Goal: Information Seeking & Learning: Find specific page/section

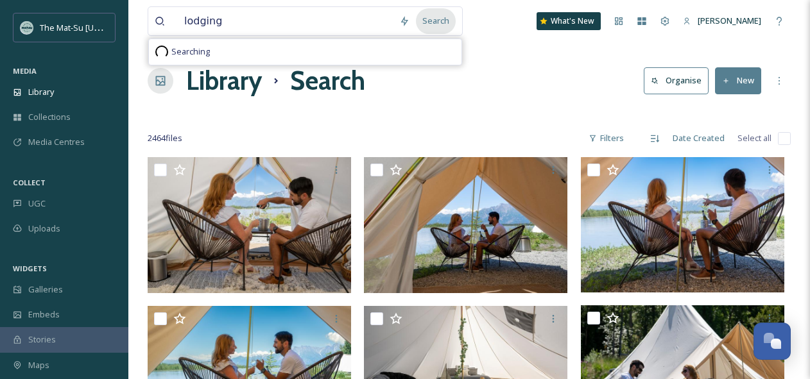
type input "lodging"
click at [438, 21] on div "Search" at bounding box center [436, 20] width 40 height 25
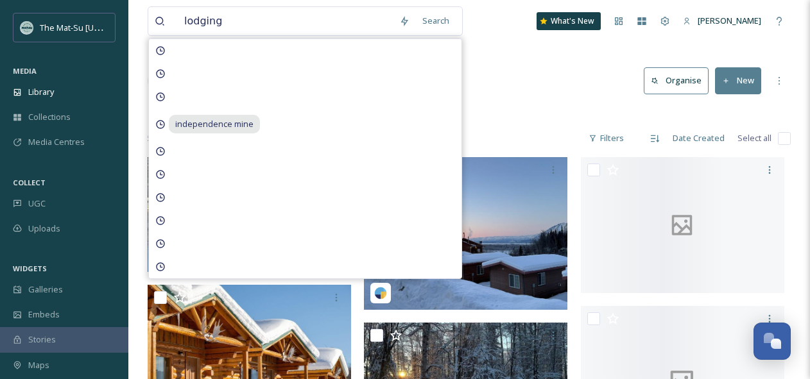
click at [510, 85] on div "Library Search Organise New" at bounding box center [469, 81] width 643 height 39
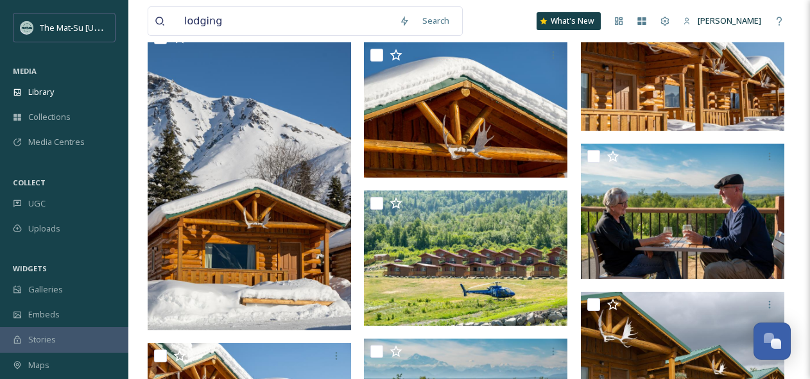
scroll to position [776, 0]
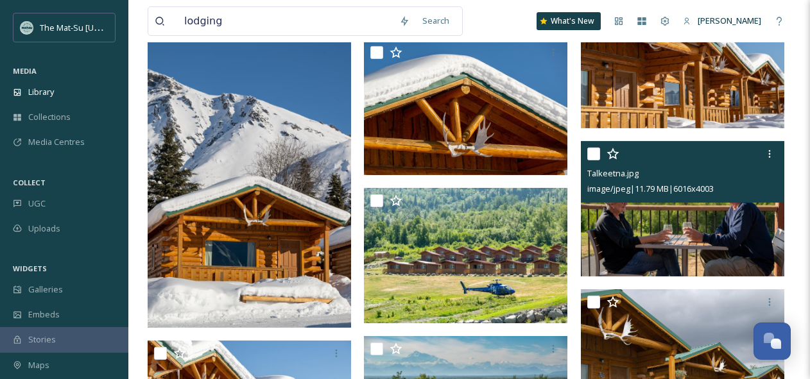
click at [673, 238] on img at bounding box center [683, 208] width 204 height 135
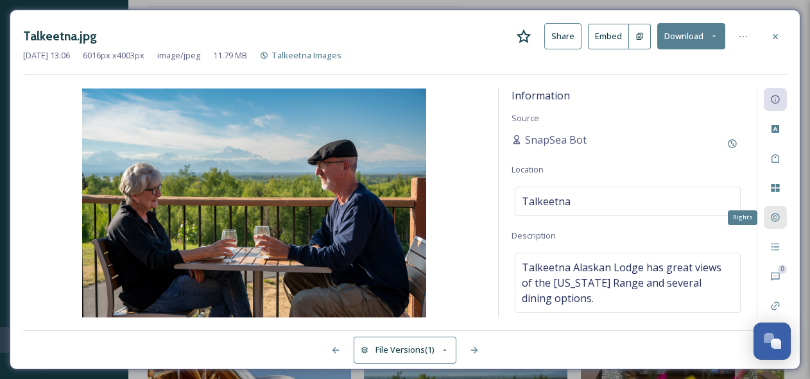
click at [786, 216] on div "Rights" at bounding box center [775, 217] width 23 height 23
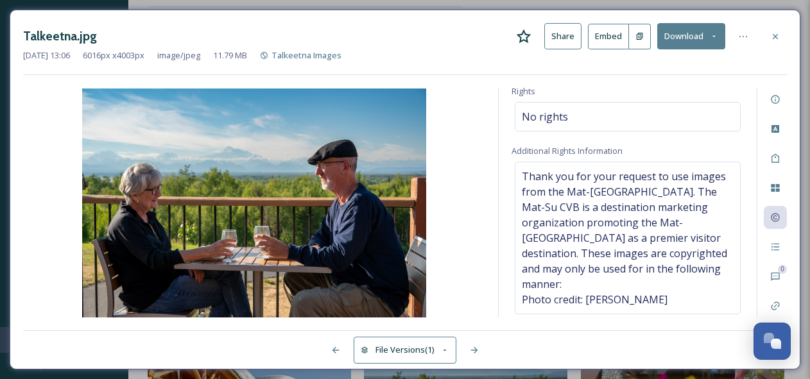
scroll to position [271, 0]
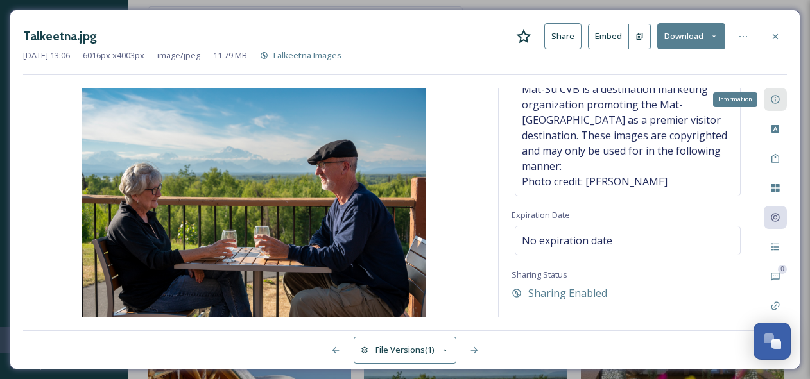
click at [778, 97] on icon at bounding box center [775, 99] width 10 height 10
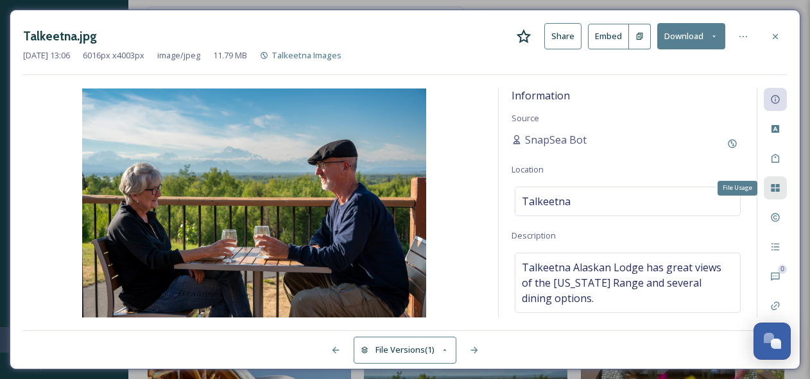
click at [781, 186] on icon at bounding box center [775, 188] width 10 height 10
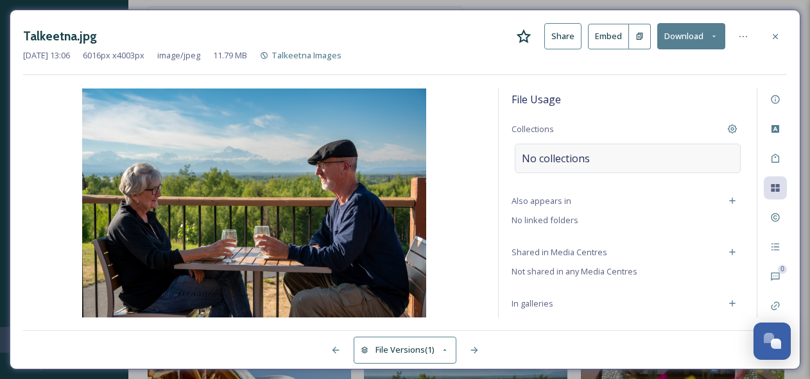
click at [549, 159] on span "No collections" at bounding box center [556, 158] width 68 height 15
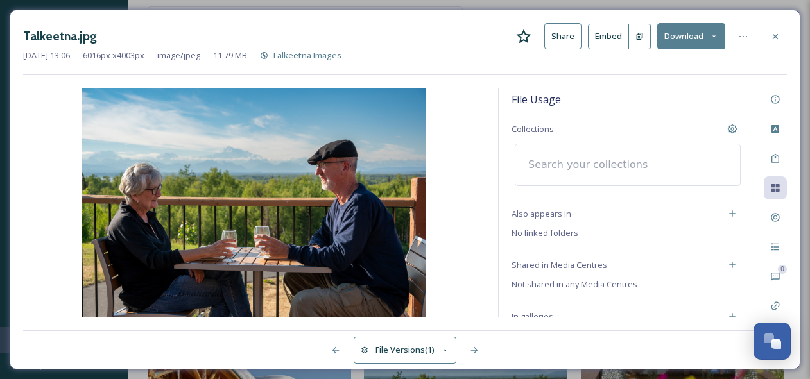
click at [548, 167] on input at bounding box center [592, 165] width 141 height 28
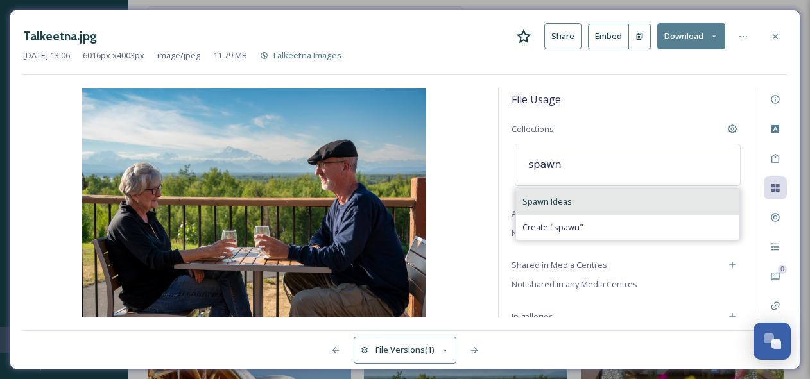
type input "spawn"
click at [535, 199] on span "Spawn Ideas" at bounding box center [547, 202] width 49 height 12
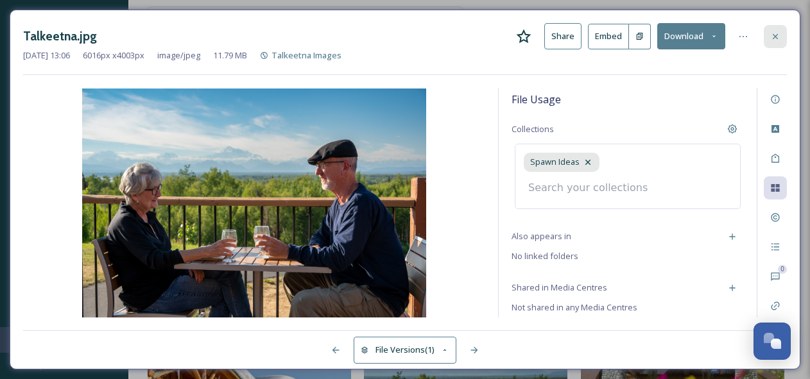
click at [779, 34] on icon at bounding box center [775, 36] width 10 height 10
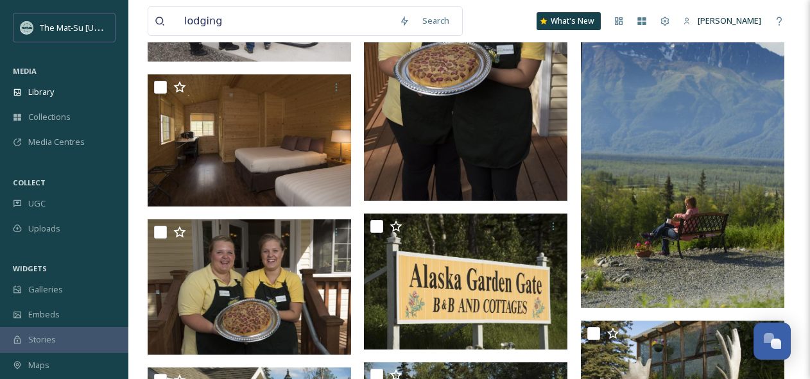
scroll to position [2125, 0]
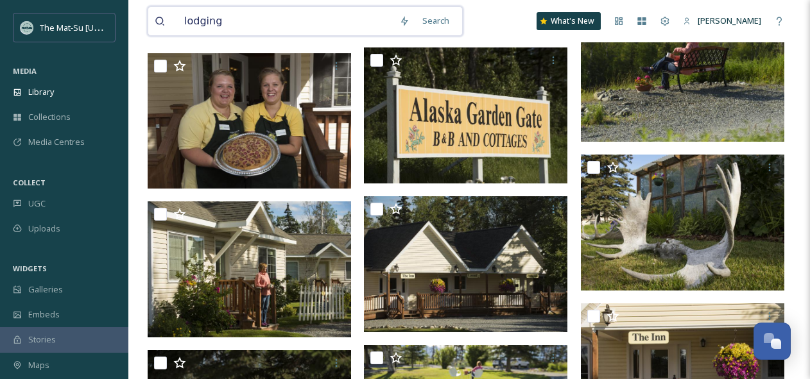
click at [214, 17] on input "lodging" at bounding box center [285, 21] width 215 height 28
type input "sheep mountain lodge"
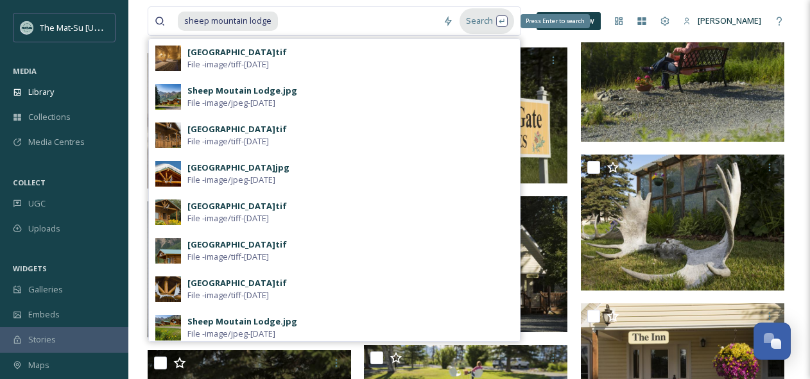
click at [485, 17] on div "Search Press Enter to search" at bounding box center [487, 20] width 55 height 25
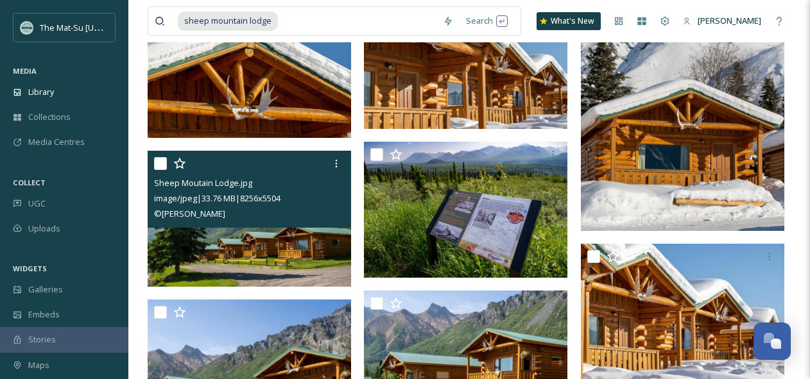
scroll to position [737, 0]
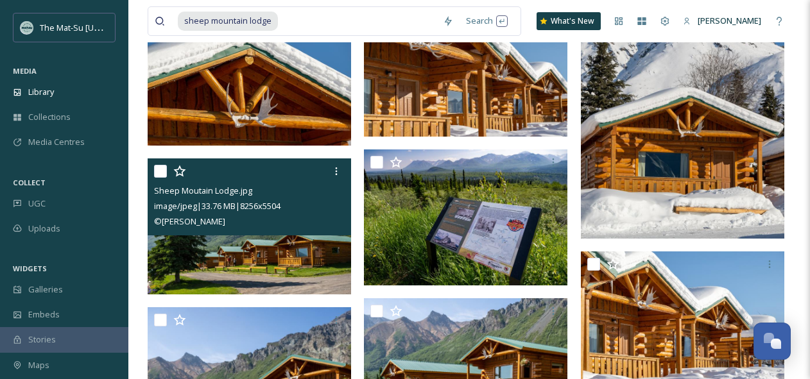
click at [239, 244] on img at bounding box center [250, 226] width 204 height 135
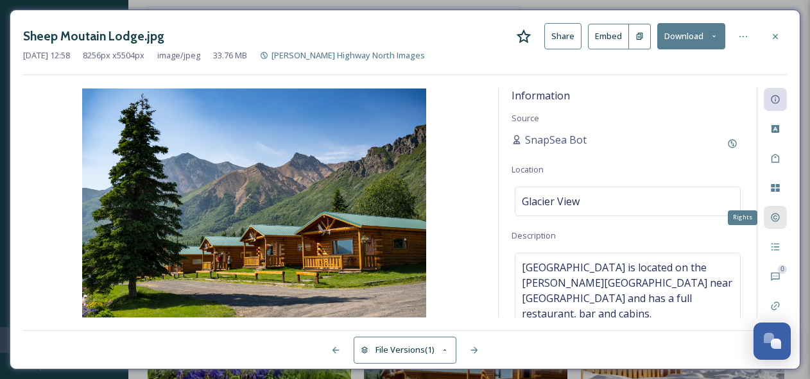
click at [771, 215] on icon at bounding box center [775, 218] width 10 height 10
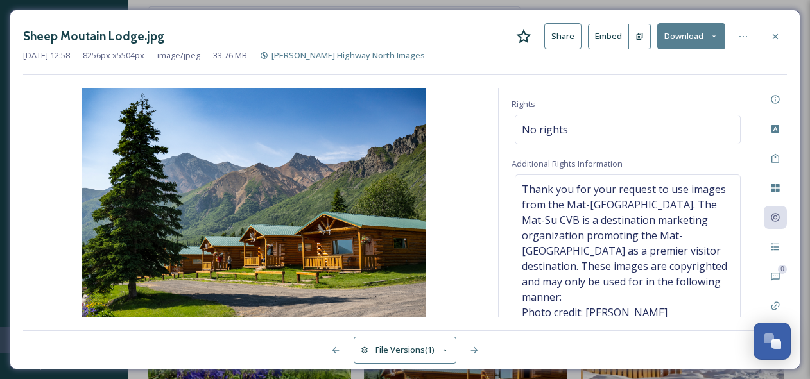
scroll to position [141, 0]
click at [776, 187] on icon at bounding box center [775, 188] width 8 height 8
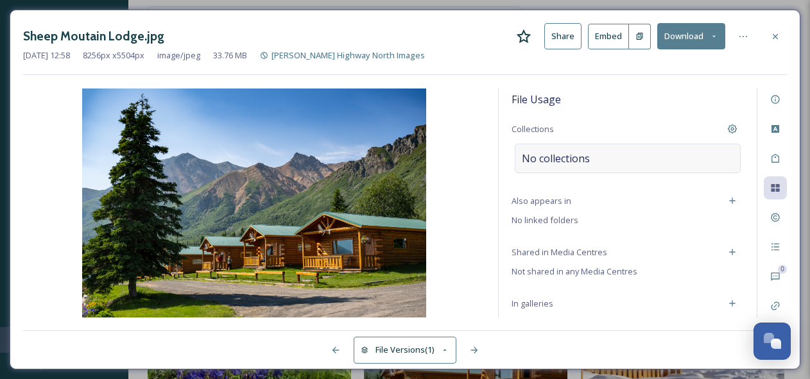
click at [599, 159] on div "No collections" at bounding box center [628, 159] width 226 height 30
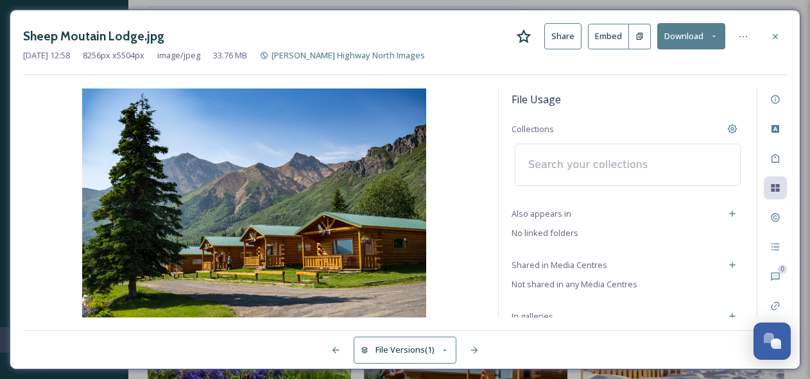
click at [596, 159] on input at bounding box center [592, 165] width 141 height 28
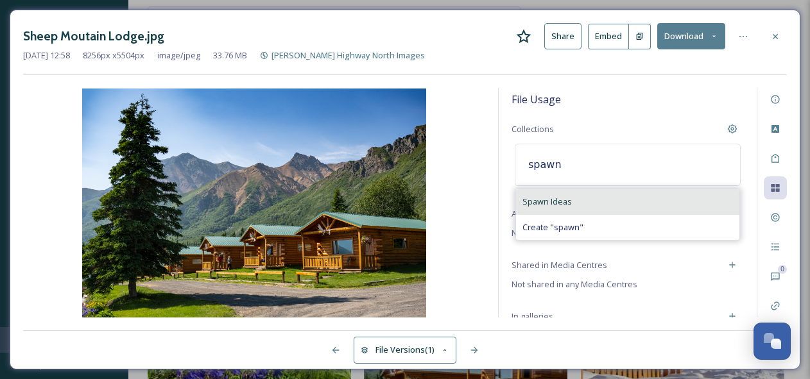
type input "spawn"
click at [553, 200] on span "Spawn Ideas" at bounding box center [547, 202] width 49 height 12
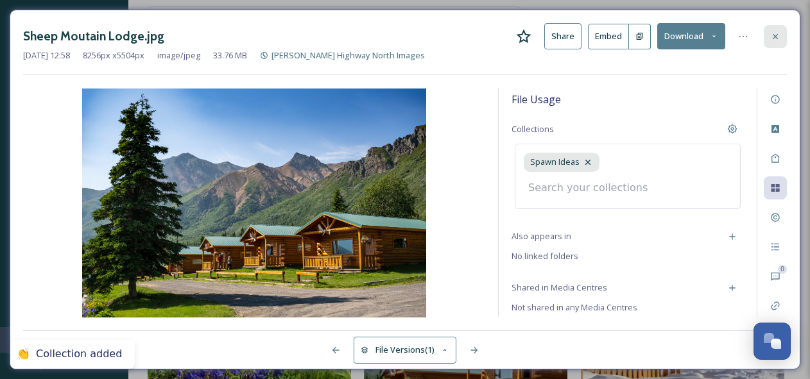
click at [777, 35] on icon at bounding box center [775, 35] width 5 height 5
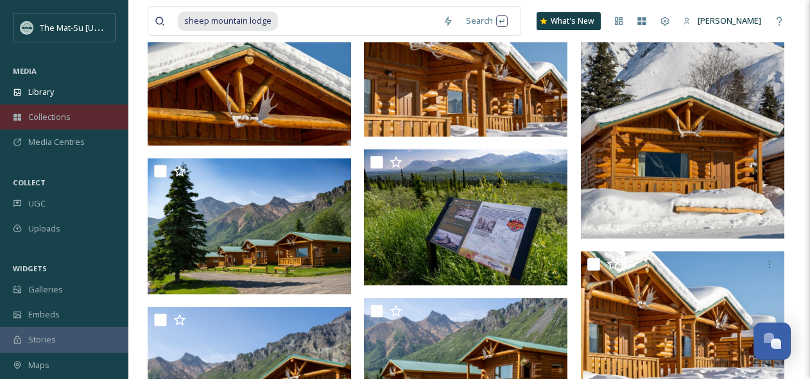
click at [53, 118] on span "Collections" at bounding box center [49, 117] width 42 height 12
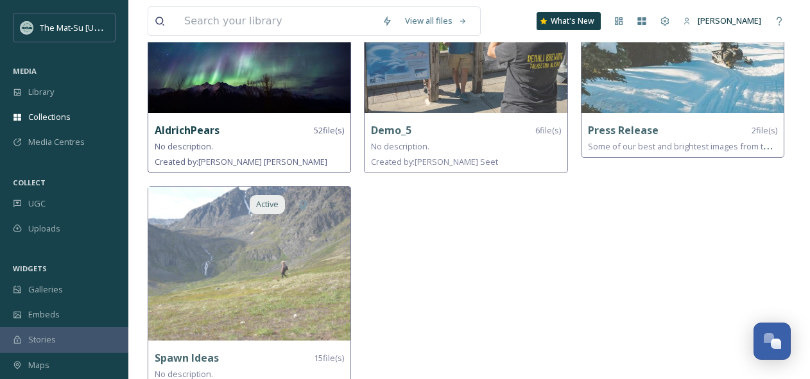
scroll to position [207, 0]
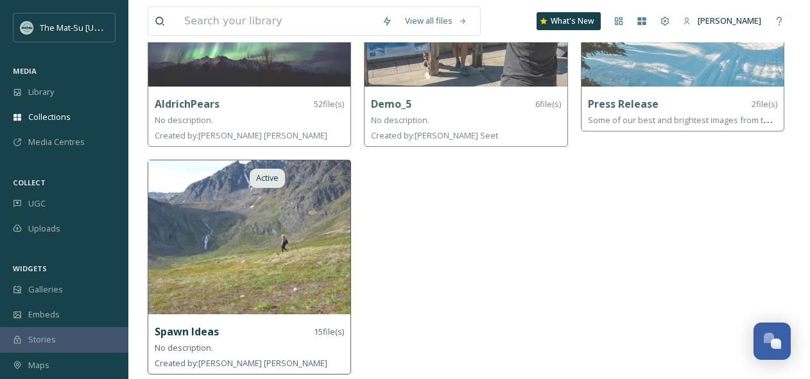
click at [224, 222] on img at bounding box center [249, 238] width 202 height 154
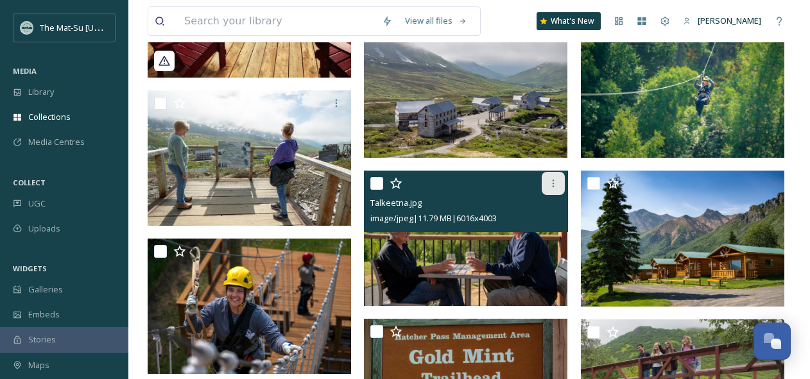
scroll to position [502, 0]
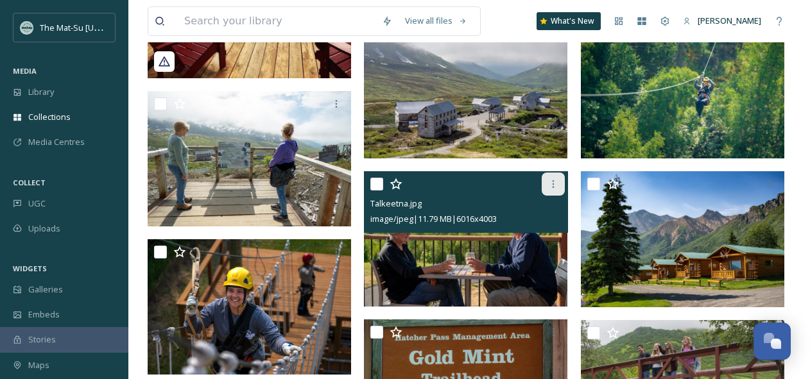
click at [553, 184] on icon at bounding box center [553, 184] width 2 height 8
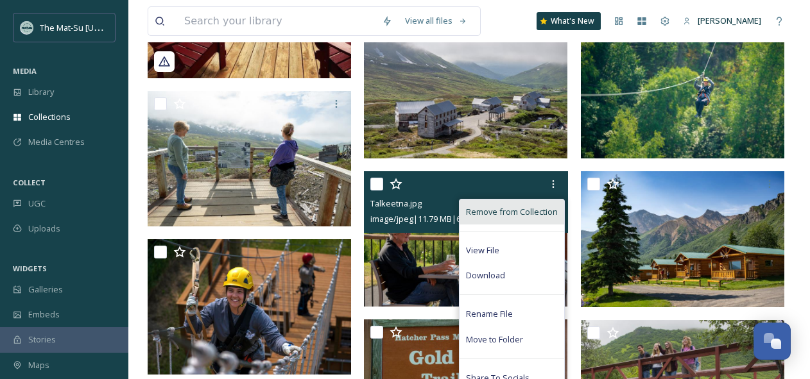
click at [507, 206] on span "Remove from Collection" at bounding box center [512, 212] width 92 height 12
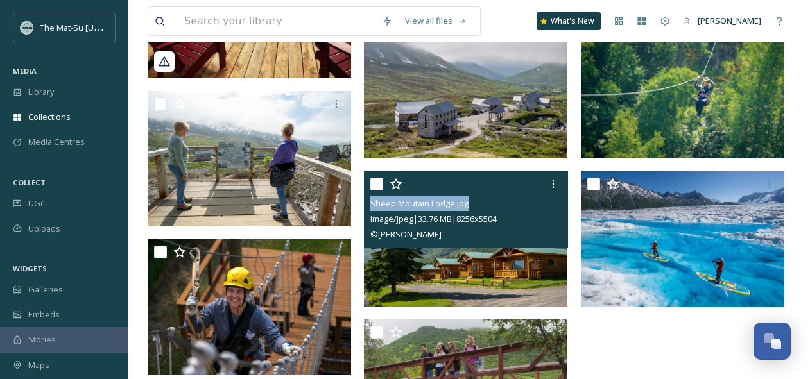
copy span "Sheep Moutain Lodge.jpg"
drag, startPoint x: 485, startPoint y: 206, endPoint x: 372, endPoint y: 203, distance: 112.4
click at [372, 203] on div "Sheep Moutain Lodge.jpg" at bounding box center [467, 203] width 194 height 15
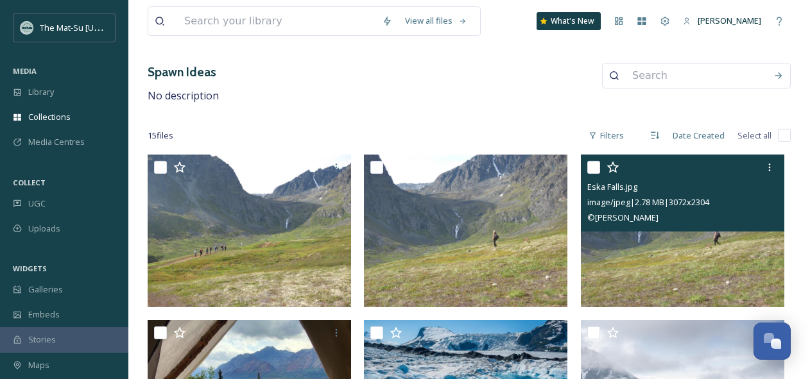
scroll to position [0, 0]
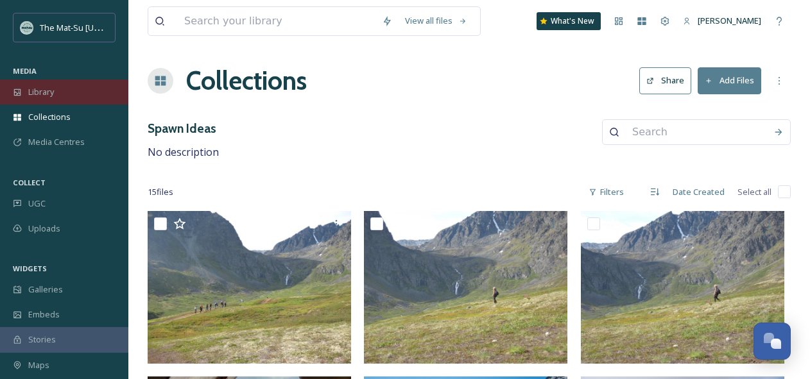
click at [46, 87] on span "Library" at bounding box center [41, 92] width 26 height 12
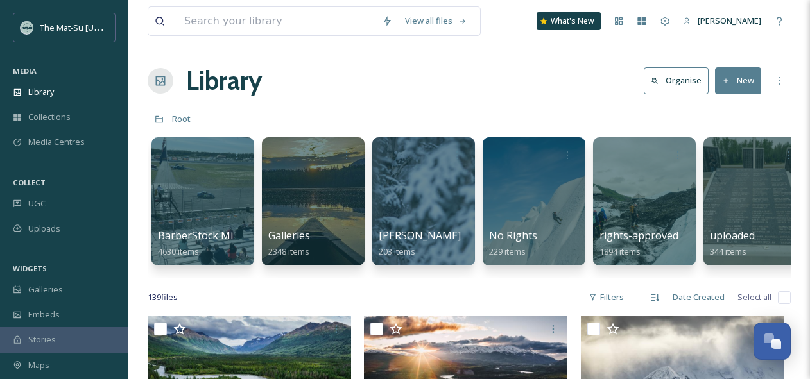
click at [738, 83] on button "New" at bounding box center [738, 80] width 46 height 26
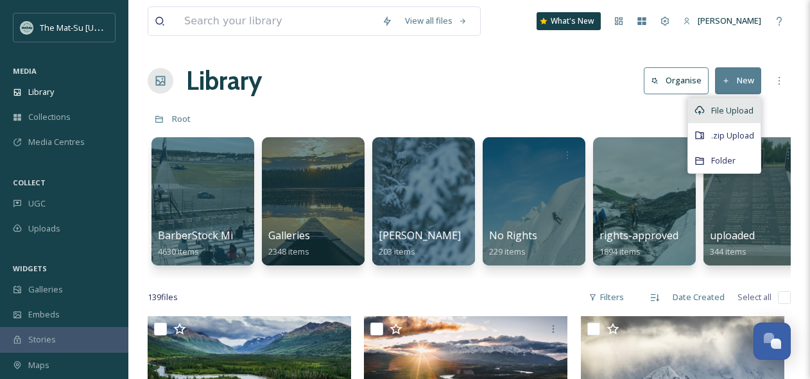
click at [740, 111] on span "File Upload" at bounding box center [732, 111] width 42 height 12
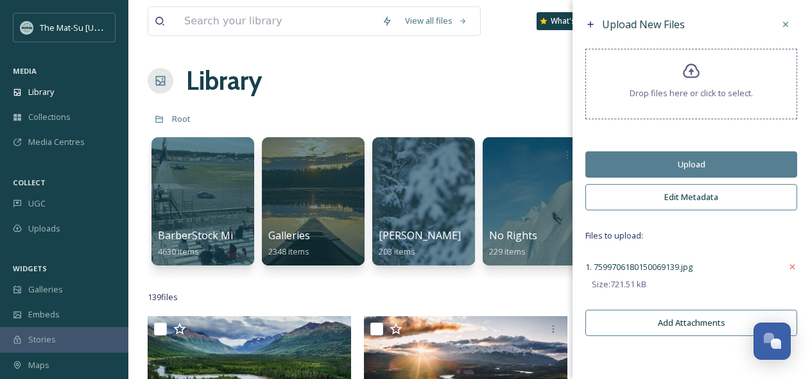
click at [712, 194] on button "Edit Metadata" at bounding box center [692, 197] width 212 height 26
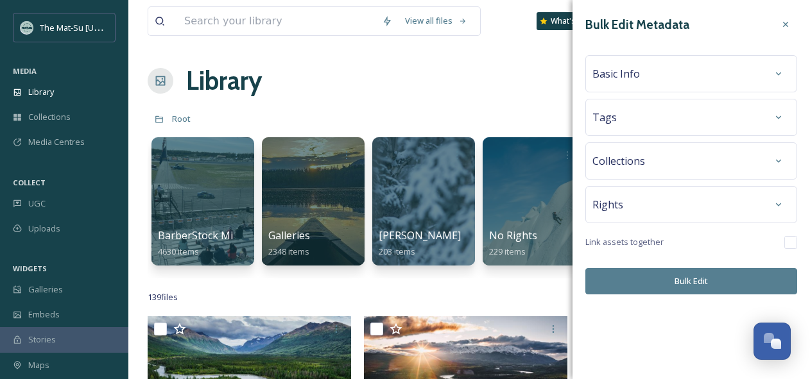
click at [661, 69] on div "Basic Info" at bounding box center [692, 73] width 198 height 23
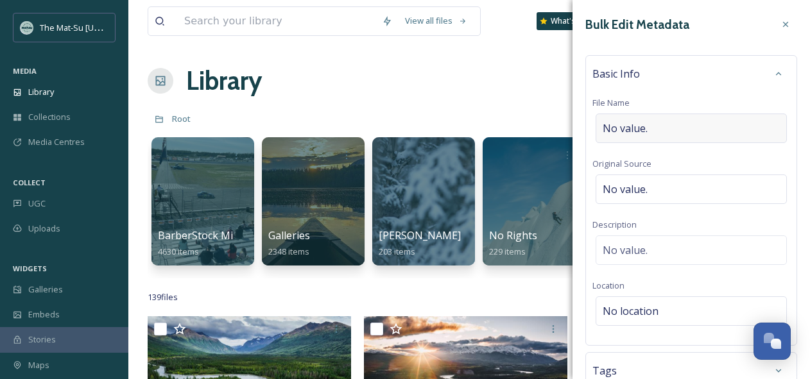
click at [670, 128] on div "No value." at bounding box center [691, 129] width 191 height 30
click at [620, 128] on input "Fair Train" at bounding box center [692, 129] width 198 height 30
click at [699, 130] on input "Fair_Train" at bounding box center [692, 129] width 198 height 30
type input "Fair_Train"
click at [664, 186] on div "No value." at bounding box center [691, 186] width 191 height 30
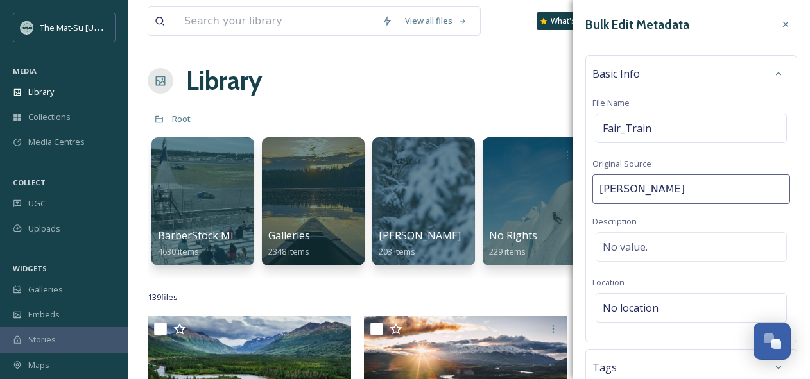
type input "[PERSON_NAME]"
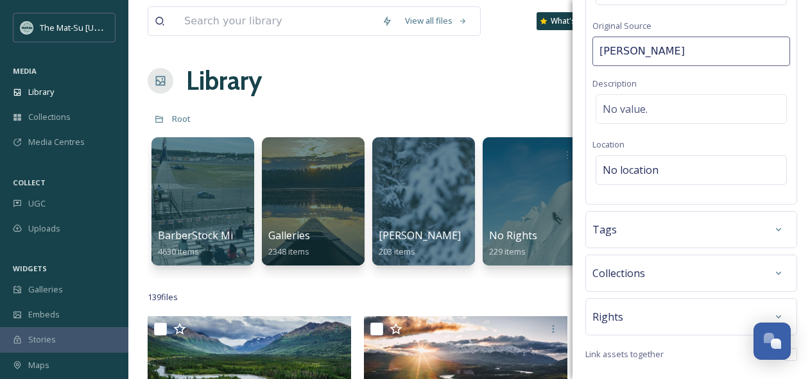
scroll to position [177, 0]
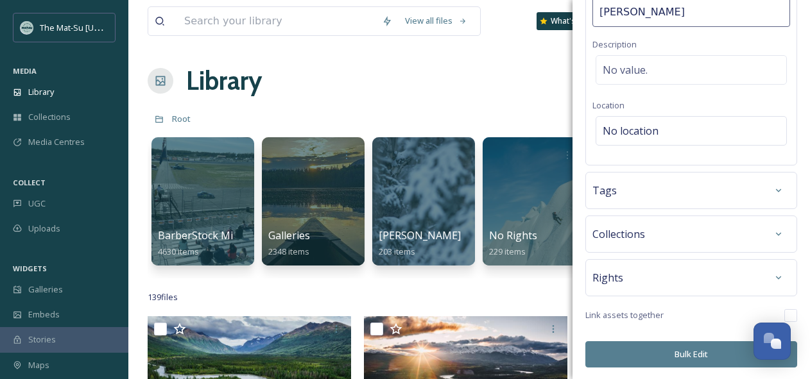
click at [702, 280] on div "Rights" at bounding box center [692, 277] width 198 height 23
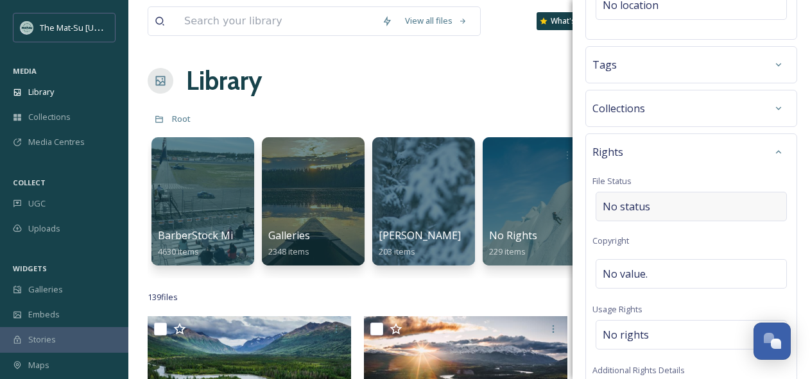
scroll to position [314, 0]
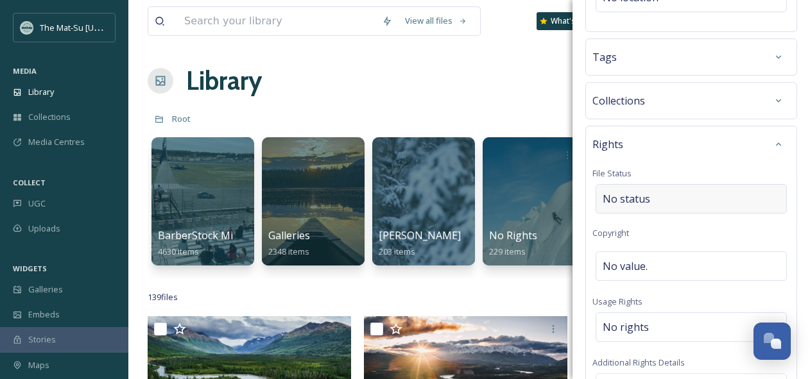
click at [640, 204] on span "No status" at bounding box center [627, 198] width 48 height 15
click at [631, 268] on span "No value." at bounding box center [625, 266] width 45 height 15
type input "[PERSON_NAME]"
click at [613, 326] on span "No rights" at bounding box center [626, 324] width 46 height 15
click at [616, 326] on input at bounding box center [670, 331] width 141 height 28
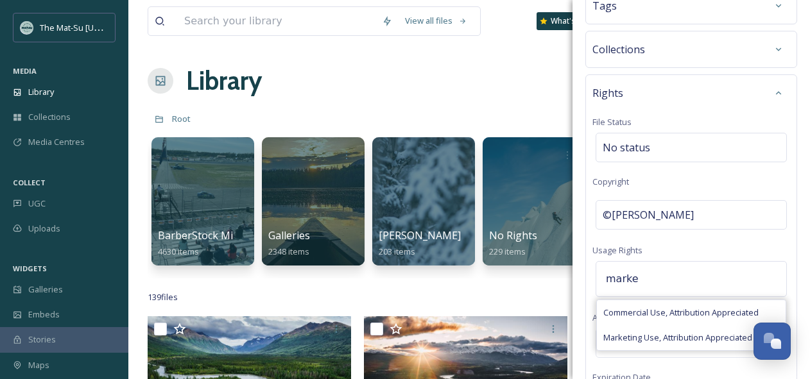
scroll to position [372, 0]
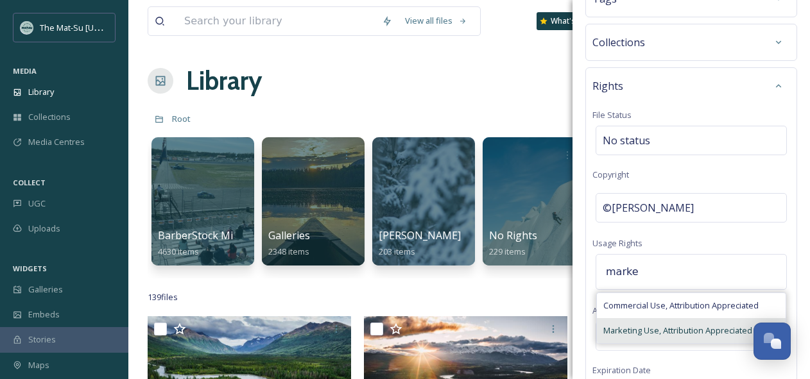
type input "marke"
click at [633, 329] on span "Marketing Use, Attribution Appreciated" at bounding box center [678, 331] width 149 height 12
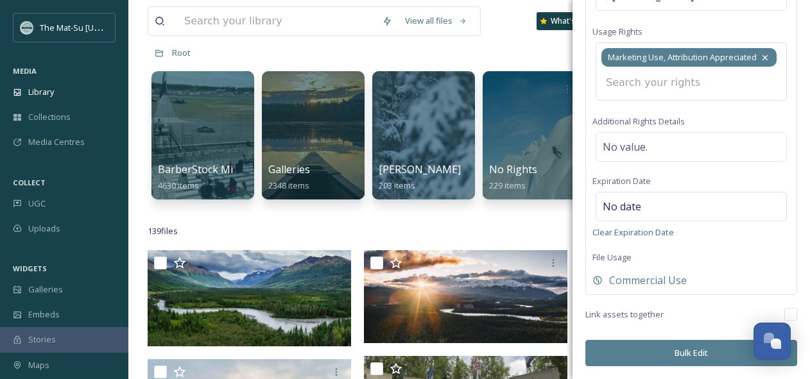
scroll to position [70, 0]
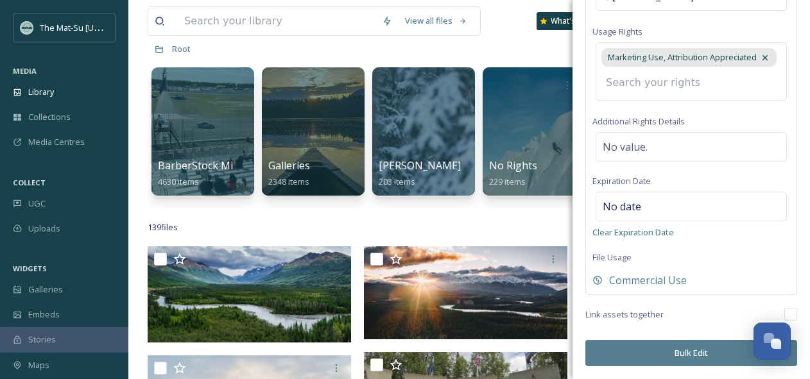
click at [690, 356] on button "Bulk Edit" at bounding box center [692, 353] width 212 height 26
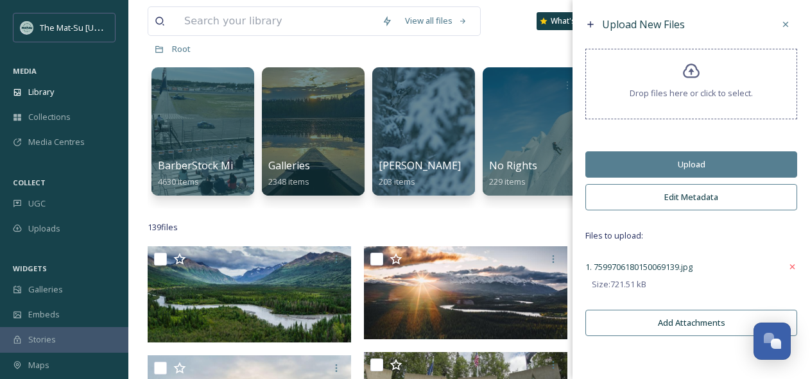
click at [690, 193] on button "Edit Metadata" at bounding box center [692, 197] width 212 height 26
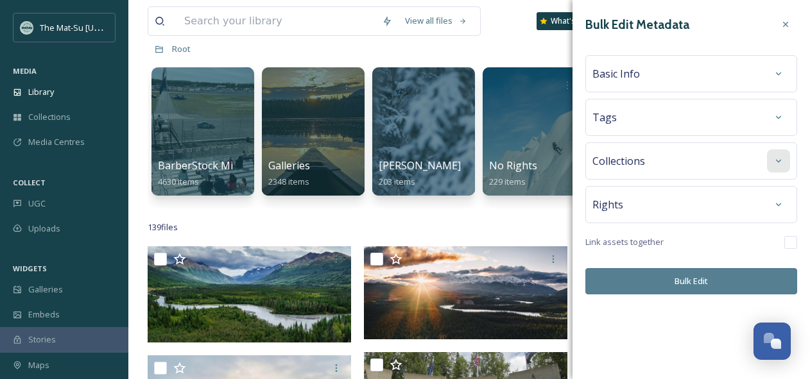
click at [777, 155] on div at bounding box center [778, 161] width 23 height 23
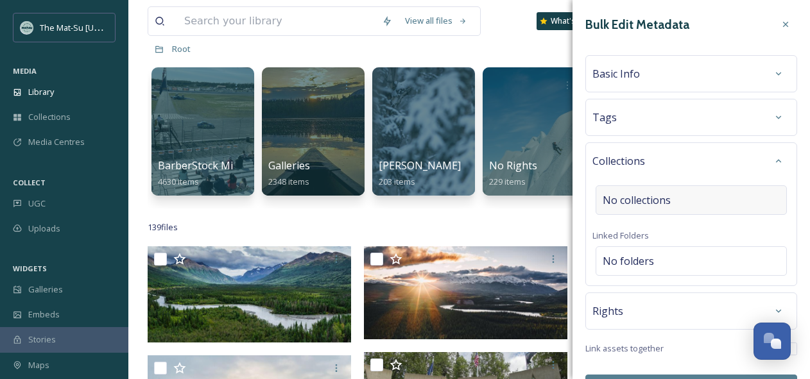
click at [646, 207] on span "No collections" at bounding box center [637, 200] width 68 height 15
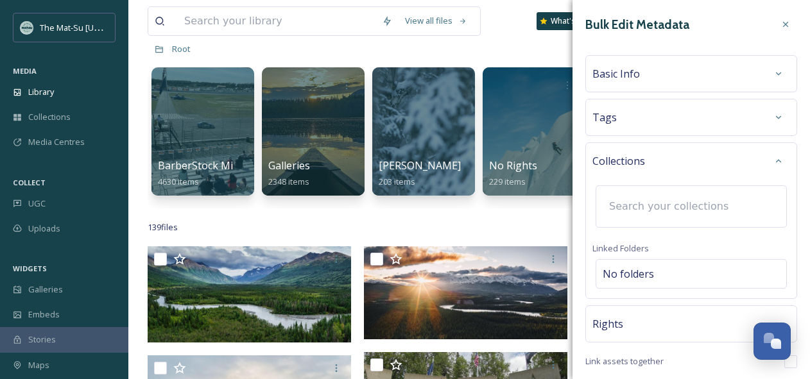
click at [646, 207] on input at bounding box center [673, 207] width 141 height 28
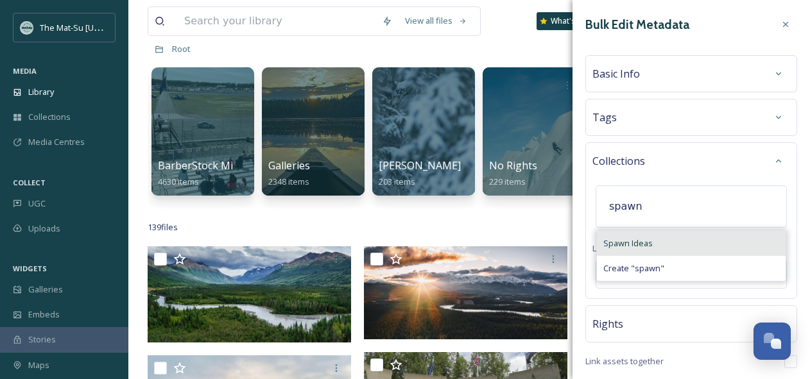
type input "spawn"
click at [612, 244] on span "Spawn Ideas" at bounding box center [628, 244] width 49 height 12
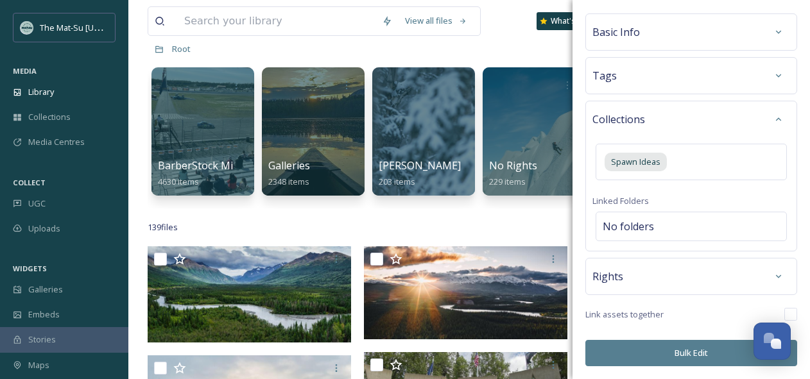
click at [688, 353] on button "Bulk Edit" at bounding box center [692, 353] width 212 height 26
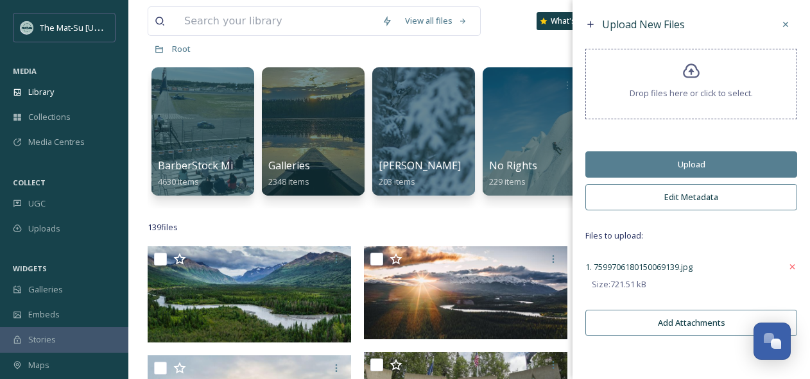
click at [688, 164] on button "Upload" at bounding box center [692, 165] width 212 height 26
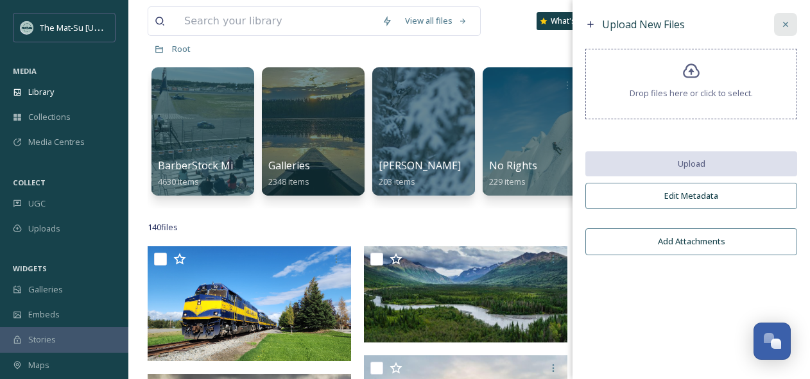
click at [785, 16] on div at bounding box center [785, 24] width 23 height 23
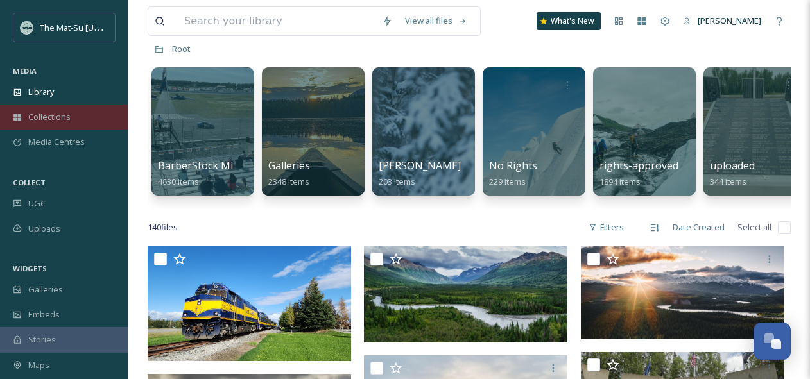
click at [42, 119] on span "Collections" at bounding box center [49, 117] width 42 height 12
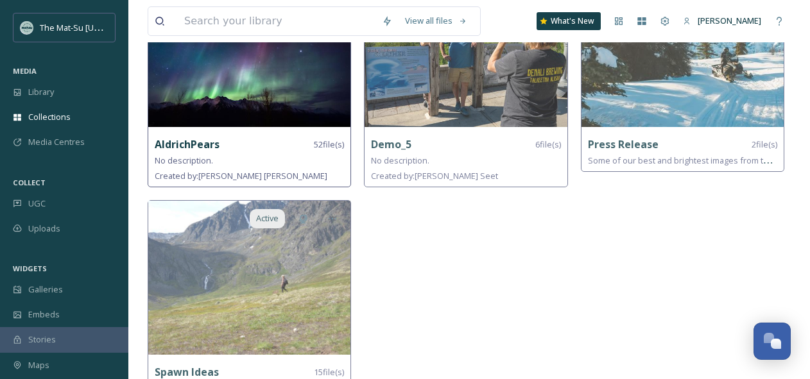
scroll to position [207, 0]
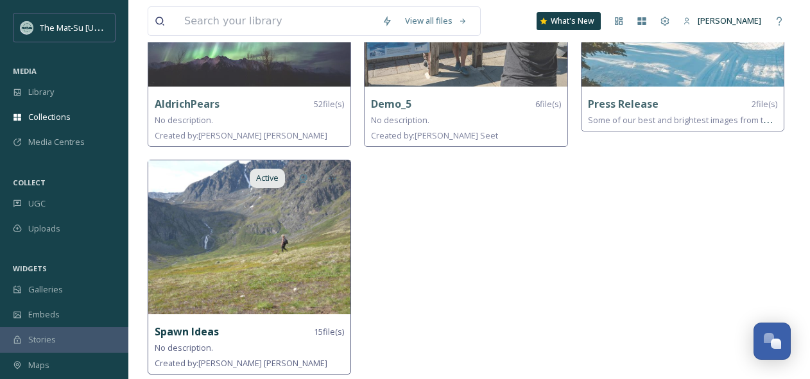
click at [250, 245] on img at bounding box center [249, 238] width 202 height 154
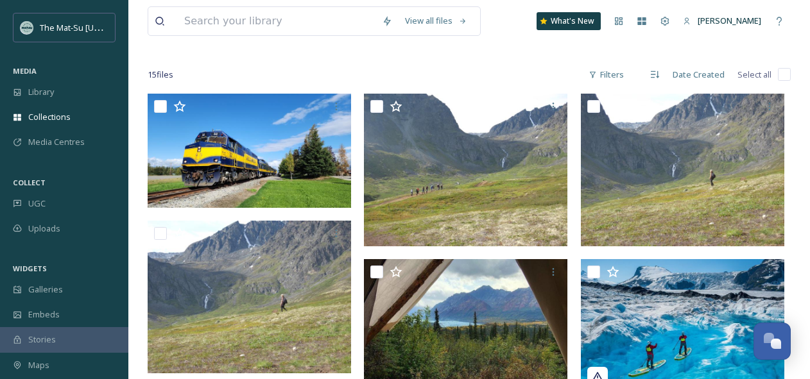
scroll to position [119, 0]
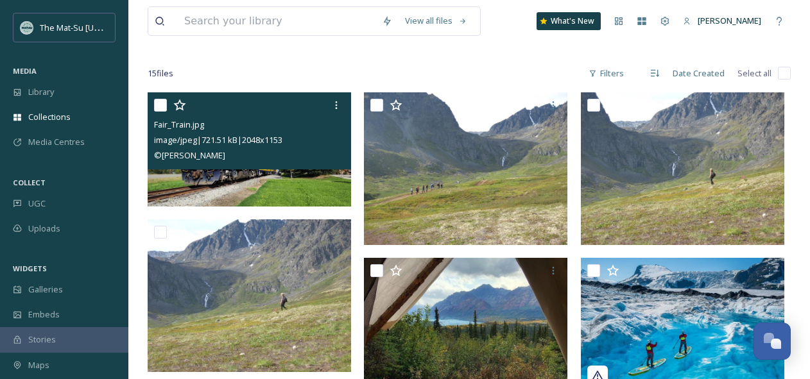
click at [250, 178] on img at bounding box center [250, 149] width 204 height 114
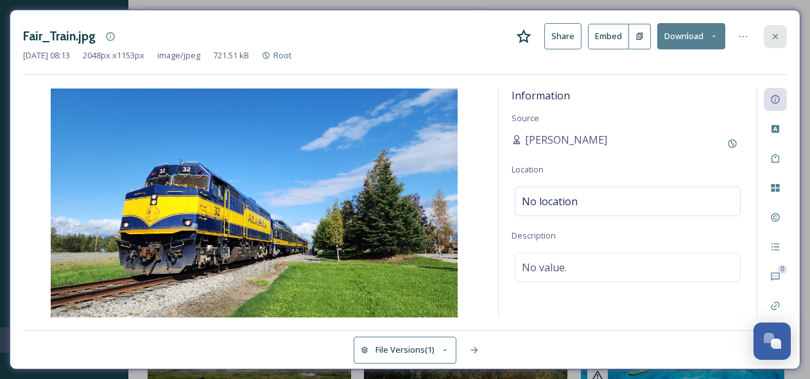
click at [779, 37] on icon at bounding box center [775, 36] width 10 height 10
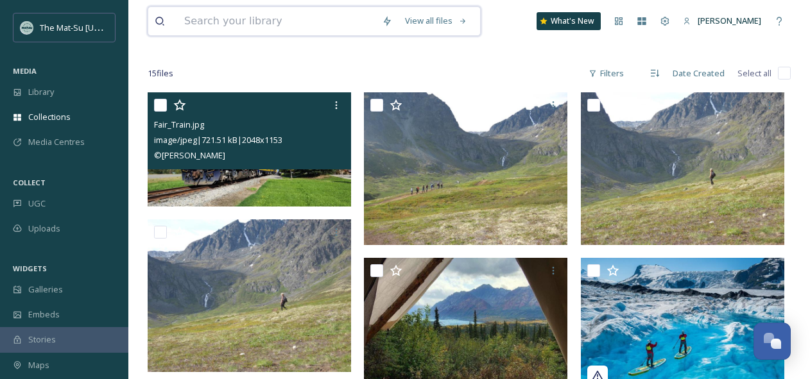
click at [277, 24] on input at bounding box center [277, 21] width 198 height 28
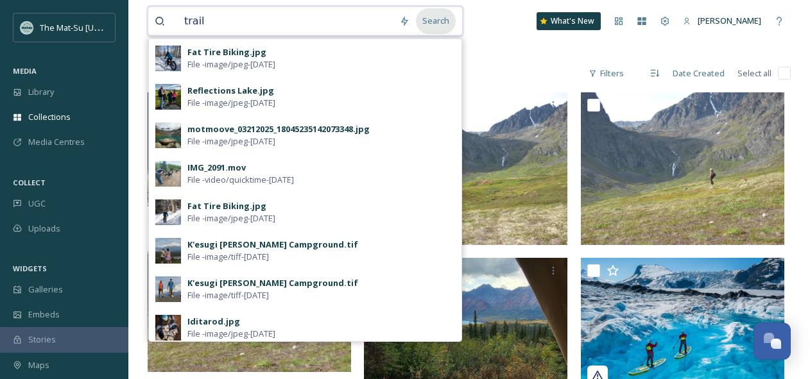
type input "trail"
click at [446, 24] on div "Search" at bounding box center [436, 20] width 40 height 25
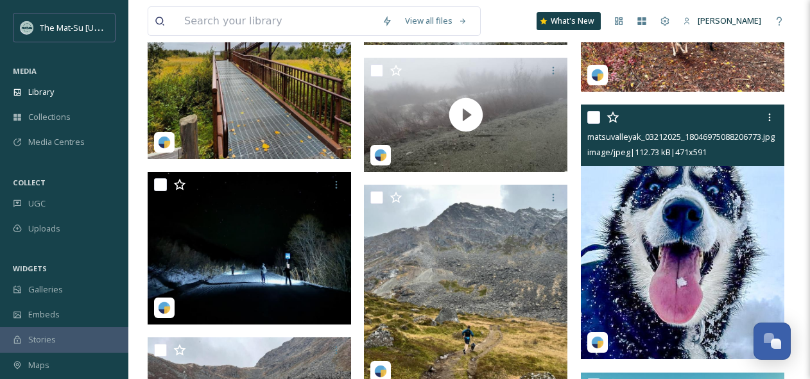
scroll to position [811, 0]
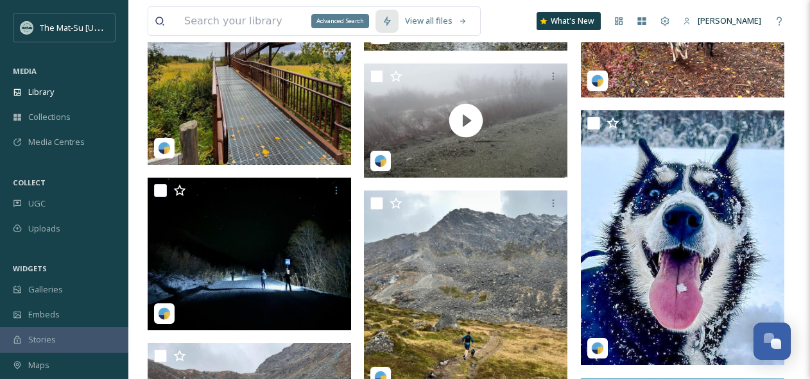
click at [390, 21] on icon at bounding box center [386, 21] width 7 height 10
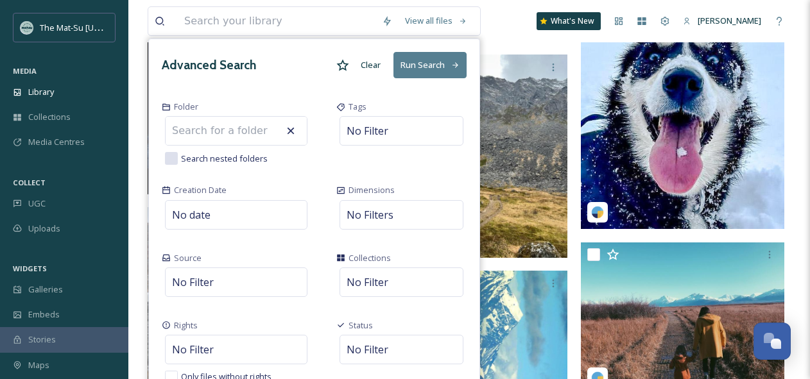
scroll to position [946, 0]
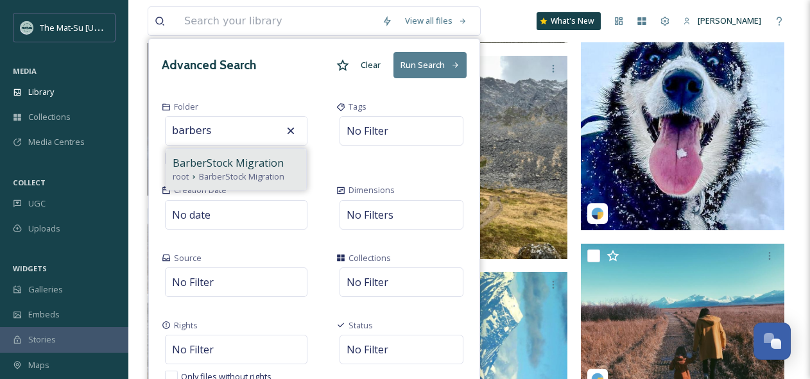
click at [200, 159] on span "BarberStock Migration" at bounding box center [228, 162] width 111 height 15
type input "BarberStock Migration"
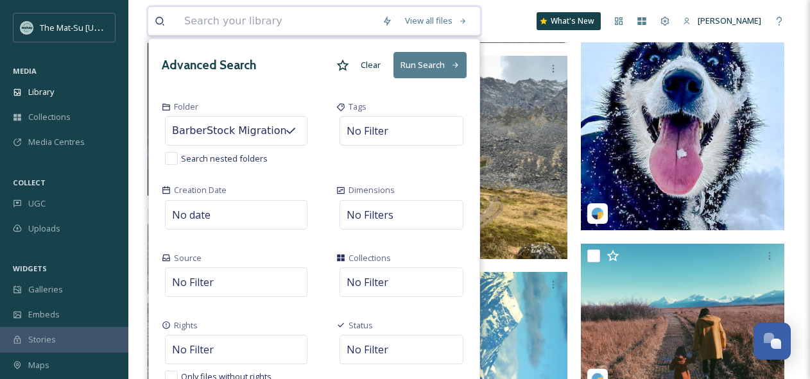
click at [429, 62] on button "Run Search" at bounding box center [430, 65] width 73 height 26
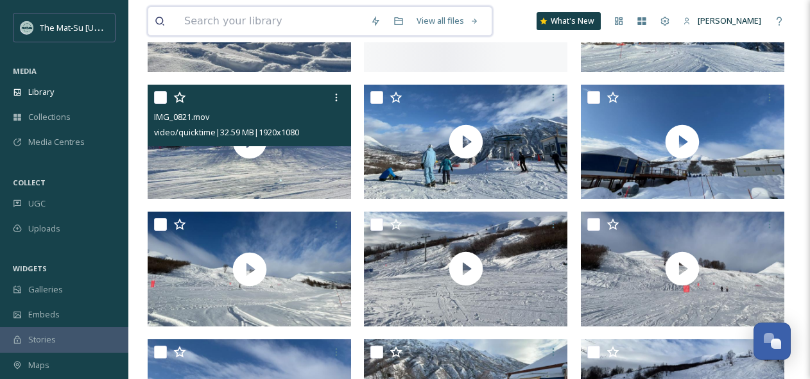
scroll to position [2351, 0]
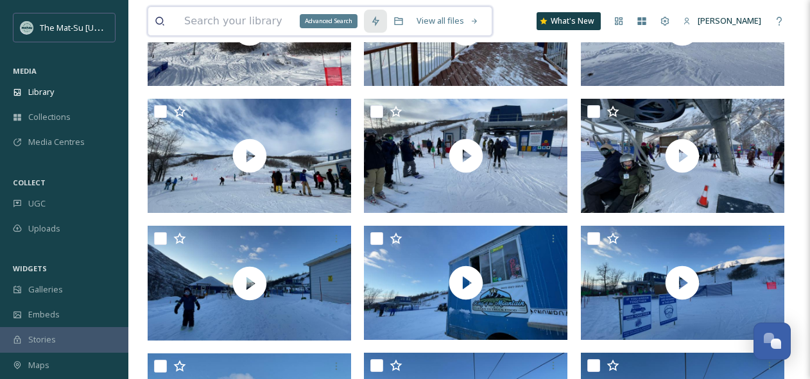
click at [379, 21] on icon at bounding box center [375, 21] width 7 height 10
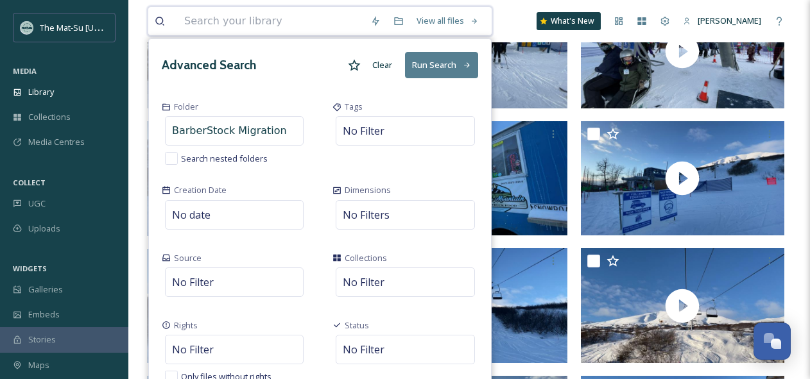
scroll to position [2432, 0]
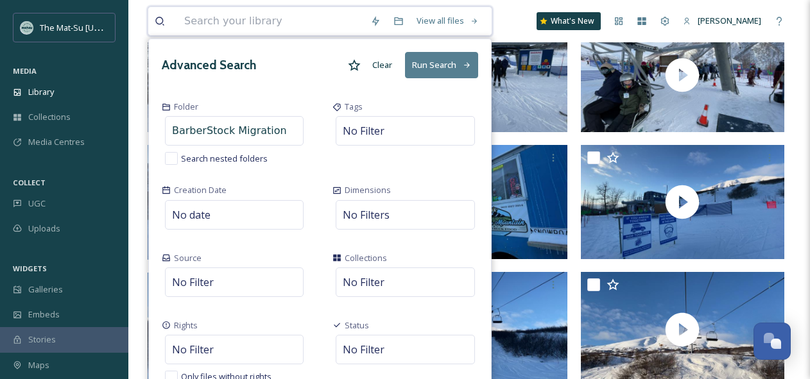
click at [523, 15] on div "View all files Advanced Search Clear Run Search Folder BarberStock Migration Se…" at bounding box center [469, 21] width 643 height 42
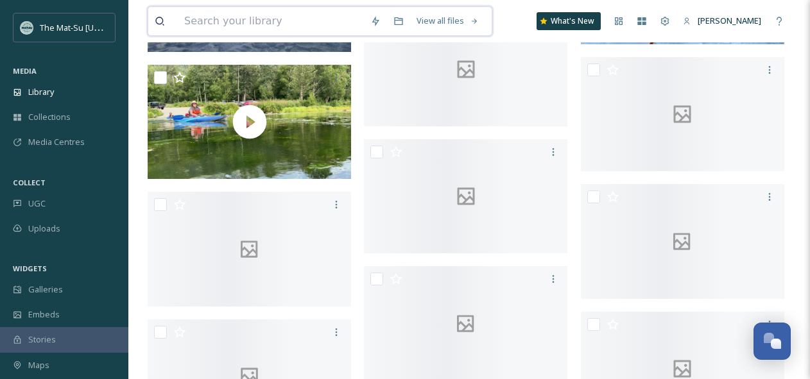
scroll to position [9397, 0]
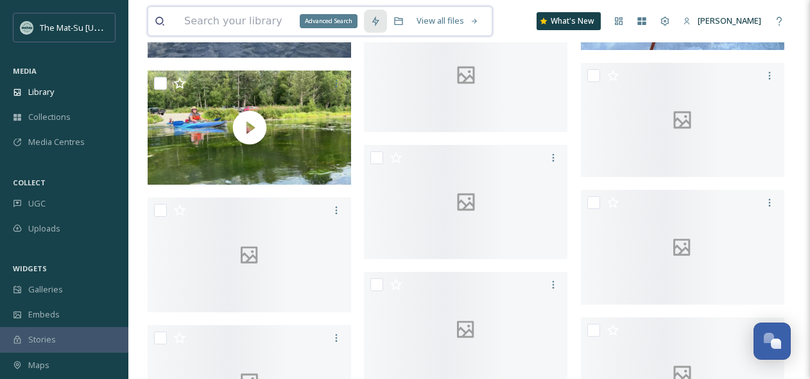
click at [381, 19] on icon at bounding box center [375, 21] width 10 height 10
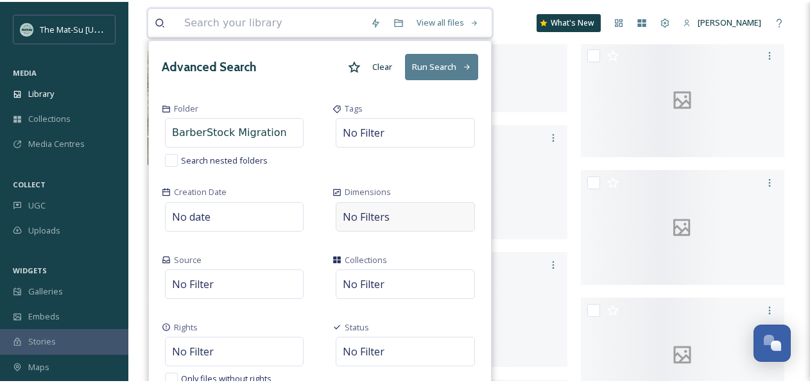
scroll to position [9399, 0]
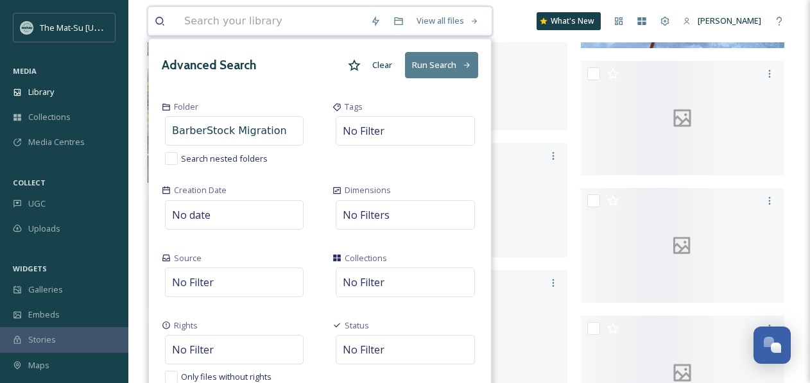
click at [518, 35] on div "View all files Advanced Search Clear Run Search Folder BarberStock Migration Se…" at bounding box center [469, 21] width 643 height 42
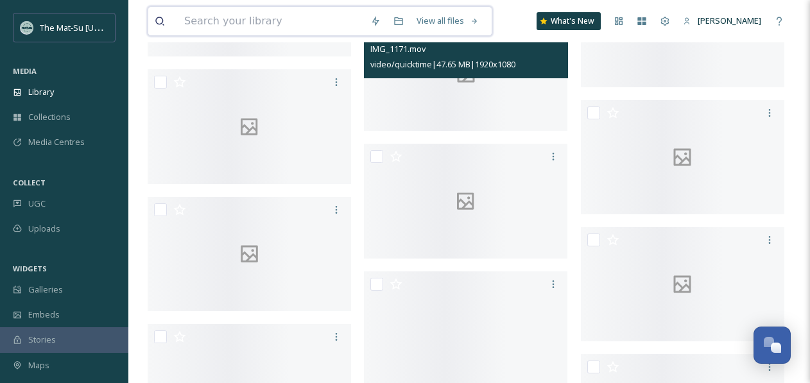
scroll to position [10292, 0]
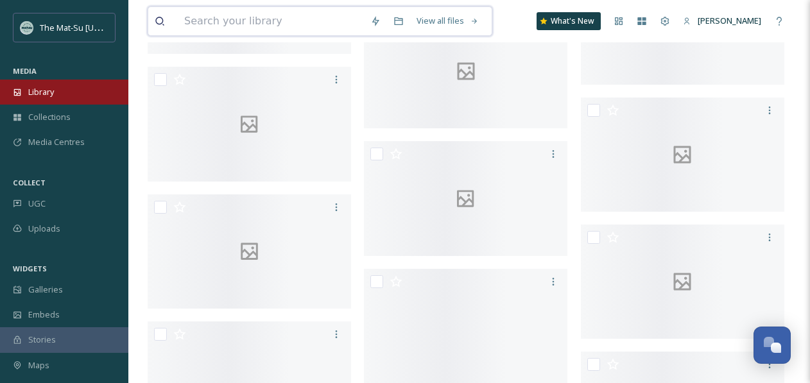
click at [44, 90] on span "Library" at bounding box center [41, 92] width 26 height 12
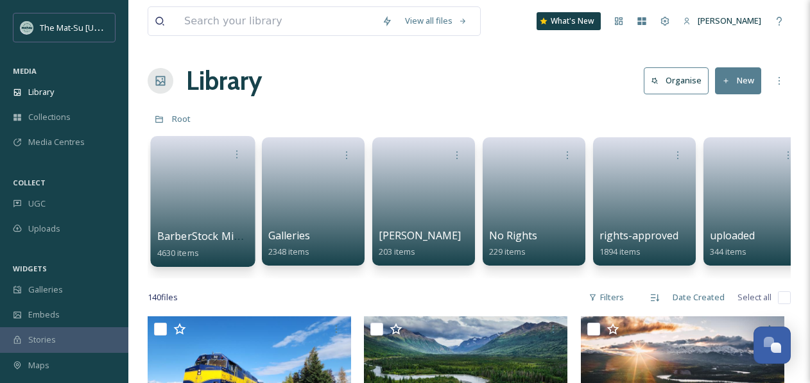
click at [207, 189] on link at bounding box center [203, 197] width 92 height 62
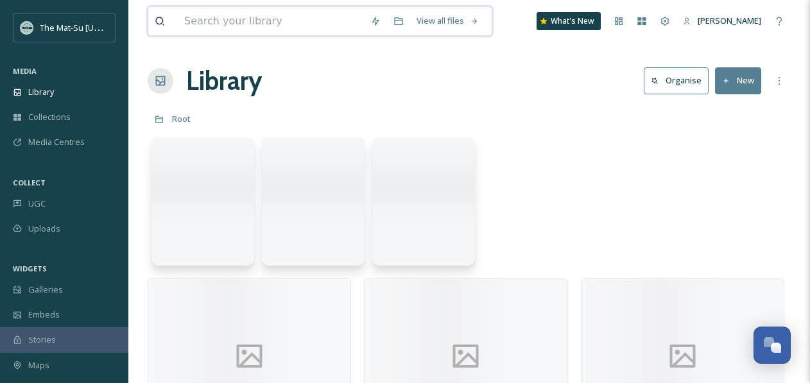
click at [252, 24] on input at bounding box center [271, 21] width 186 height 28
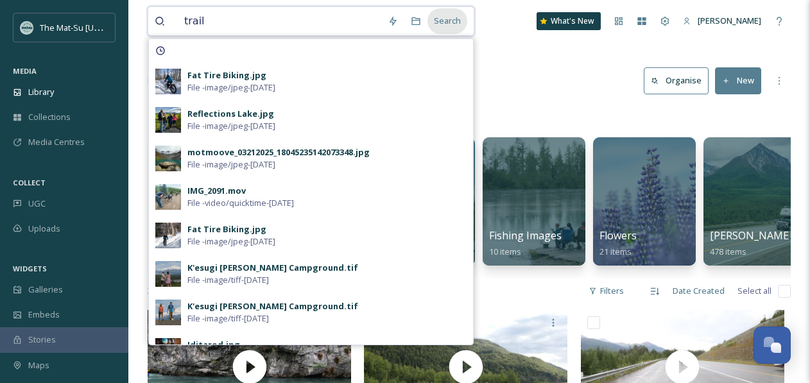
type input "trail"
click at [455, 19] on div "Search" at bounding box center [448, 20] width 40 height 25
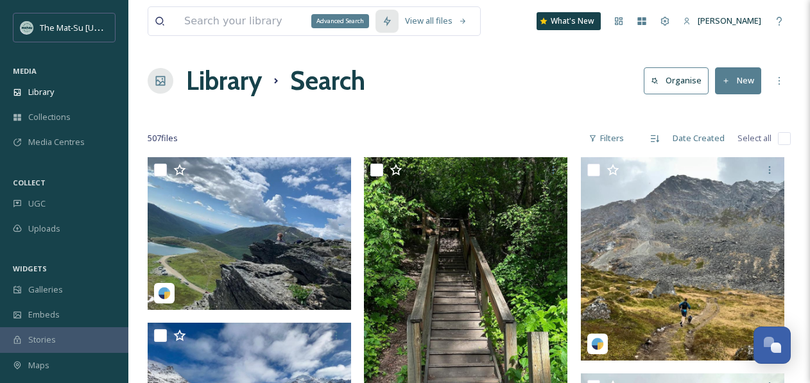
click at [392, 17] on icon at bounding box center [387, 21] width 10 height 10
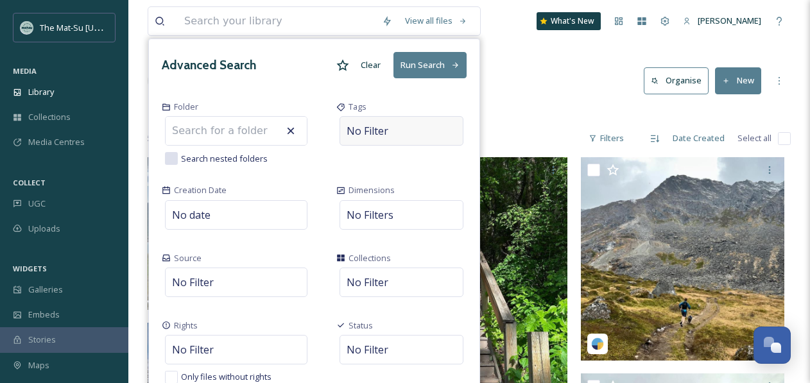
click at [369, 130] on span "No Filter" at bounding box center [368, 130] width 42 height 15
click at [367, 351] on span "No Filter" at bounding box center [368, 349] width 42 height 15
click at [575, 87] on div "Library Search Organise New" at bounding box center [469, 81] width 643 height 39
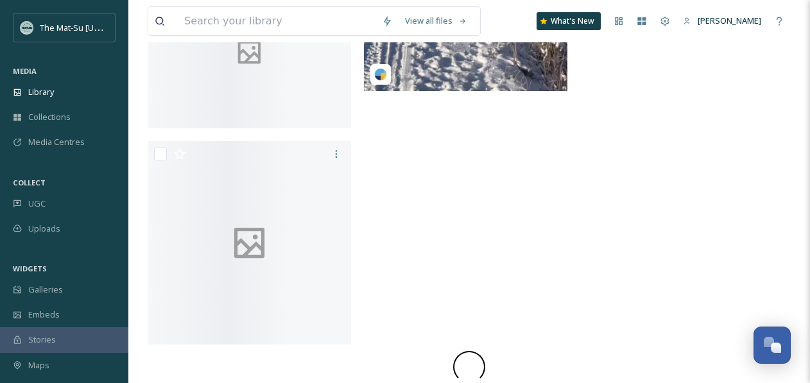
scroll to position [2796, 0]
drag, startPoint x: 435, startPoint y: 255, endPoint x: -13, endPoint y: 438, distance: 484.7
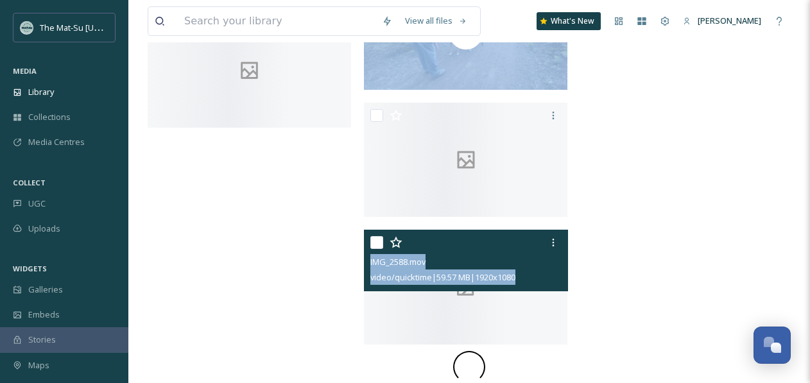
scroll to position [12970, 0]
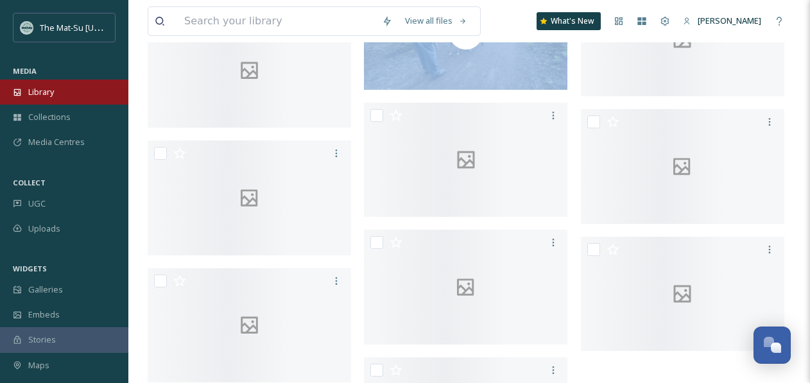
click at [41, 92] on span "Library" at bounding box center [41, 92] width 26 height 12
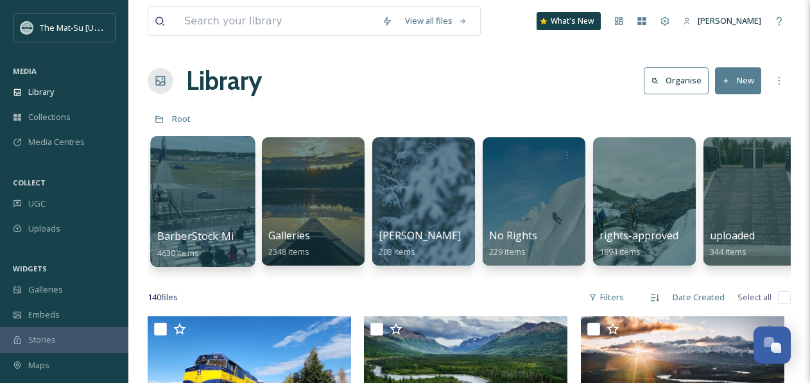
click at [194, 182] on div at bounding box center [202, 201] width 105 height 131
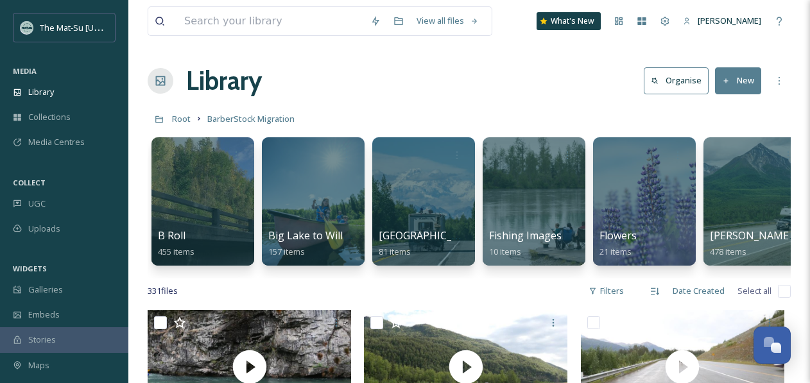
click at [786, 293] on input "checkbox" at bounding box center [784, 291] width 13 height 13
checkbox input "true"
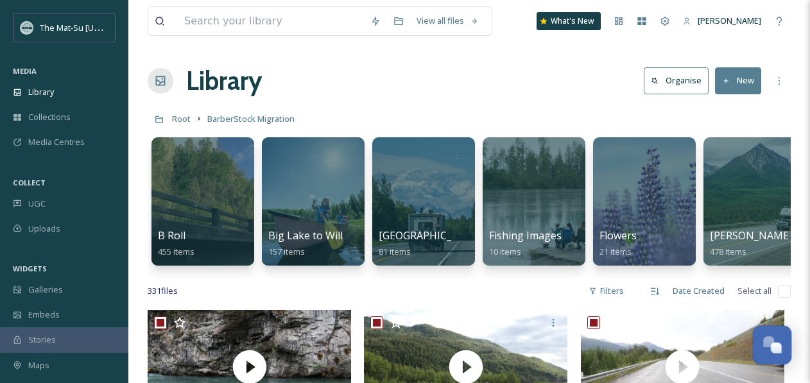
checkbox input "true"
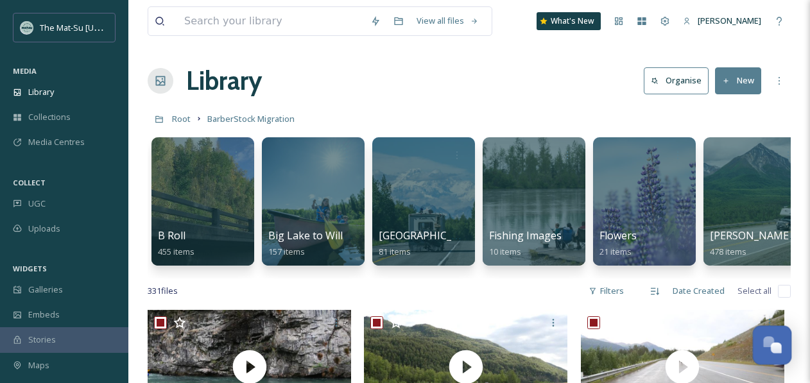
checkbox input "true"
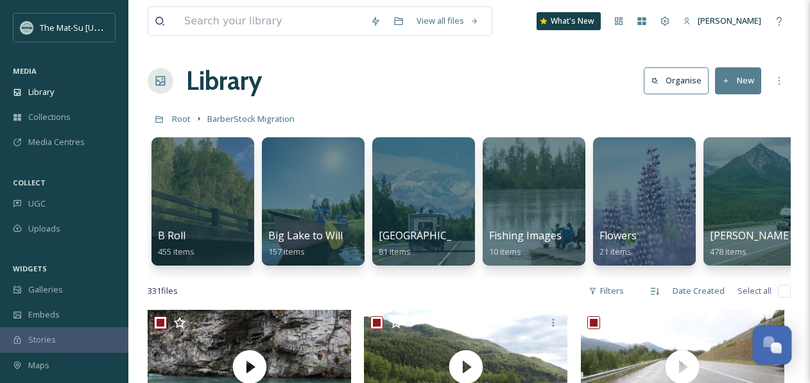
checkbox input "true"
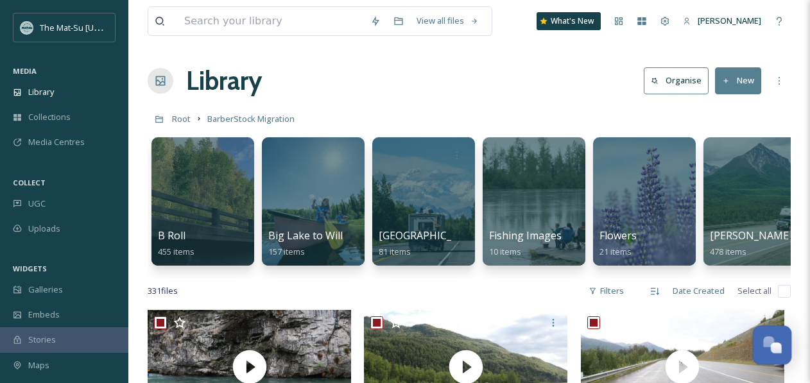
checkbox input "true"
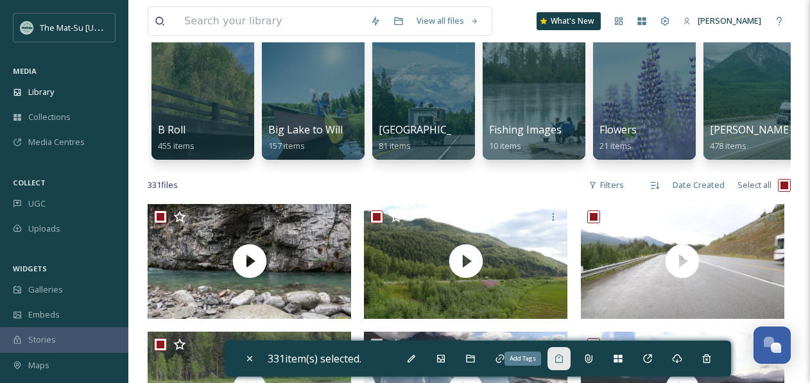
click at [564, 358] on icon at bounding box center [559, 359] width 10 height 10
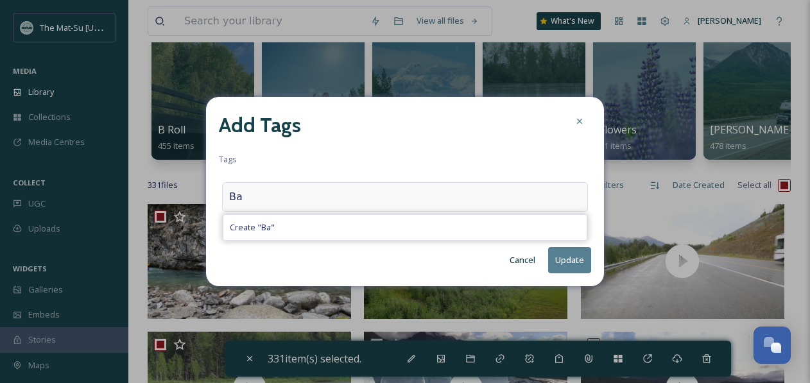
type input "B"
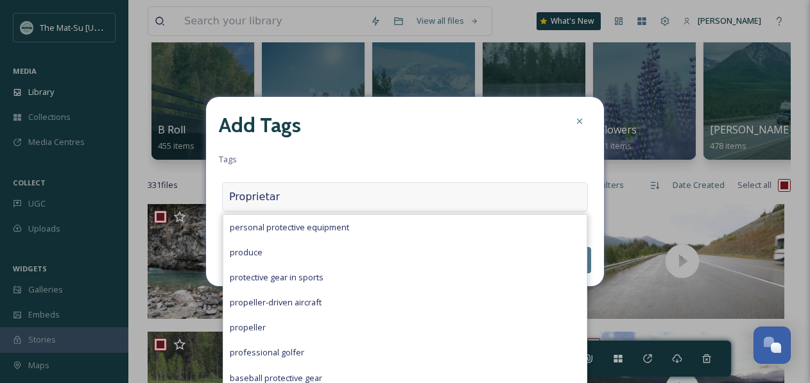
type input "Proprietary"
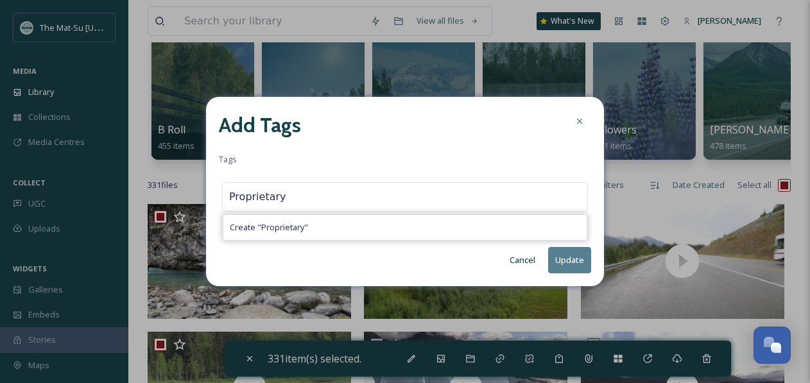
click at [574, 259] on button "Update" at bounding box center [569, 260] width 43 height 26
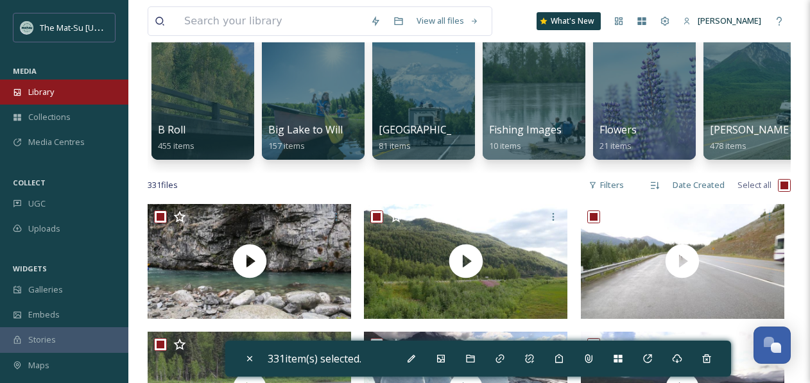
click at [41, 92] on span "Library" at bounding box center [41, 92] width 26 height 12
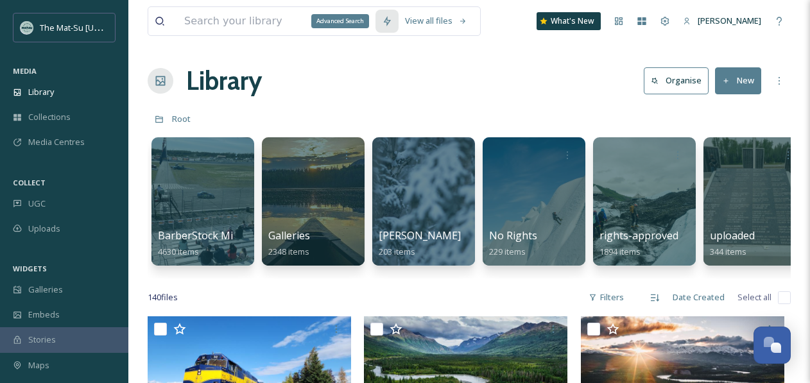
click at [392, 22] on icon at bounding box center [387, 21] width 10 height 10
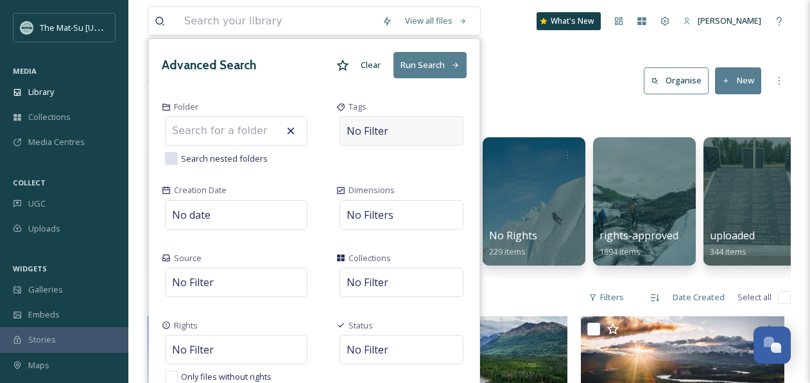
click at [378, 127] on span "No Filter" at bounding box center [368, 130] width 42 height 15
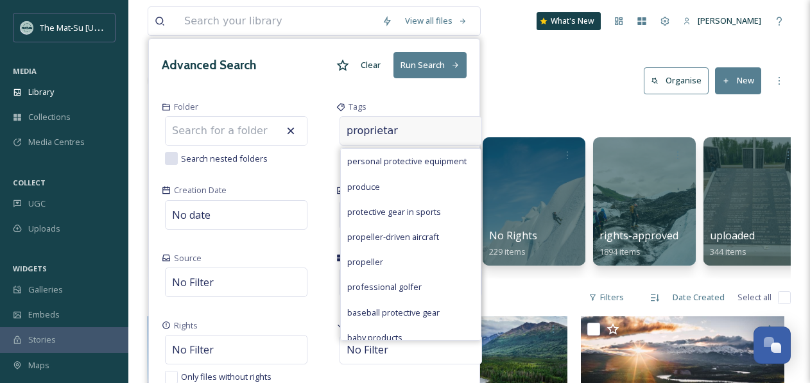
type input "proprietary"
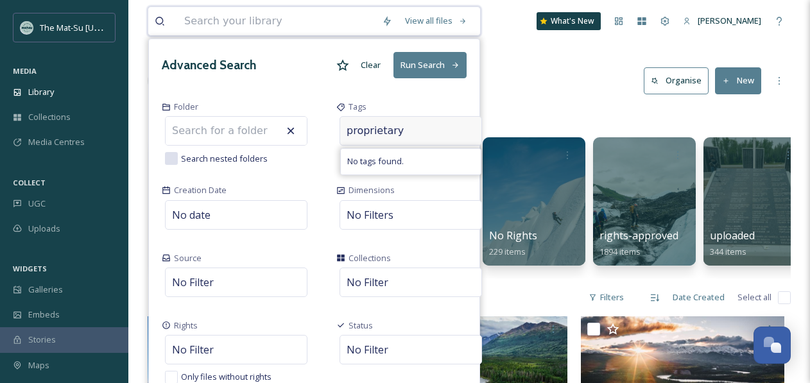
click at [244, 22] on input at bounding box center [277, 21] width 198 height 28
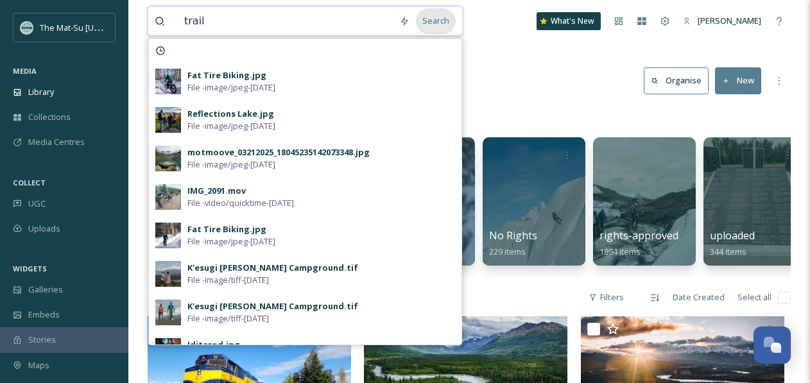
type input "trail"
click at [437, 19] on div "Search" at bounding box center [436, 20] width 40 height 25
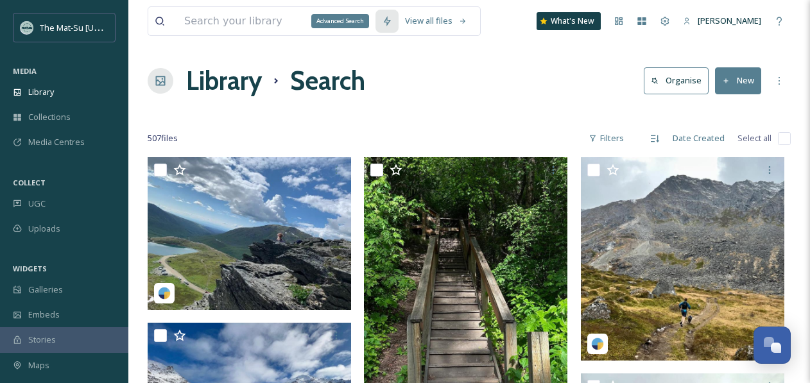
click at [392, 19] on icon at bounding box center [387, 21] width 10 height 10
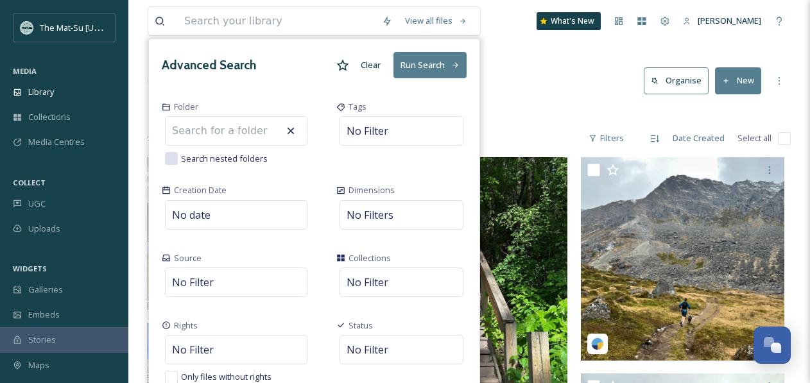
click at [202, 40] on div "Advanced Search Clear Run Search" at bounding box center [314, 65] width 331 height 52
click at [210, 22] on input at bounding box center [277, 21] width 198 height 28
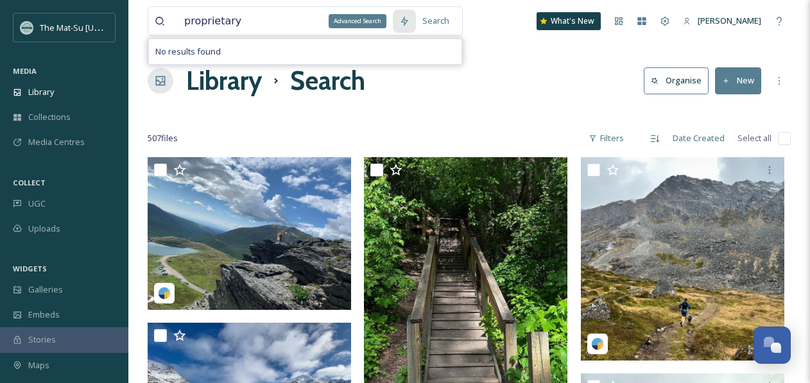
click at [410, 24] on icon at bounding box center [404, 21] width 10 height 10
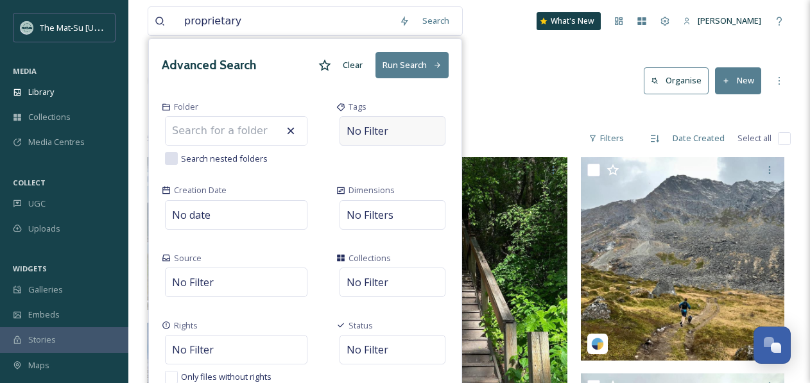
click at [387, 130] on span "No Filter" at bounding box center [368, 130] width 42 height 15
click at [202, 26] on input "proprietary" at bounding box center [285, 21] width 215 height 28
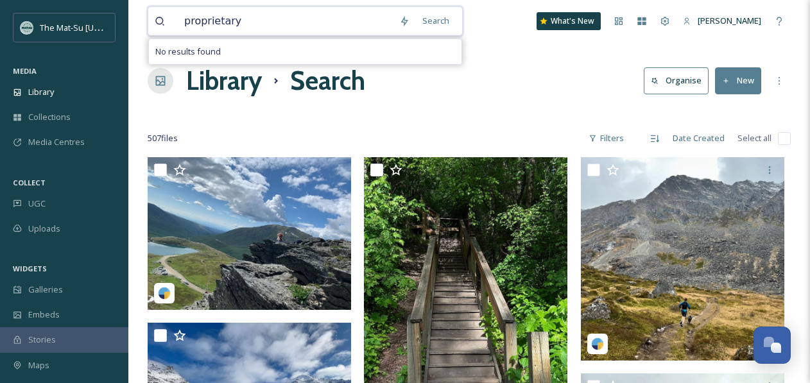
click at [202, 26] on input "proprietary" at bounding box center [285, 21] width 215 height 28
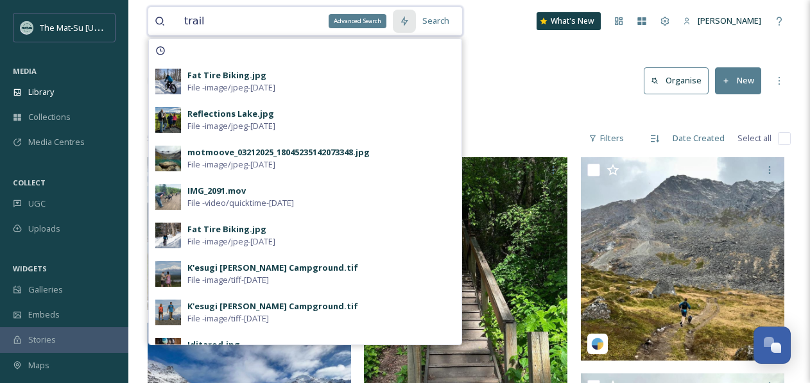
type input "trail"
click at [410, 20] on icon at bounding box center [404, 21] width 10 height 10
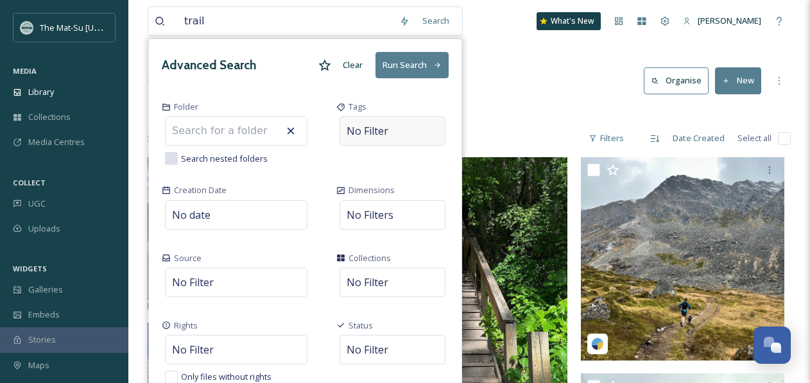
click at [376, 132] on span "No Filter" at bounding box center [368, 130] width 42 height 15
type input "proprietary"
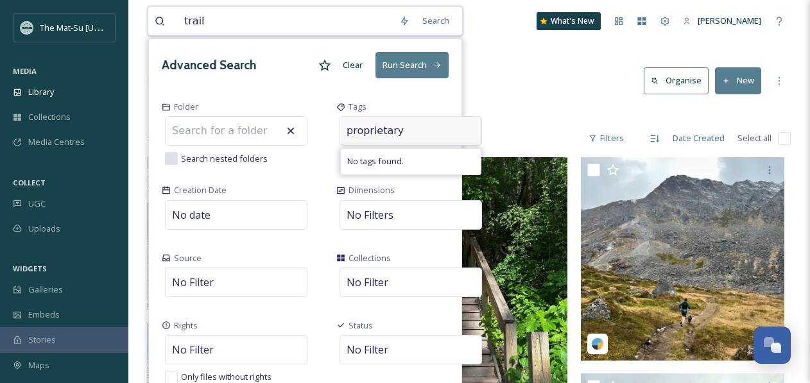
click at [413, 61] on button "Run Search" at bounding box center [412, 65] width 73 height 26
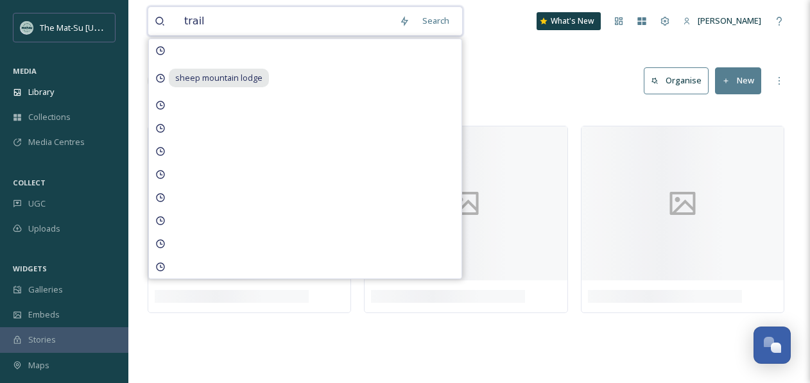
click at [512, 76] on div "Library Search Organise New" at bounding box center [469, 81] width 643 height 39
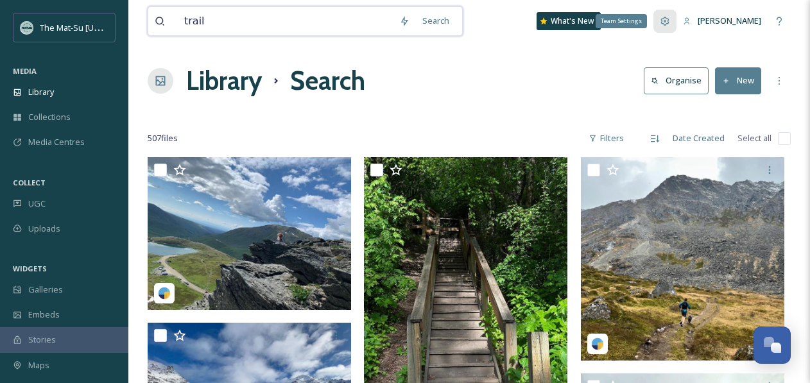
click at [676, 21] on div "Team Settings" at bounding box center [665, 21] width 23 height 23
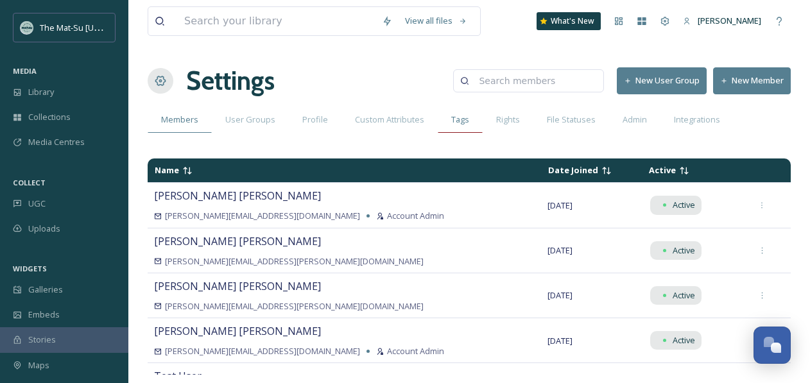
click at [454, 121] on span "Tags" at bounding box center [460, 120] width 18 height 12
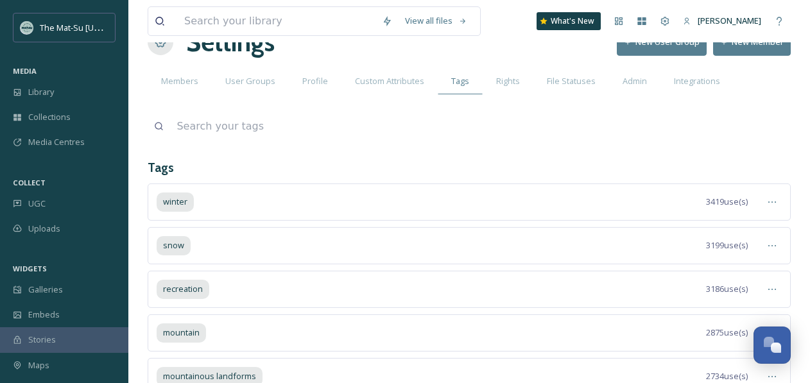
scroll to position [32, 0]
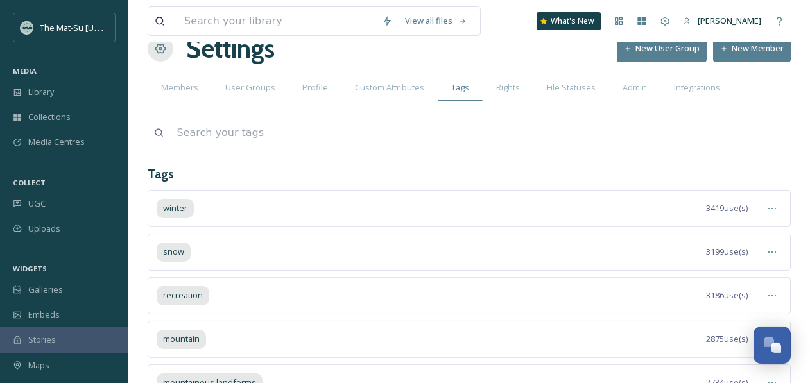
click at [162, 134] on icon at bounding box center [159, 133] width 10 height 10
click at [211, 131] on input at bounding box center [480, 133] width 621 height 28
type input "proprietary"
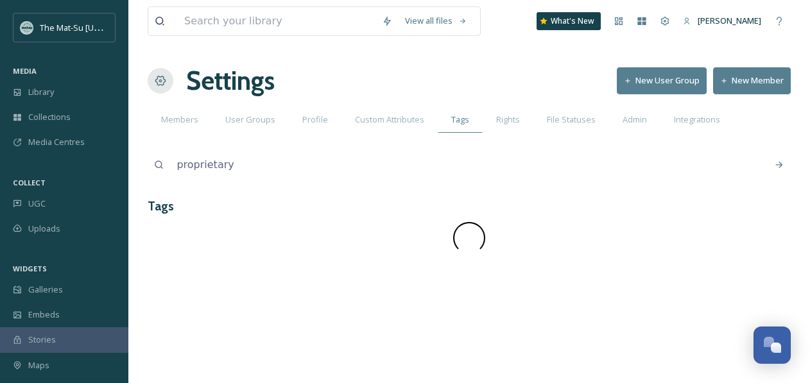
scroll to position [0, 0]
click at [458, 118] on span "Tags" at bounding box center [460, 120] width 18 height 12
click at [379, 66] on div "Settings New User Group New Member" at bounding box center [469, 81] width 643 height 39
click at [202, 21] on input at bounding box center [277, 21] width 198 height 28
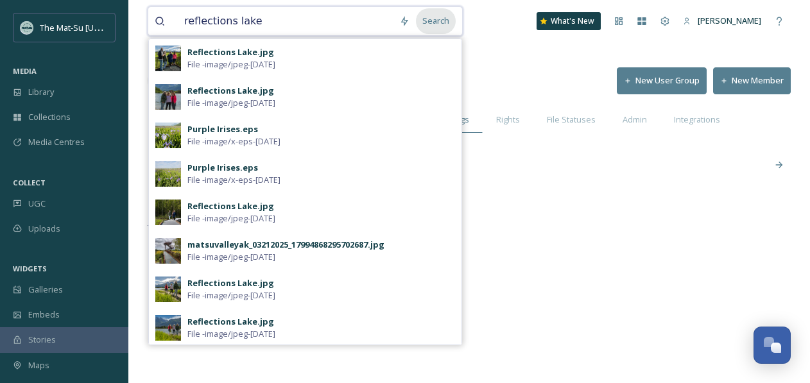
type input "reflections lake"
click at [448, 22] on div "Search" at bounding box center [436, 20] width 40 height 25
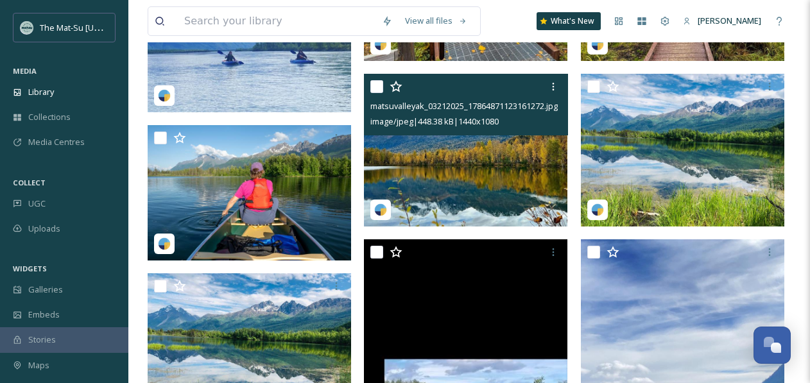
scroll to position [323, 0]
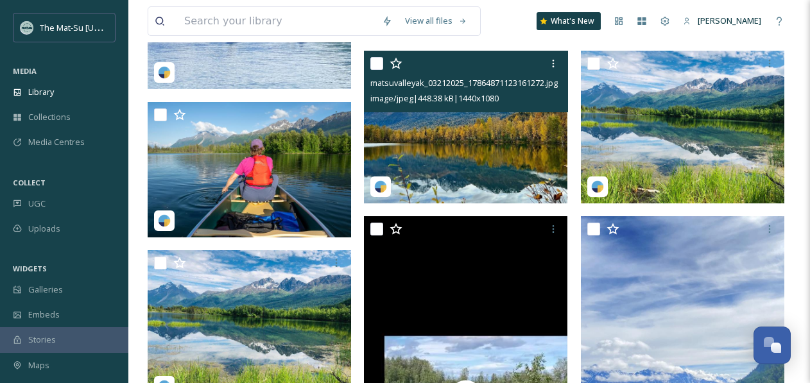
click at [472, 145] on img at bounding box center [466, 127] width 204 height 153
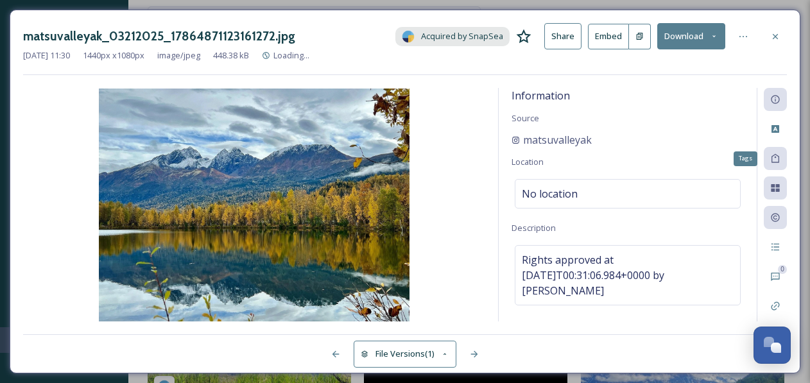
click at [778, 157] on icon at bounding box center [775, 158] width 10 height 10
click at [774, 155] on icon at bounding box center [776, 158] width 8 height 9
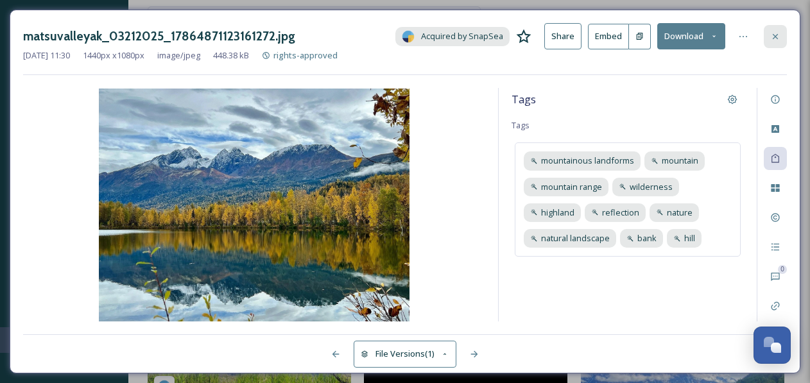
click at [776, 37] on icon at bounding box center [775, 36] width 10 height 10
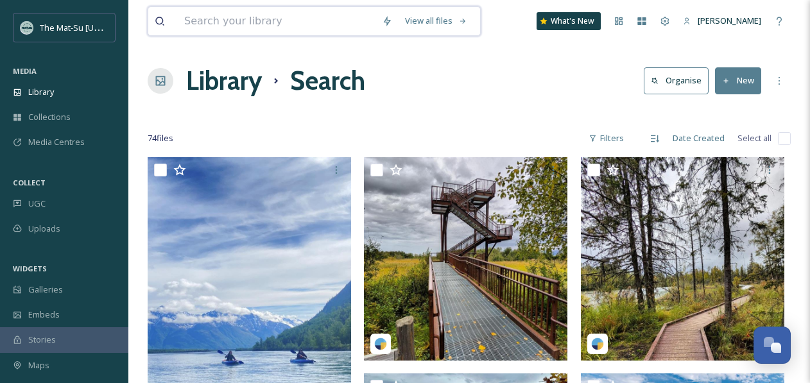
click at [248, 22] on input at bounding box center [277, 21] width 198 height 28
click at [443, 19] on div "Search" at bounding box center [436, 20] width 40 height 25
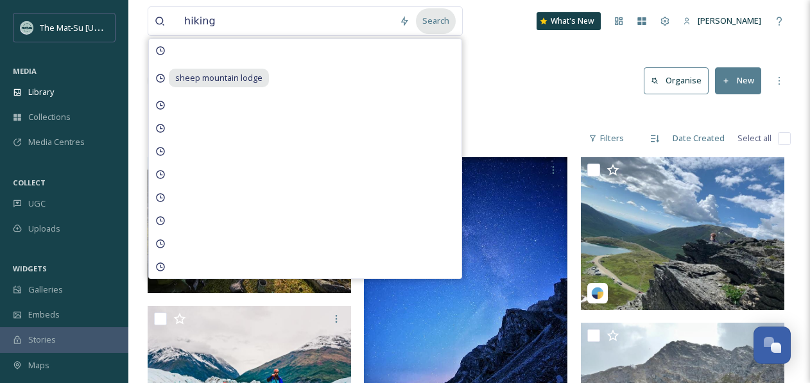
click at [439, 22] on div "Search" at bounding box center [436, 20] width 40 height 25
click at [543, 85] on div "Library Search Organise New" at bounding box center [469, 81] width 643 height 39
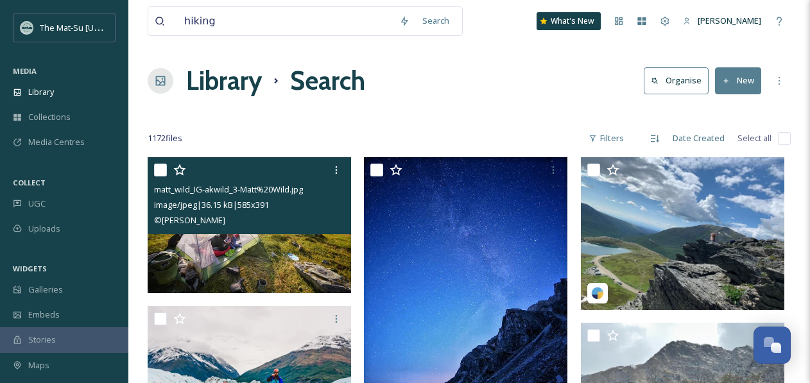
click at [249, 255] on img at bounding box center [250, 225] width 204 height 136
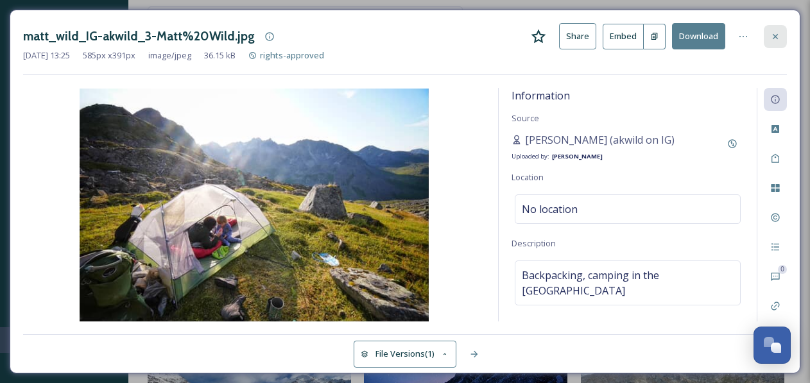
click at [779, 31] on icon at bounding box center [775, 36] width 10 height 10
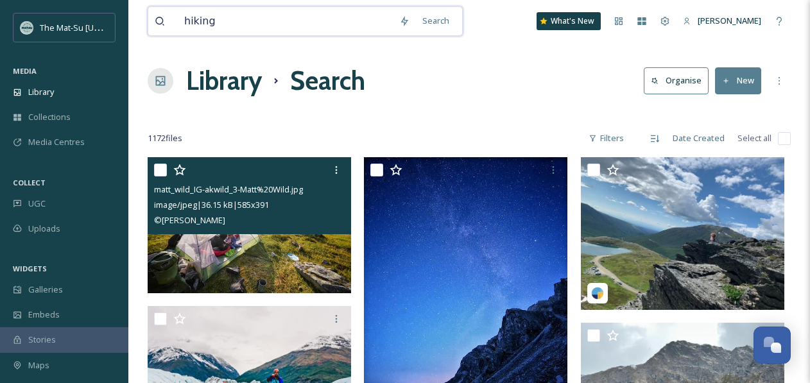
click at [225, 26] on input "hiking" at bounding box center [285, 21] width 215 height 28
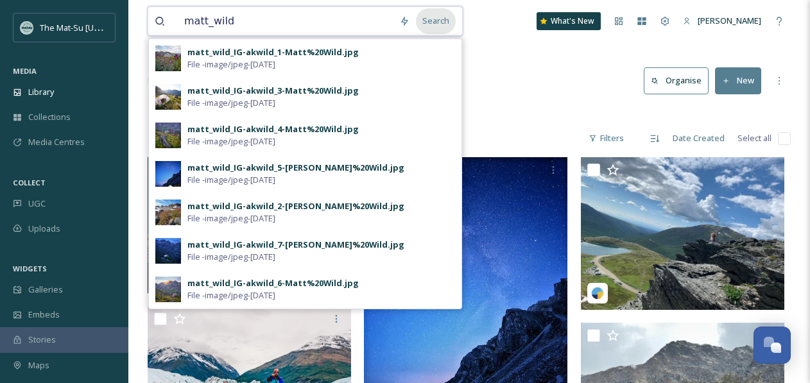
type input "matt_wild"
click at [439, 17] on div "Search" at bounding box center [436, 20] width 40 height 25
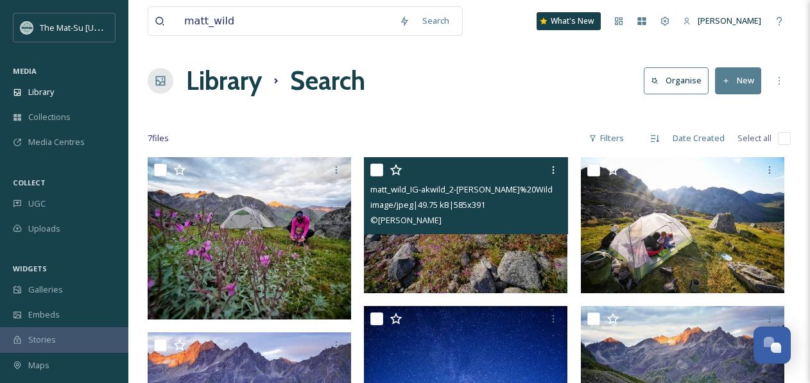
click at [469, 261] on img at bounding box center [466, 225] width 204 height 136
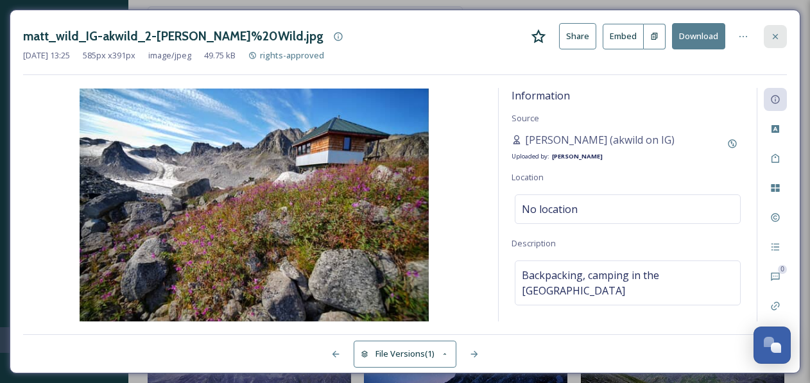
click at [778, 35] on icon at bounding box center [775, 36] width 10 height 10
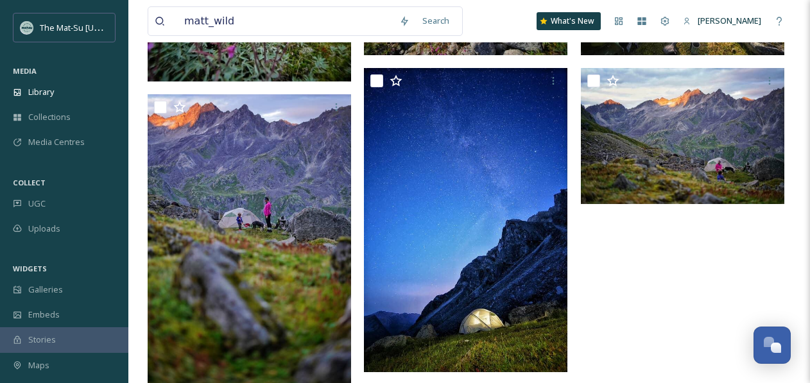
scroll to position [240, 0]
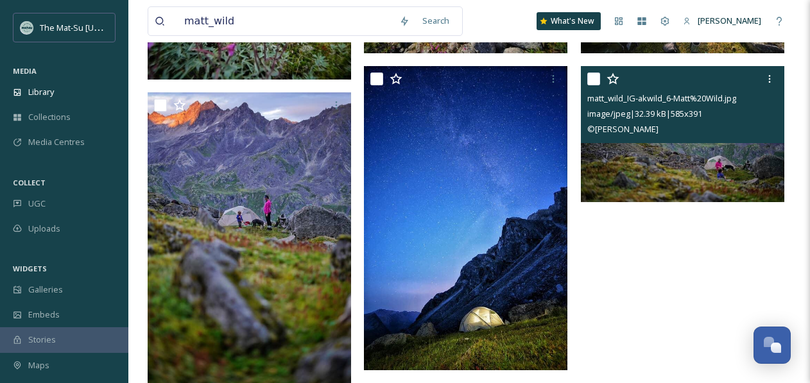
click at [659, 160] on img at bounding box center [683, 134] width 204 height 136
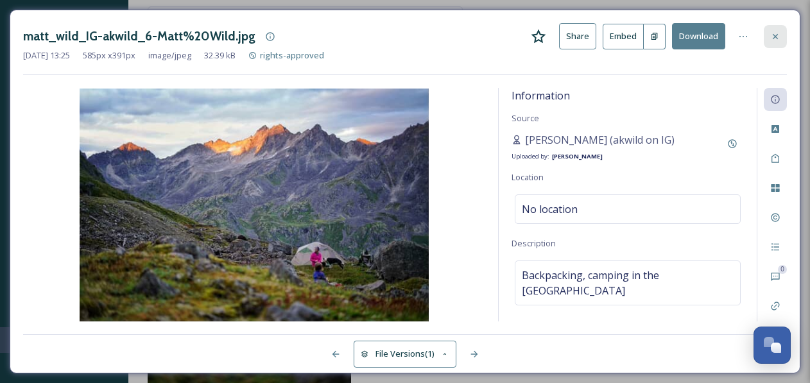
click at [772, 37] on icon at bounding box center [775, 36] width 10 height 10
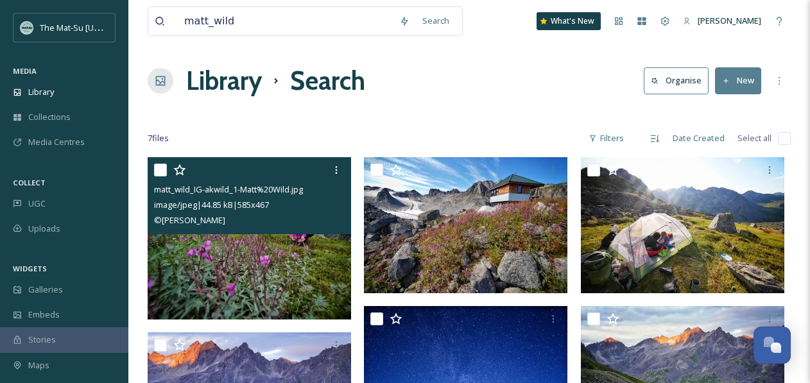
click at [280, 266] on img at bounding box center [250, 238] width 204 height 162
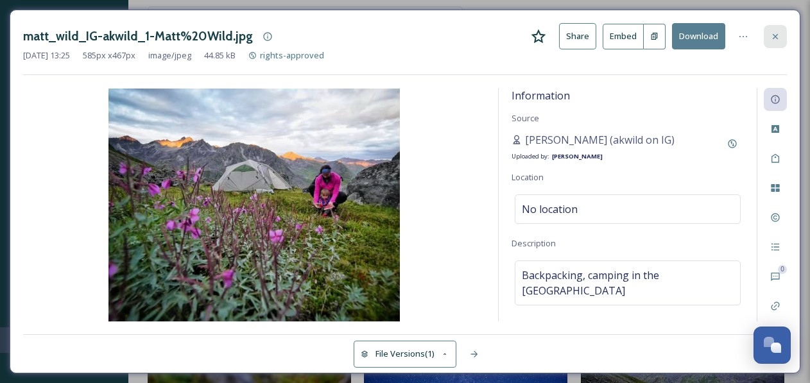
click at [772, 36] on icon at bounding box center [775, 36] width 10 height 10
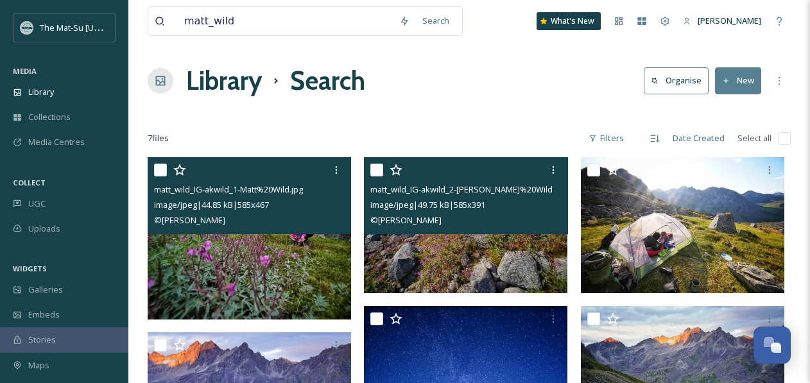
click at [439, 252] on img at bounding box center [466, 225] width 204 height 136
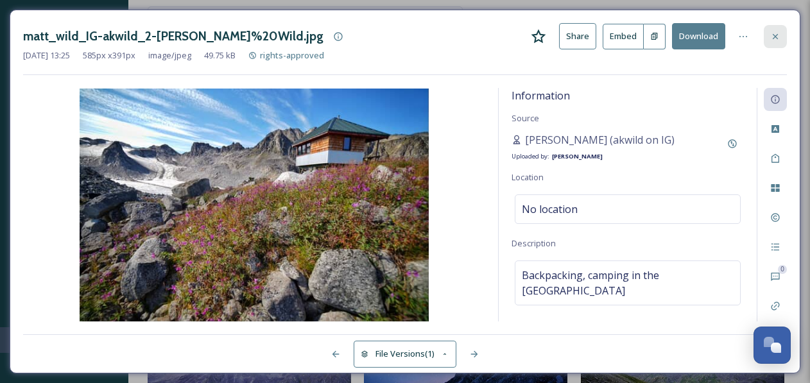
click at [781, 34] on div at bounding box center [775, 36] width 23 height 23
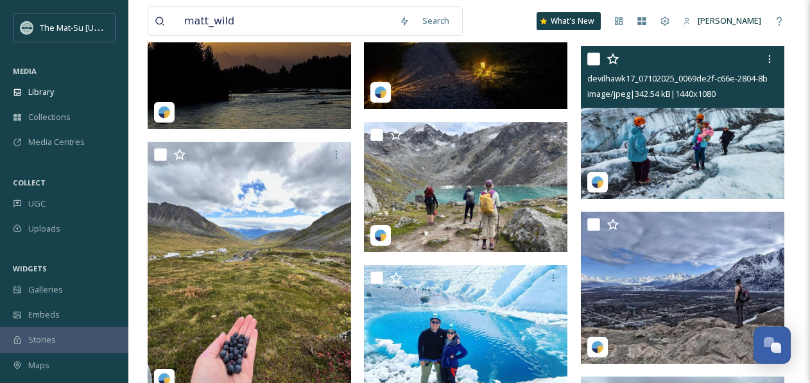
scroll to position [3971, 0]
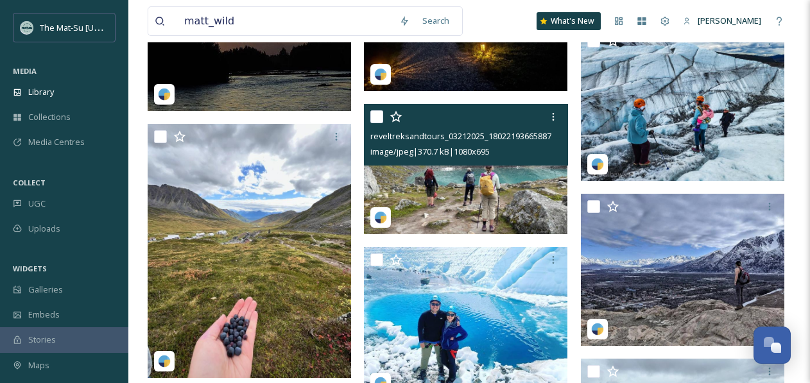
click at [446, 189] on img at bounding box center [466, 169] width 204 height 131
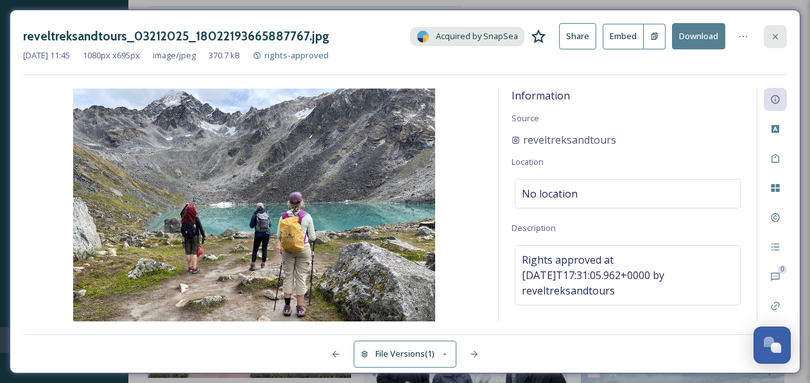
click at [777, 35] on icon at bounding box center [775, 35] width 5 height 5
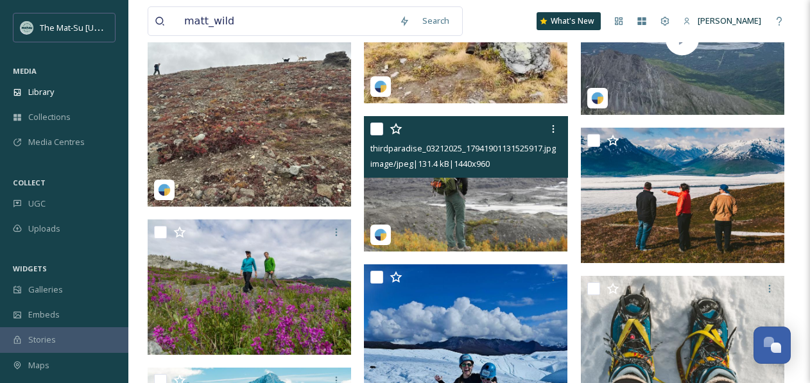
scroll to position [6633, 0]
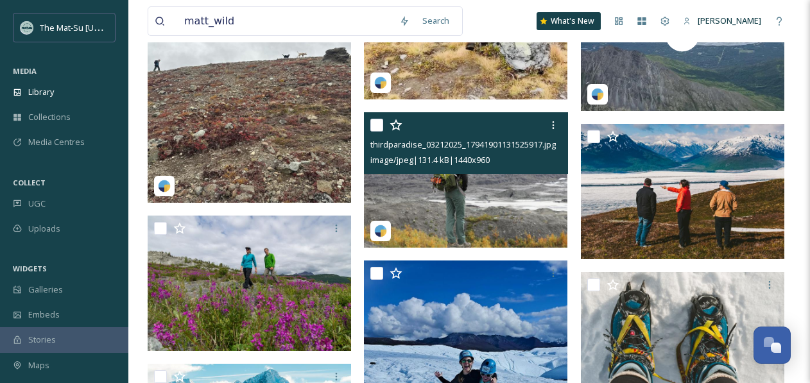
click at [480, 203] on img at bounding box center [466, 179] width 204 height 135
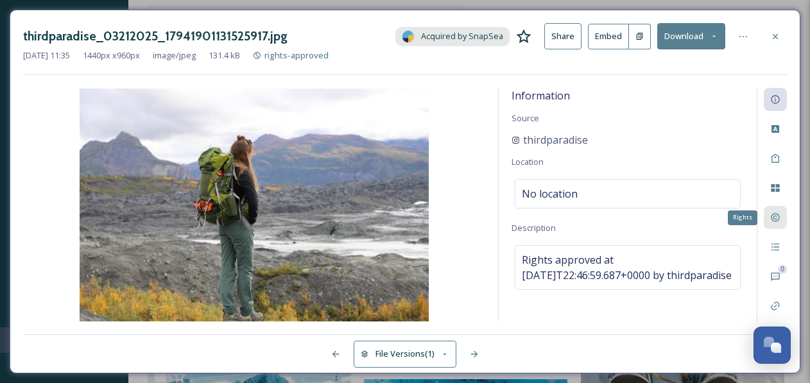
click at [779, 216] on icon at bounding box center [775, 218] width 8 height 8
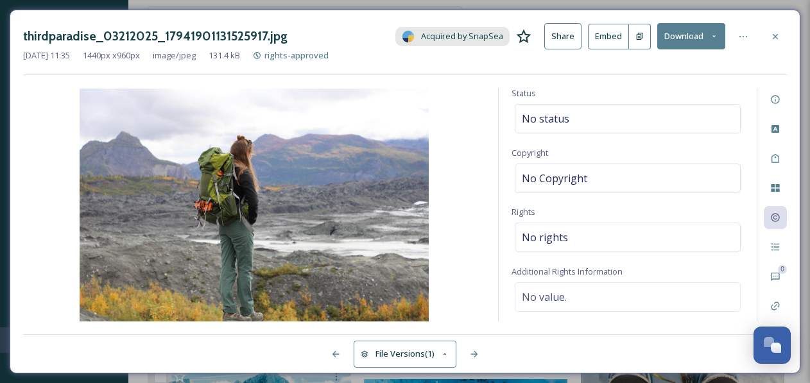
scroll to position [29, 0]
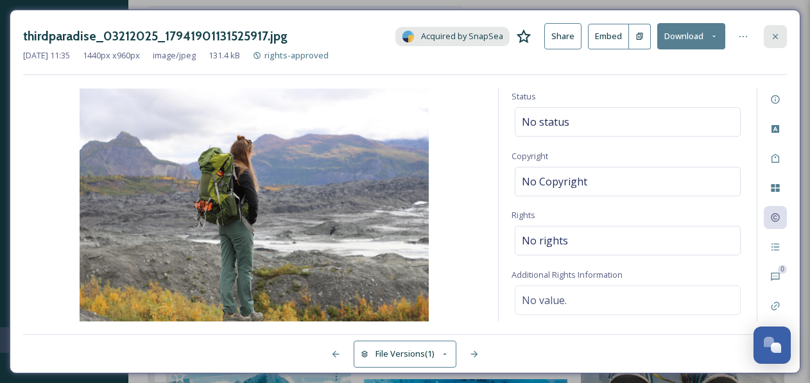
click at [779, 33] on icon at bounding box center [775, 36] width 10 height 10
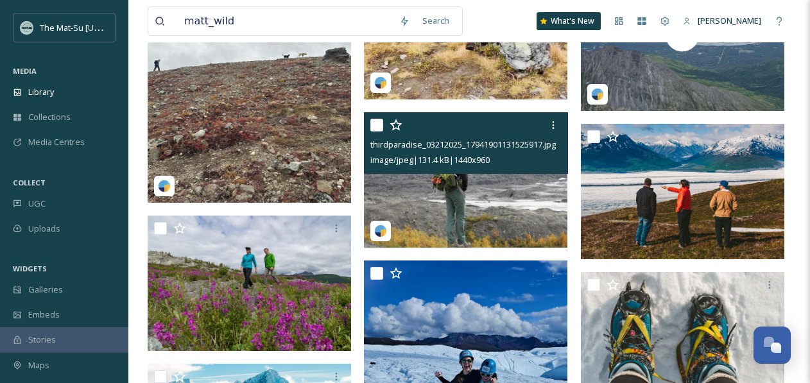
click at [467, 195] on img at bounding box center [466, 179] width 204 height 135
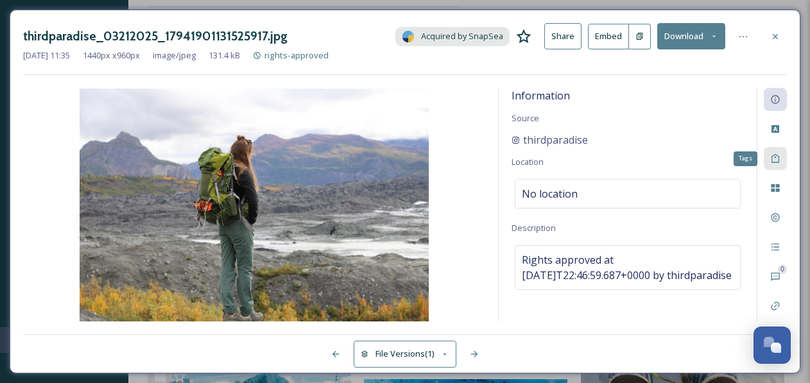
click at [779, 158] on icon at bounding box center [775, 158] width 10 height 10
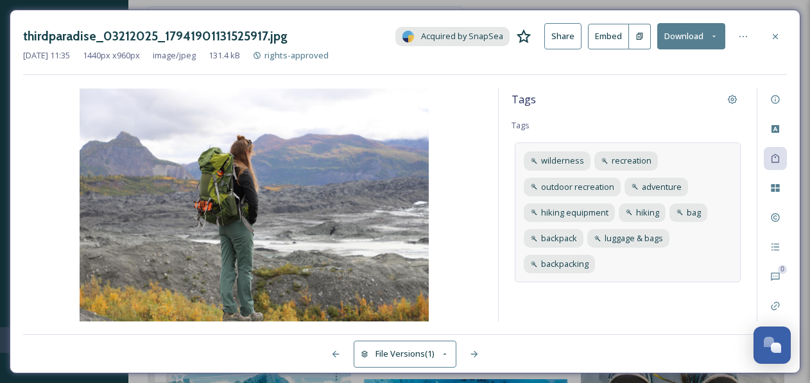
click at [655, 269] on div "wilderness recreation outdoor recreation adventure hiking equipment hiking bag …" at bounding box center [628, 213] width 226 height 140
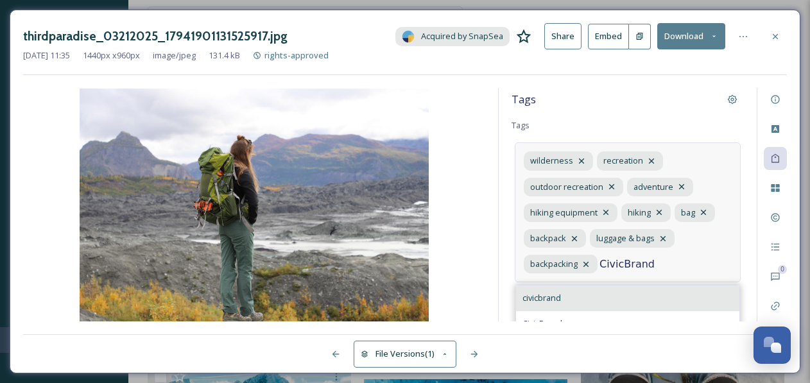
type input "CivicBrand"
click at [535, 304] on span "civicbrand" at bounding box center [542, 298] width 39 height 12
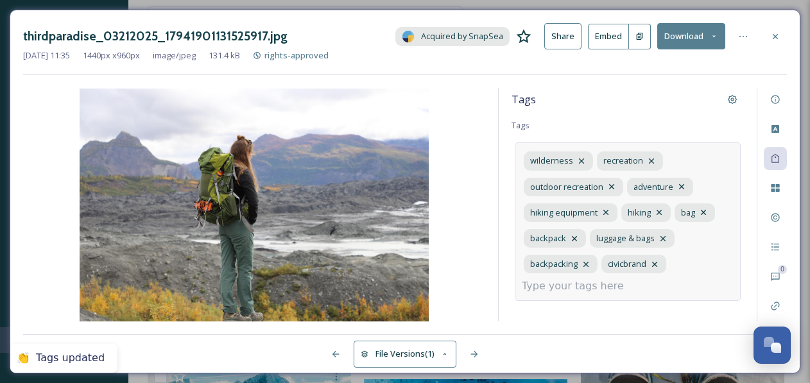
click at [601, 288] on input at bounding box center [586, 286] width 128 height 15
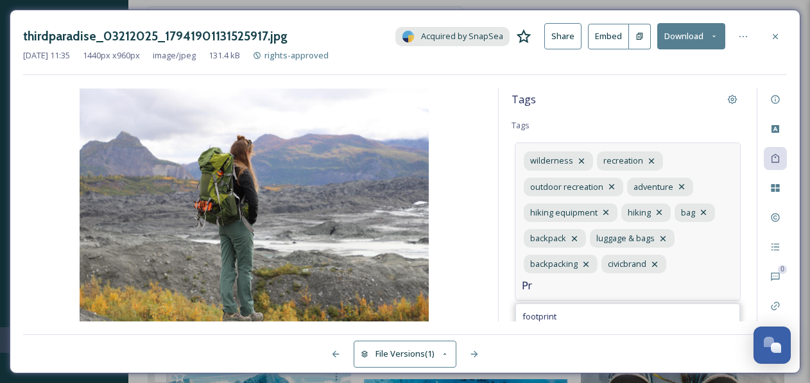
type input "P"
type input "2"
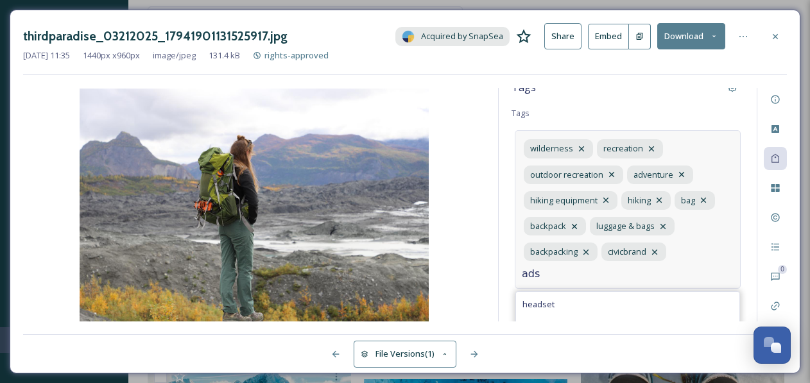
scroll to position [12, 0]
click at [532, 275] on input "ads" at bounding box center [586, 274] width 128 height 15
click at [537, 277] on input "ads" at bounding box center [586, 274] width 128 height 15
type input "ads"
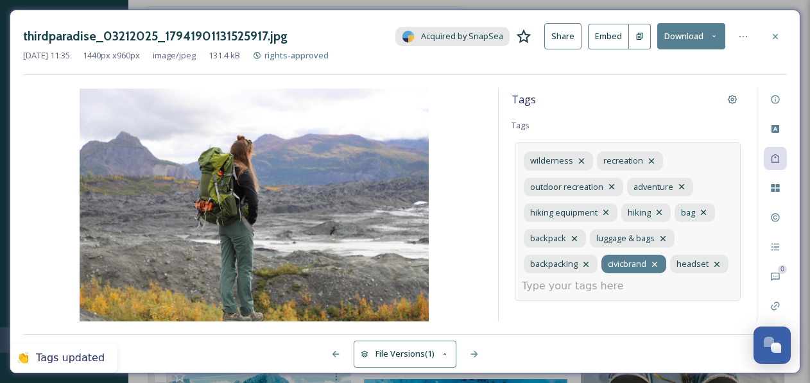
scroll to position [0, 0]
click at [559, 288] on input at bounding box center [586, 286] width 128 height 15
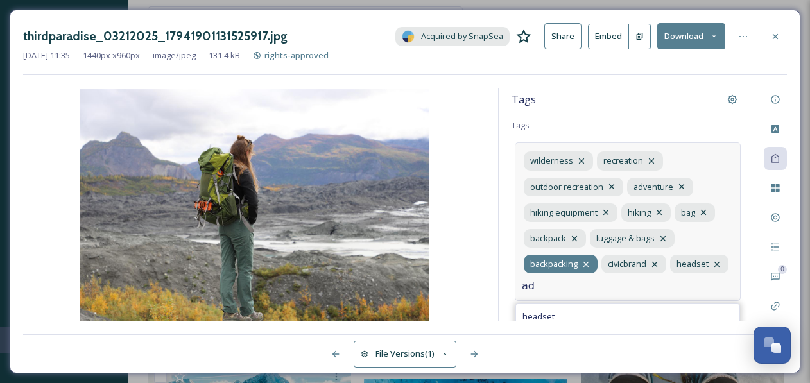
type input "a"
click at [474, 88] on div at bounding box center [254, 205] width 462 height 234
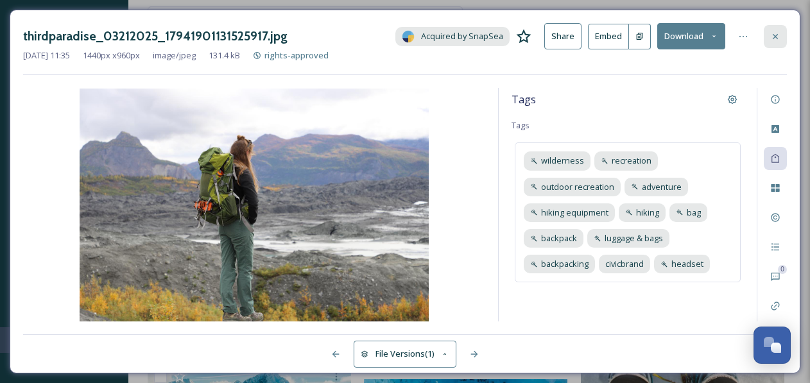
click at [782, 31] on div at bounding box center [775, 36] width 23 height 23
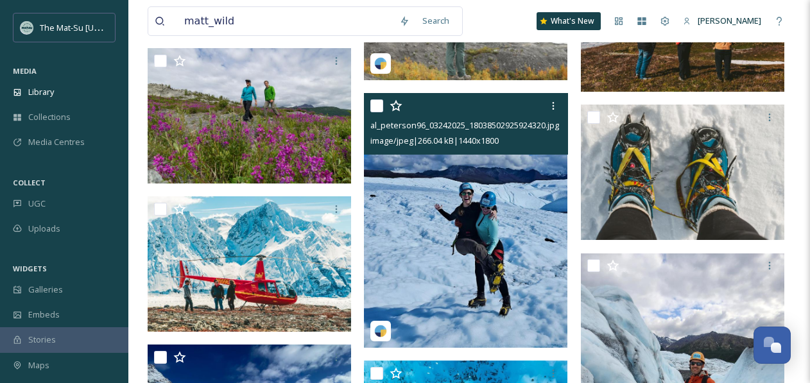
scroll to position [6801, 0]
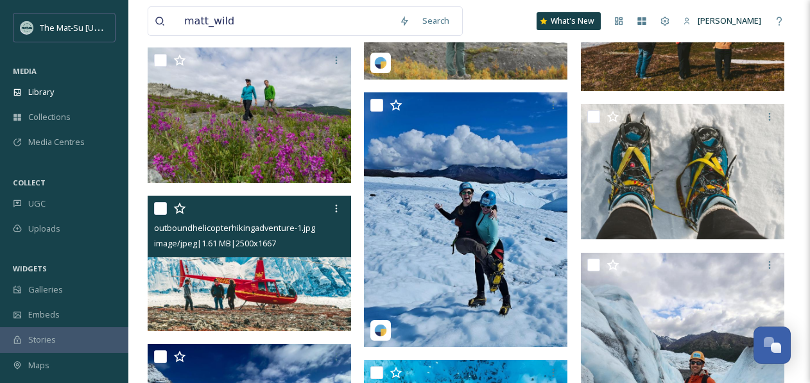
click at [211, 290] on img at bounding box center [250, 263] width 204 height 135
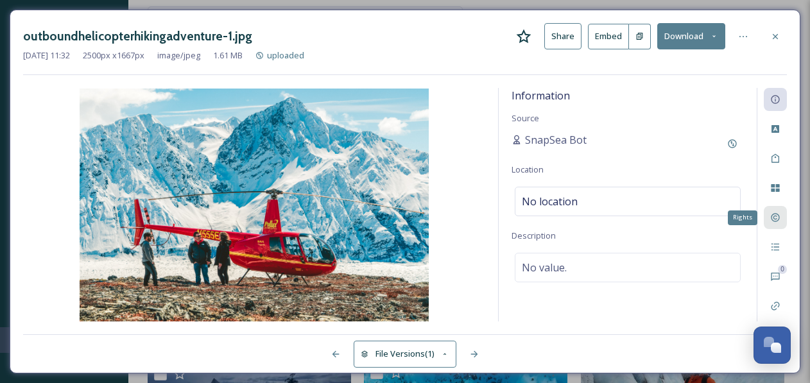
click at [775, 218] on icon at bounding box center [775, 218] width 10 height 10
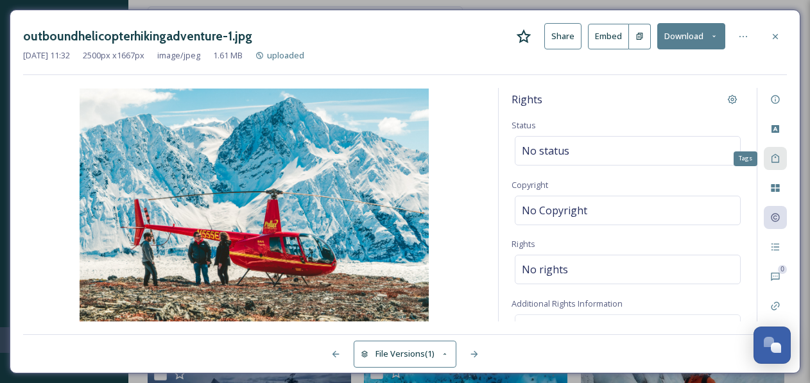
click at [779, 161] on icon at bounding box center [775, 158] width 10 height 10
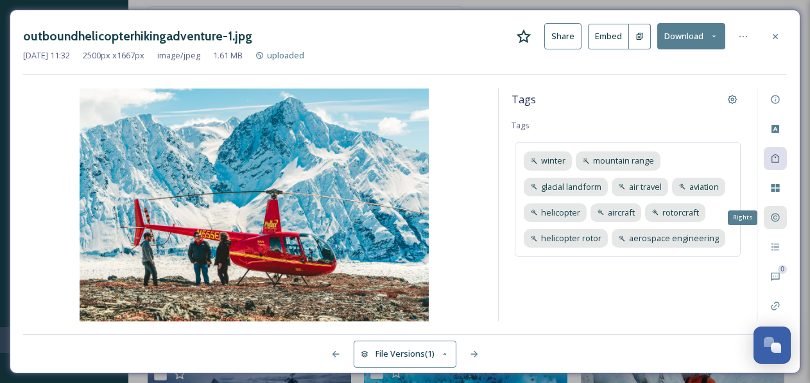
click at [777, 217] on icon at bounding box center [775, 218] width 10 height 10
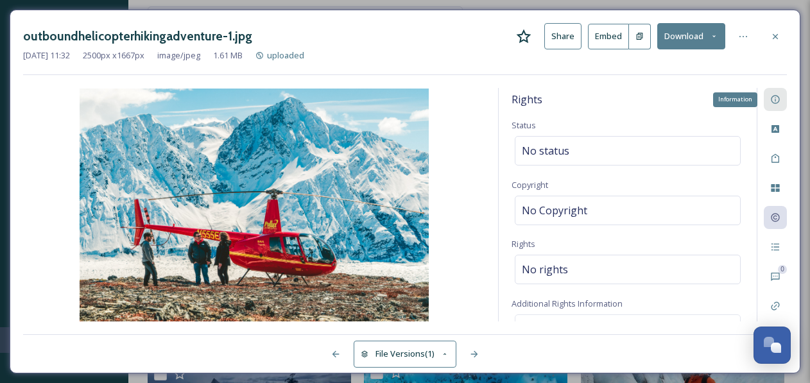
click at [778, 91] on div "Information" at bounding box center [775, 99] width 23 height 23
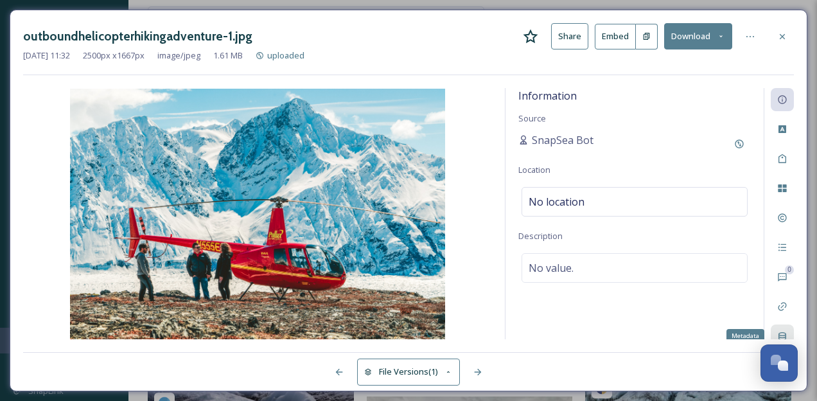
click at [783, 334] on icon at bounding box center [782, 336] width 10 height 10
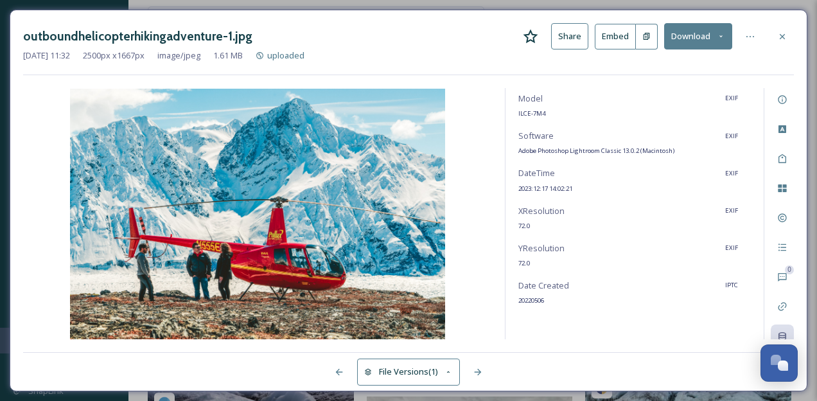
scroll to position [169, 0]
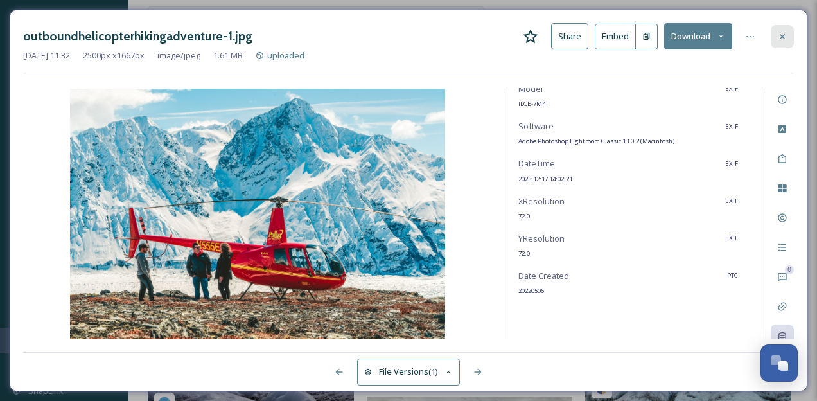
click at [785, 36] on icon at bounding box center [782, 36] width 10 height 10
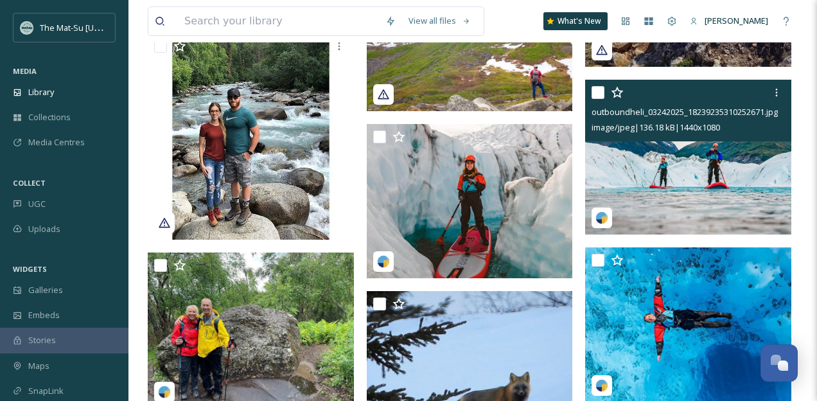
scroll to position [11485, 0]
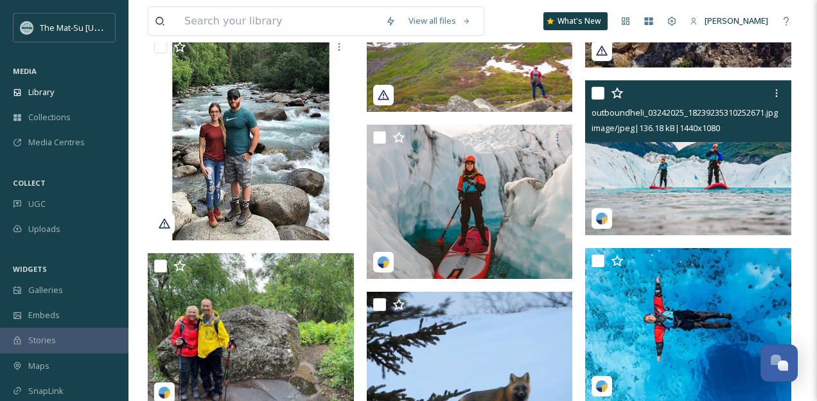
click at [698, 171] on img at bounding box center [688, 157] width 206 height 155
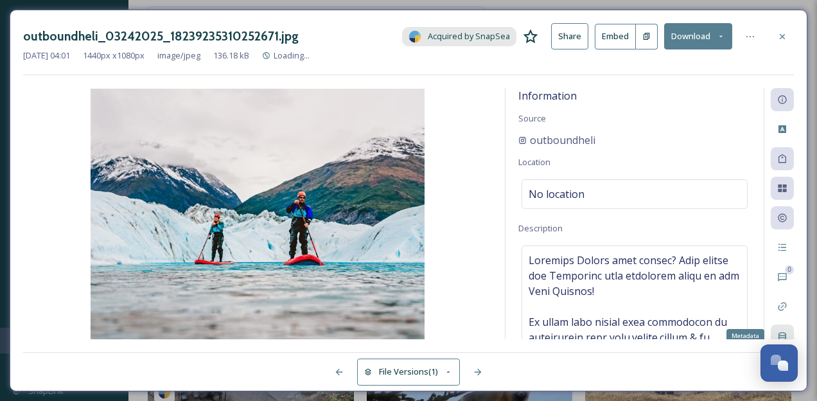
click at [786, 337] on icon at bounding box center [782, 336] width 8 height 8
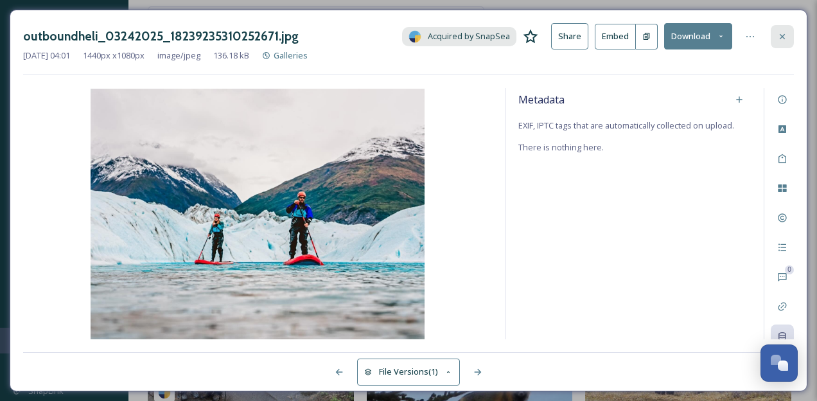
click at [783, 39] on icon at bounding box center [782, 36] width 10 height 10
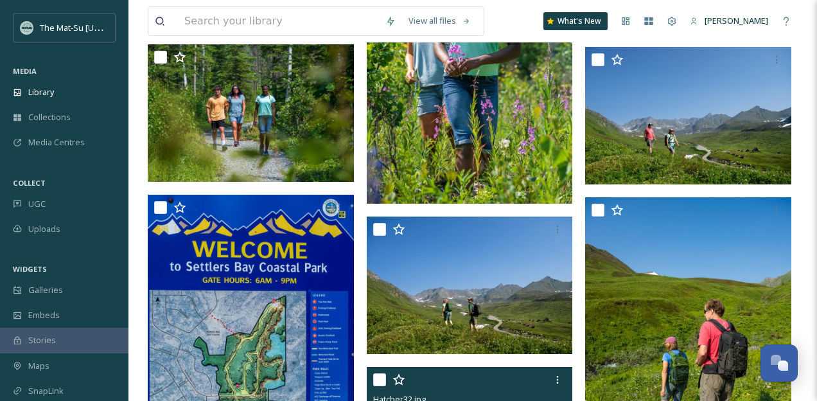
scroll to position [43819, 0]
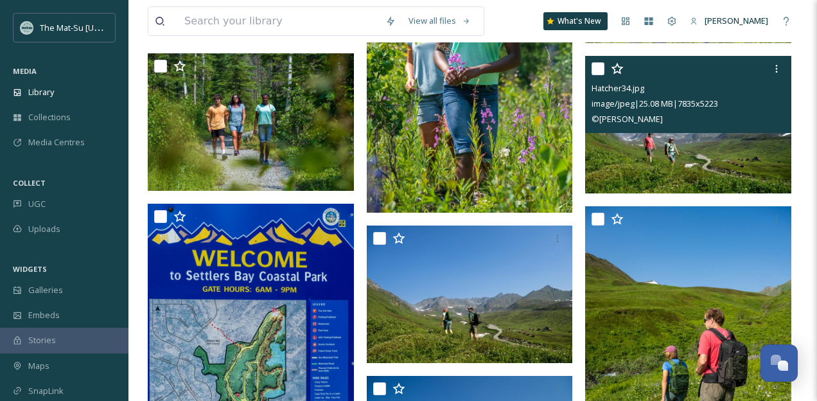
click at [686, 158] on img at bounding box center [688, 124] width 206 height 137
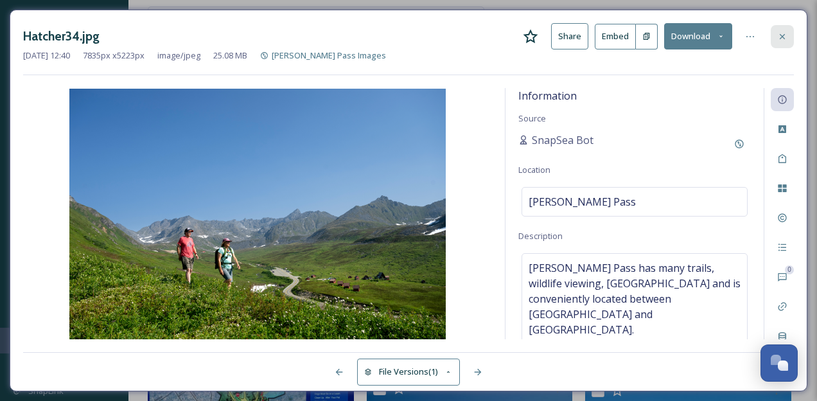
click at [788, 37] on div at bounding box center [781, 36] width 23 height 23
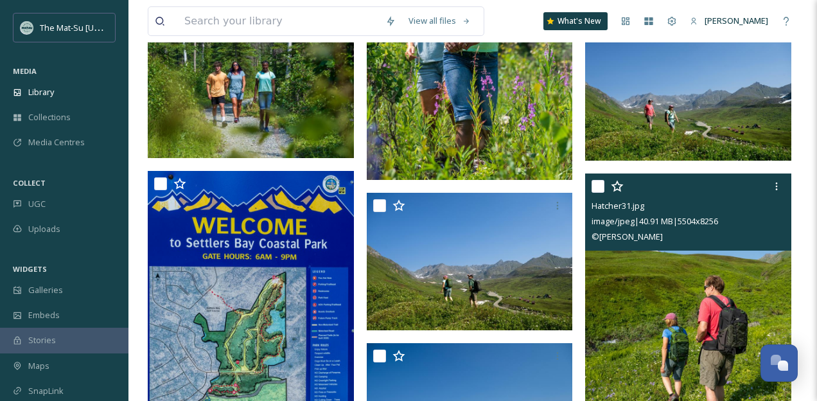
scroll to position [43855, 0]
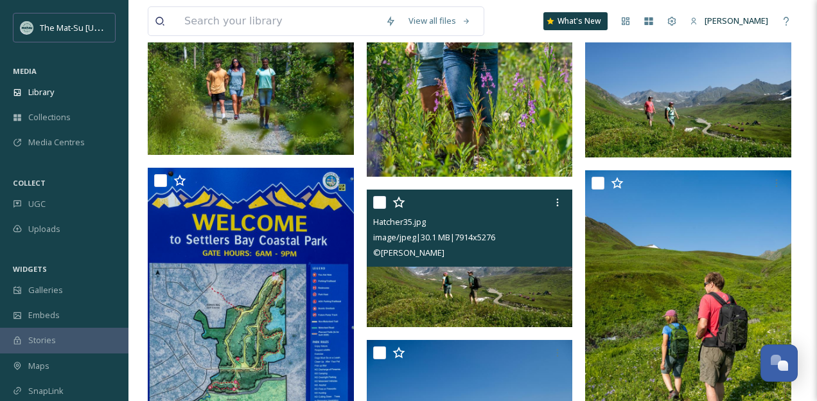
click at [498, 281] on img at bounding box center [470, 257] width 206 height 137
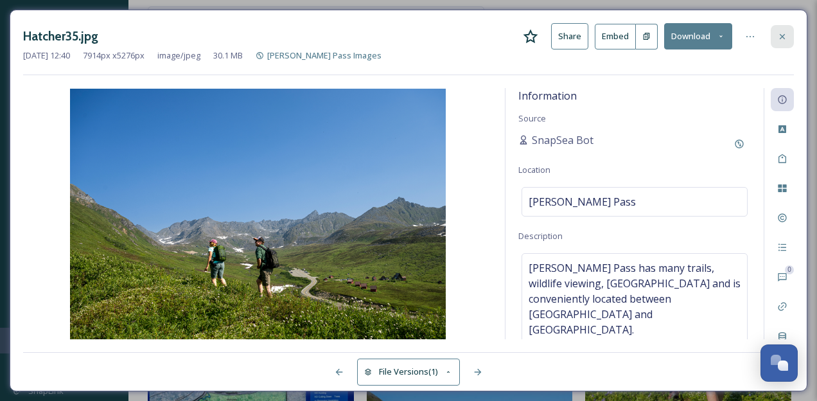
click at [782, 36] on icon at bounding box center [781, 35] width 5 height 5
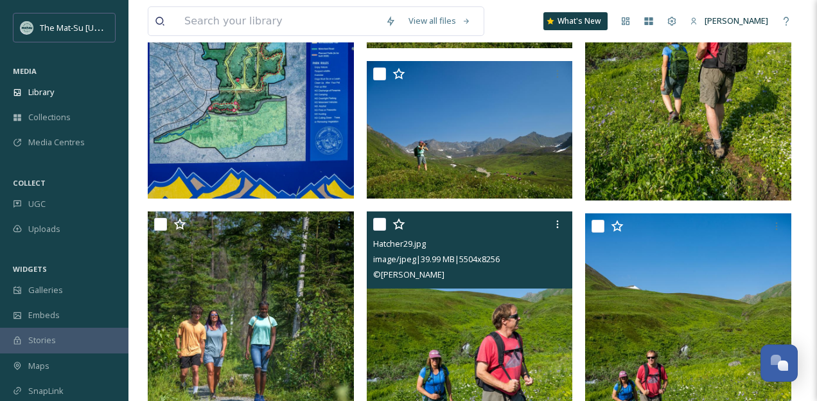
scroll to position [44132, 0]
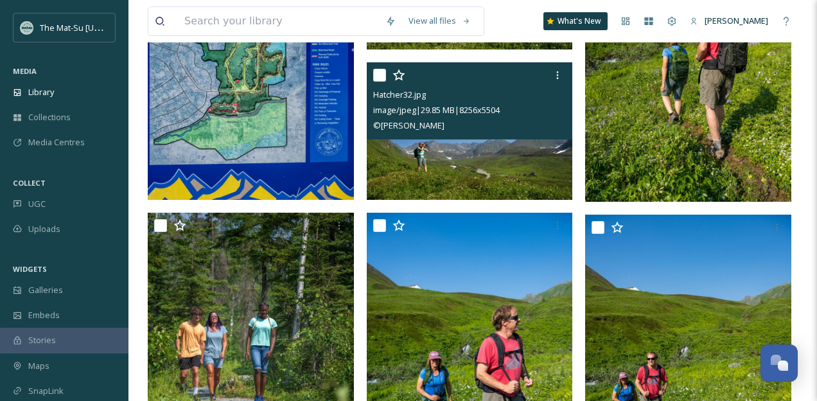
click at [451, 161] on img at bounding box center [470, 130] width 206 height 137
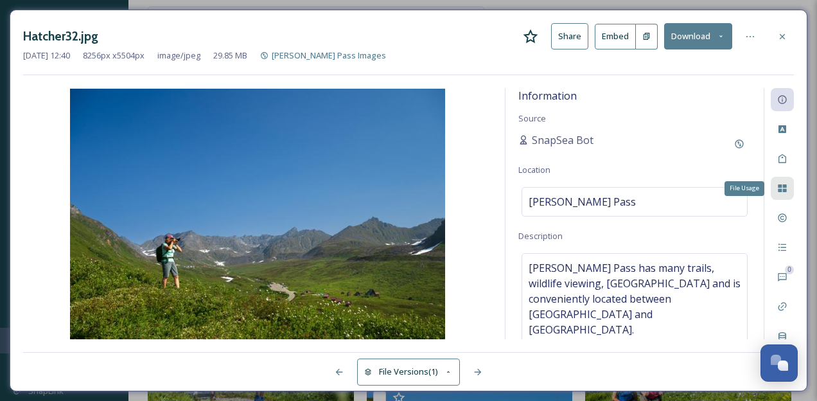
click at [782, 187] on icon at bounding box center [782, 188] width 10 height 10
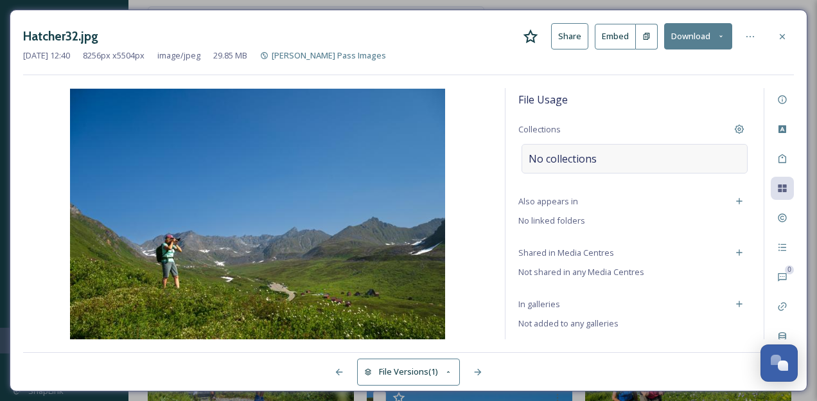
click at [546, 154] on span "No collections" at bounding box center [562, 158] width 68 height 15
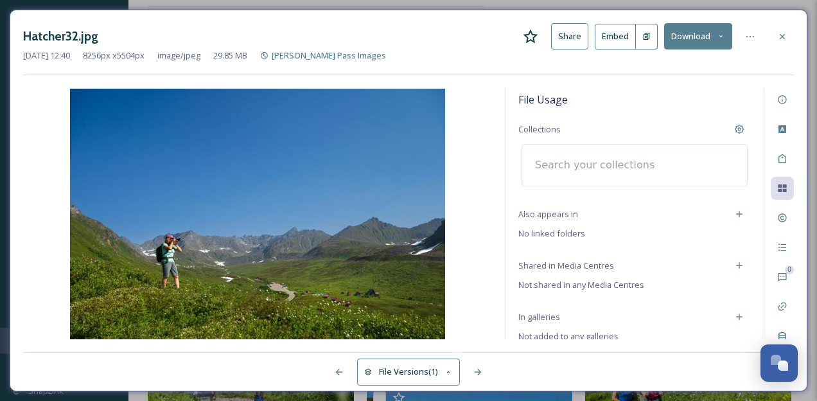
click at [543, 166] on input at bounding box center [598, 165] width 141 height 28
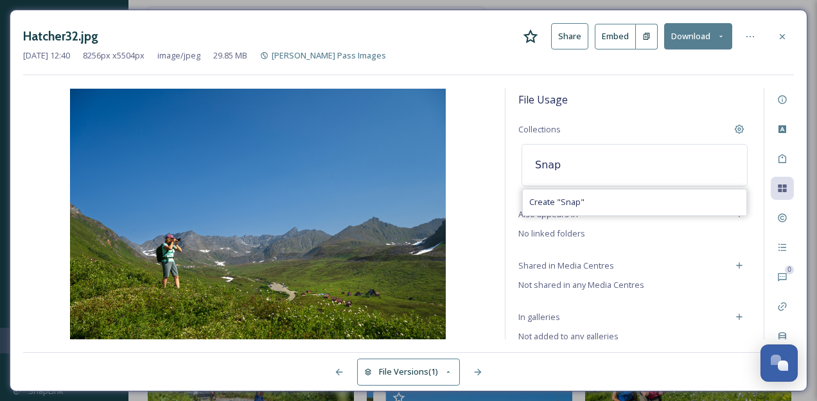
click at [541, 167] on input "Snap" at bounding box center [598, 165] width 141 height 28
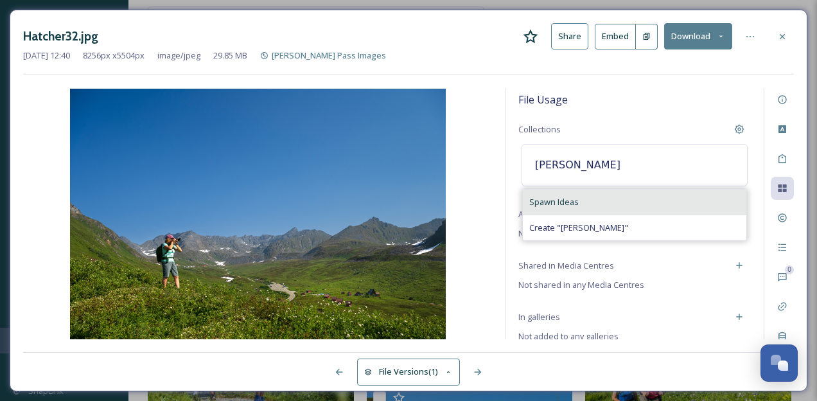
type input "[PERSON_NAME]"
click at [548, 204] on span "Spawn Ideas" at bounding box center [553, 202] width 49 height 12
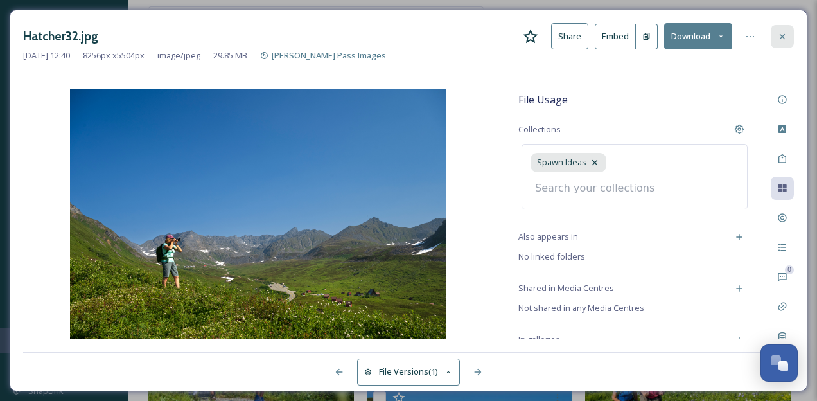
click at [779, 36] on icon at bounding box center [782, 36] width 10 height 10
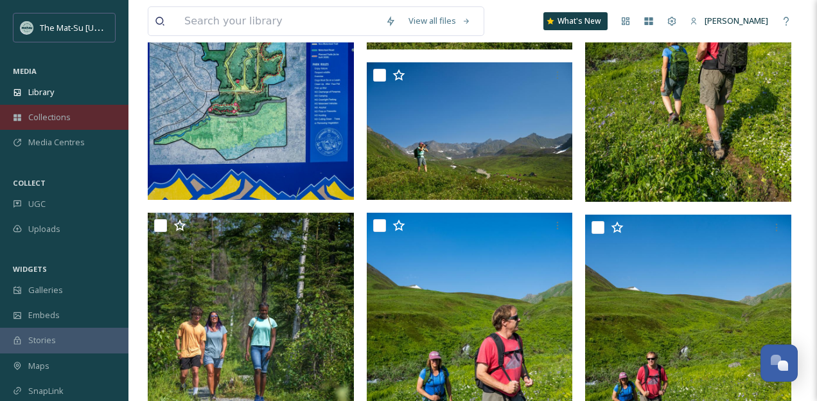
click at [38, 112] on span "Collections" at bounding box center [49, 117] width 42 height 12
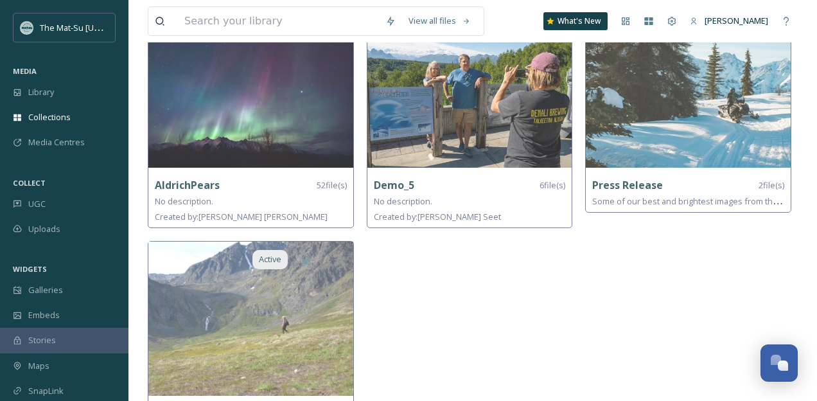
scroll to position [141, 0]
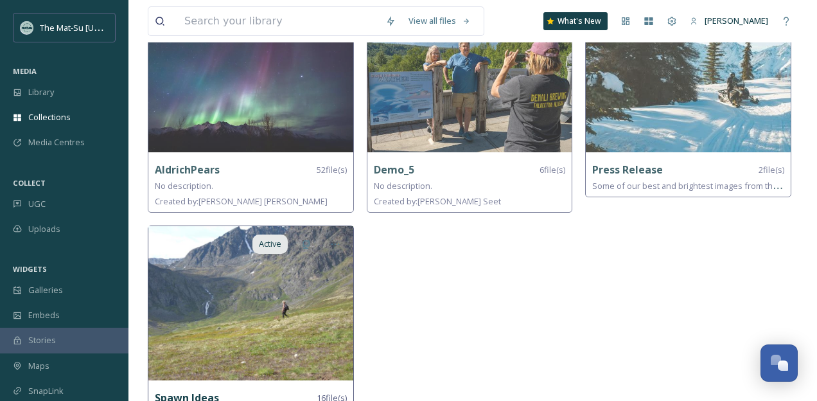
click at [239, 308] on img at bounding box center [250, 303] width 205 height 154
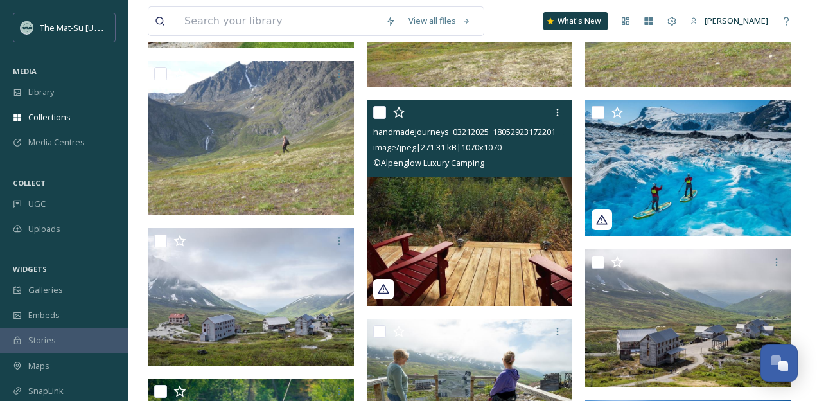
scroll to position [300, 0]
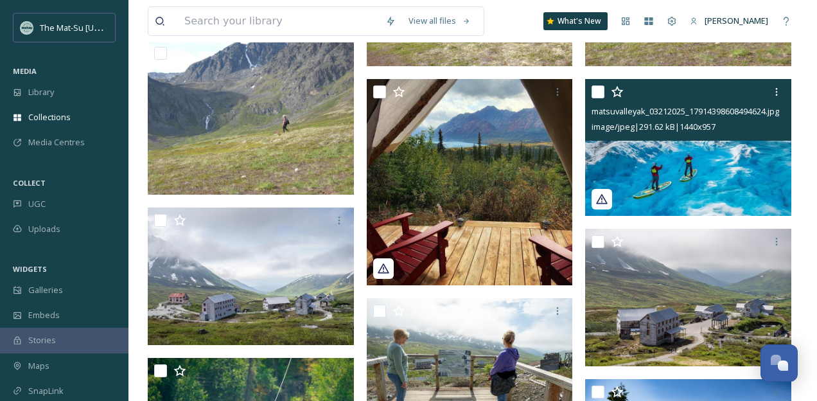
click at [681, 168] on img at bounding box center [688, 147] width 206 height 137
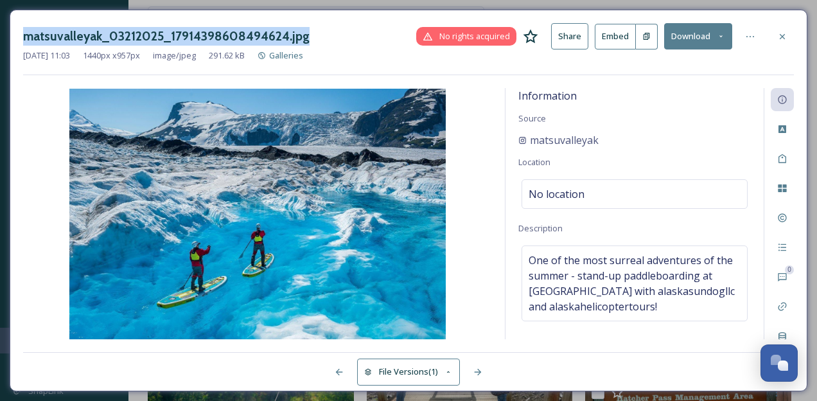
drag, startPoint x: 304, startPoint y: 39, endPoint x: 1, endPoint y: 33, distance: 302.5
click at [23, 33] on div "matsuvalleyak_03212025_17914398608494624.jpg" at bounding box center [166, 36] width 286 height 19
copy h3 "matsuvalleyak_03212025_17914398608494624.jpg"
click at [782, 36] on icon at bounding box center [781, 35] width 5 height 5
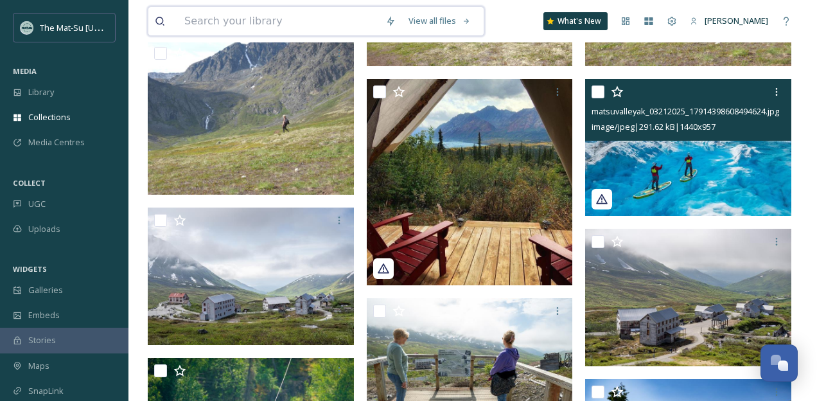
click at [187, 19] on input at bounding box center [278, 21] width 201 height 28
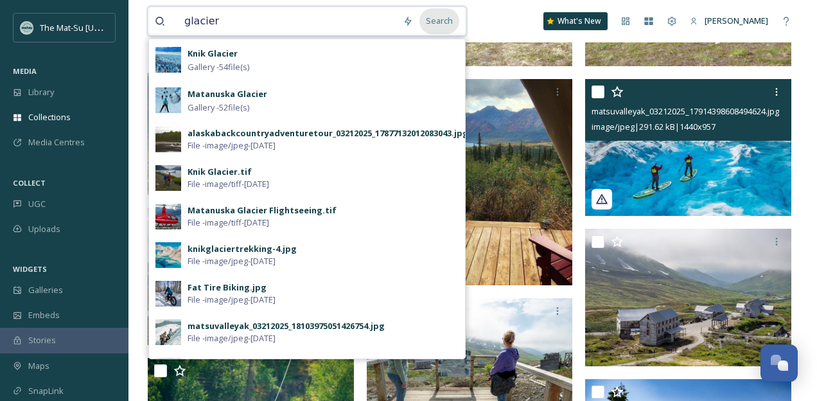
type input "glacier"
click at [453, 20] on div "Search" at bounding box center [439, 20] width 40 height 25
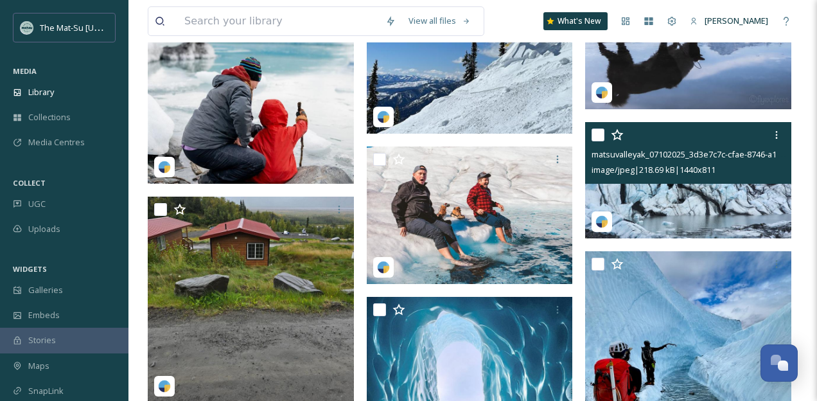
scroll to position [2287, 0]
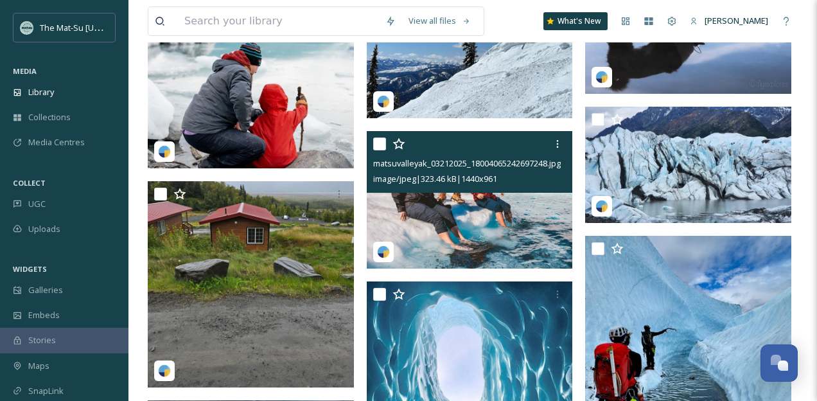
click at [459, 222] on img at bounding box center [470, 199] width 206 height 137
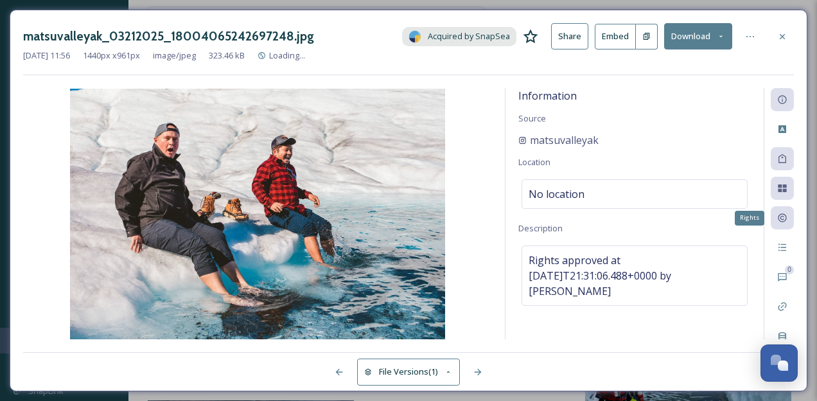
click at [783, 221] on icon at bounding box center [782, 218] width 8 height 8
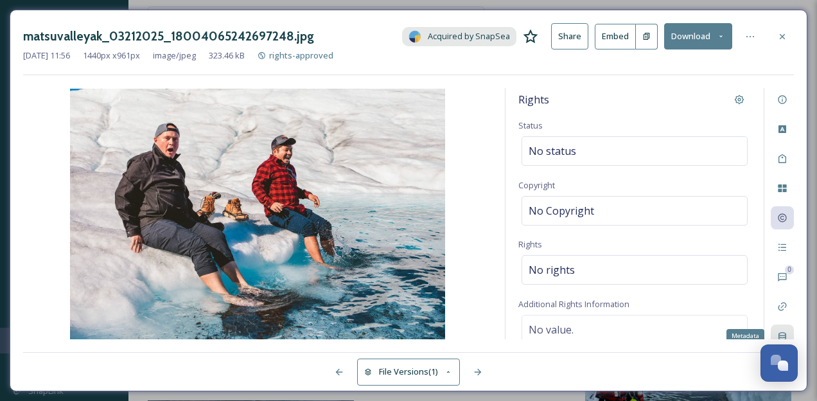
click at [784, 333] on icon at bounding box center [782, 336] width 10 height 10
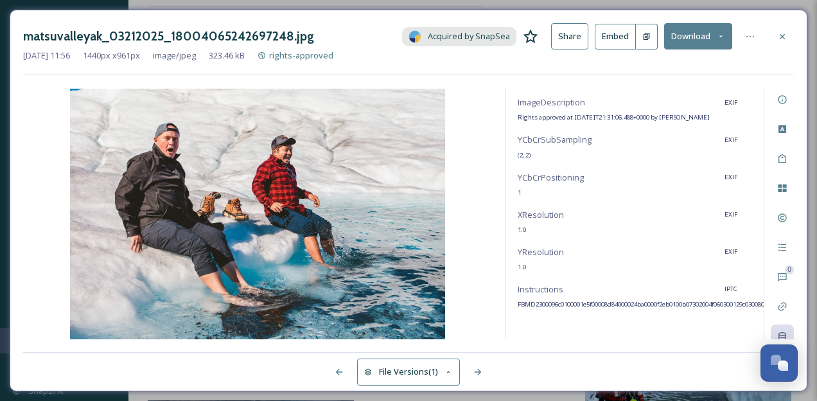
scroll to position [206, 1]
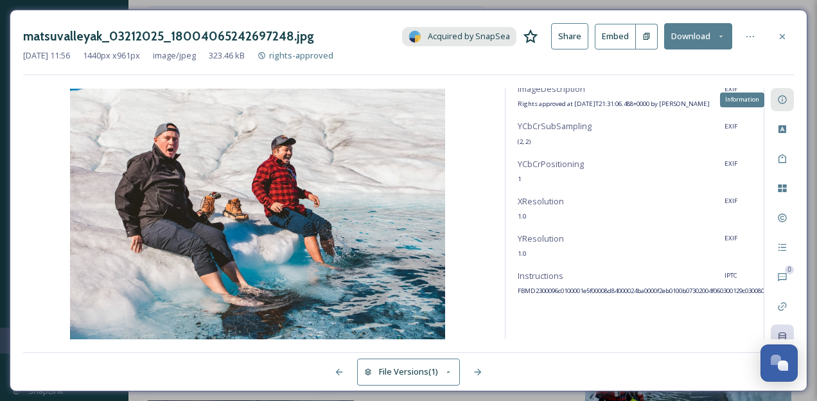
click at [785, 101] on icon at bounding box center [782, 99] width 10 height 10
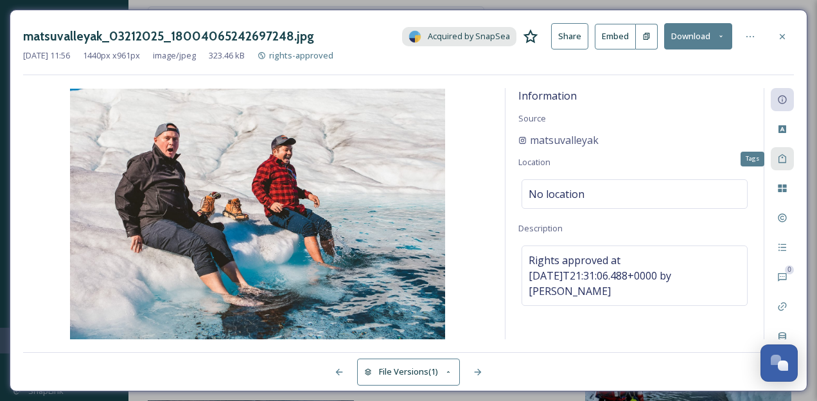
click at [785, 161] on icon at bounding box center [782, 158] width 8 height 9
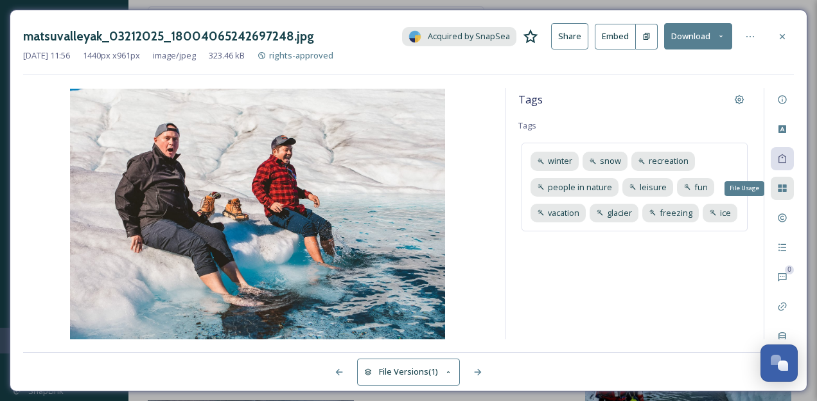
click at [781, 194] on div "File Usage" at bounding box center [781, 188] width 23 height 23
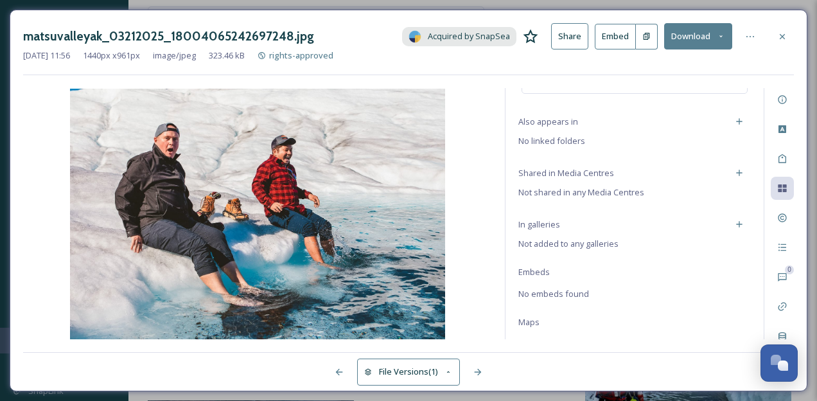
scroll to position [92, 0]
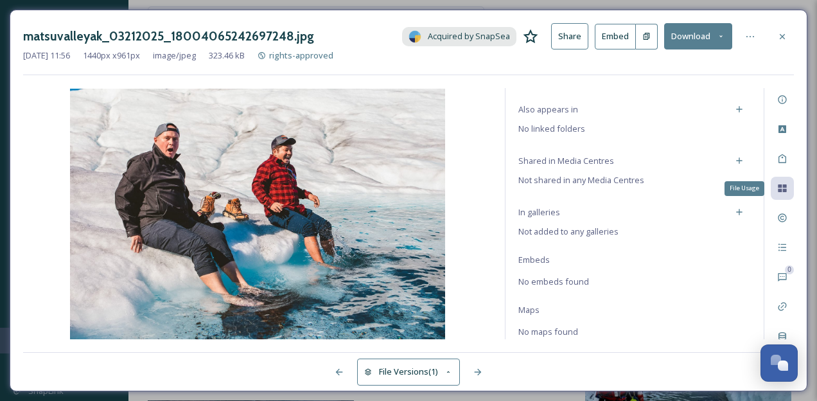
click at [785, 187] on icon at bounding box center [782, 188] width 8 height 8
click at [787, 214] on div "Rights" at bounding box center [781, 217] width 23 height 23
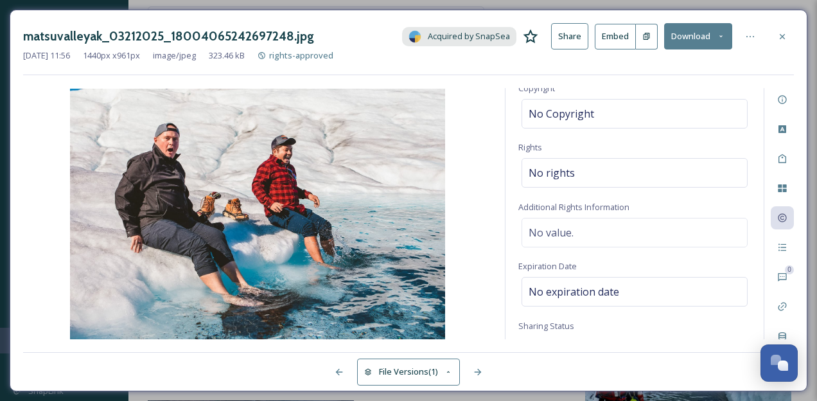
scroll to position [142, 0]
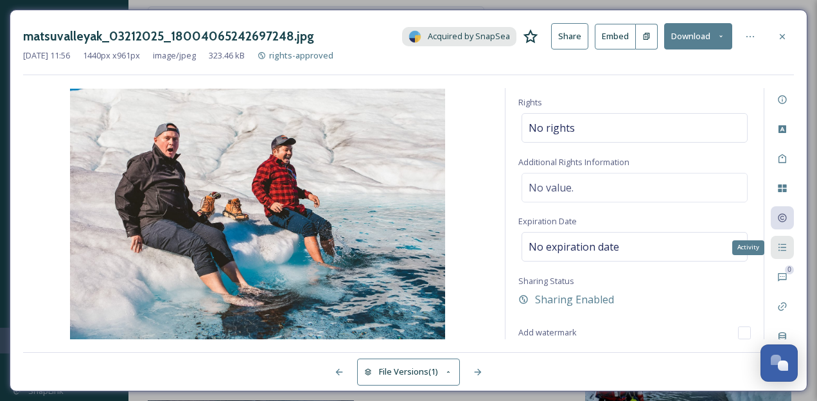
click at [782, 251] on icon at bounding box center [782, 247] width 10 height 10
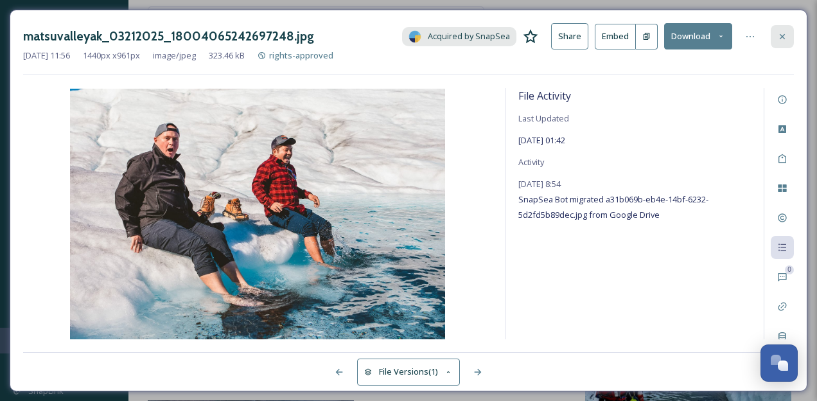
click at [784, 35] on icon at bounding box center [782, 36] width 10 height 10
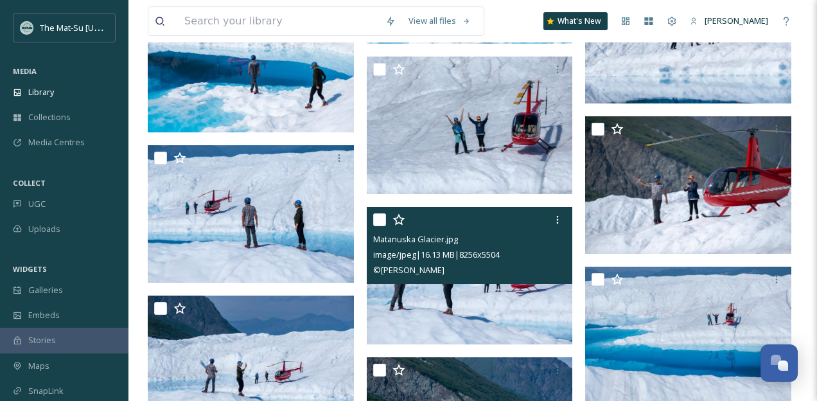
scroll to position [96599, 0]
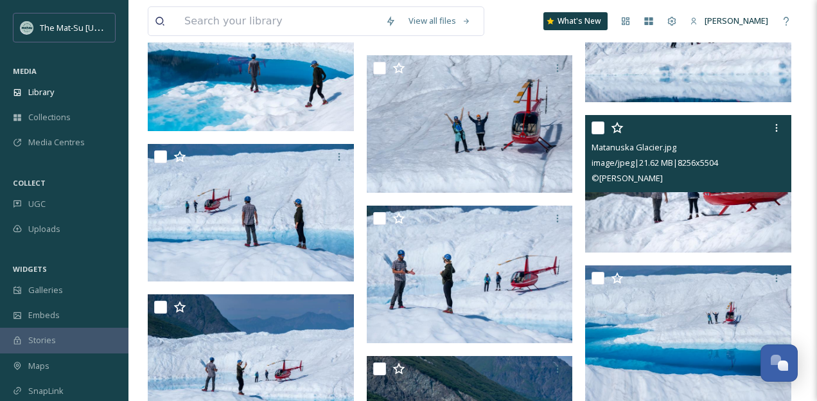
click at [675, 212] on img at bounding box center [688, 183] width 206 height 137
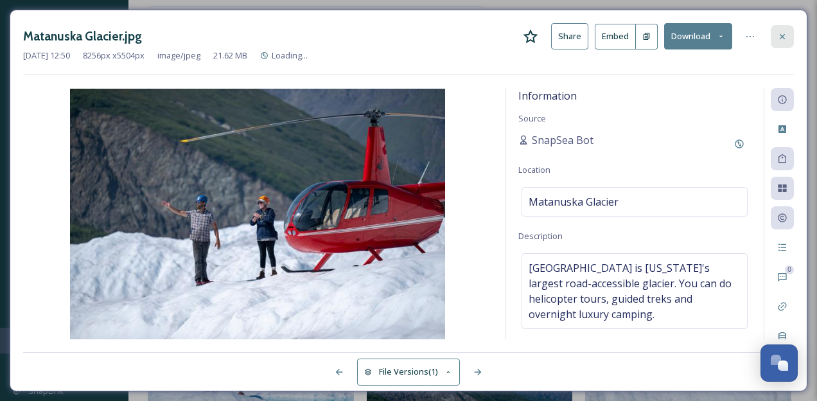
click at [783, 34] on icon at bounding box center [782, 36] width 10 height 10
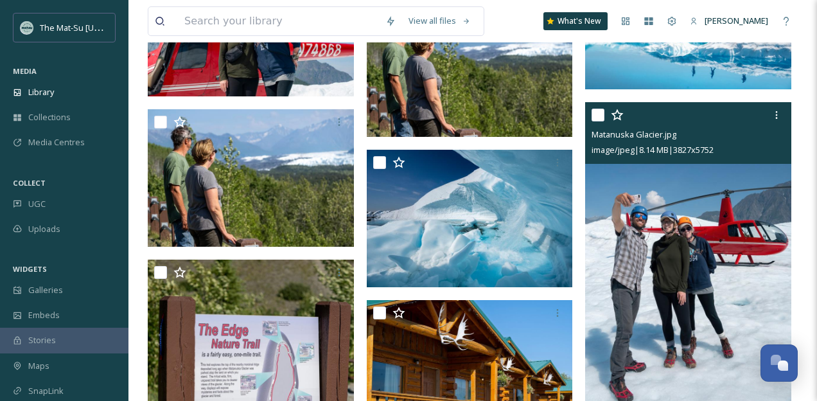
scroll to position [92968, 0]
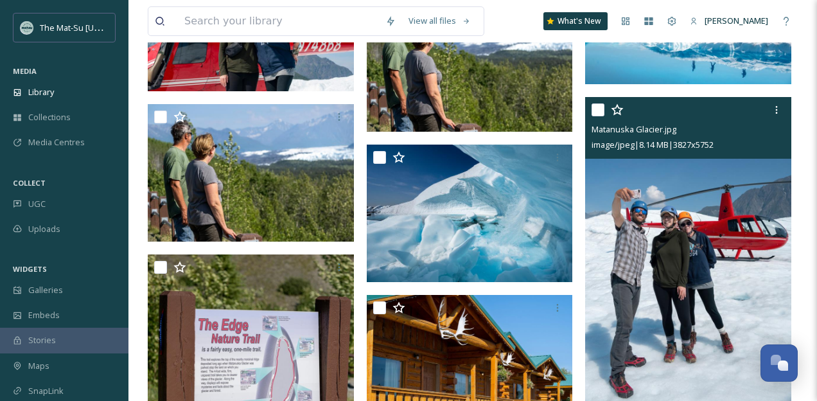
click at [722, 255] on img at bounding box center [688, 251] width 206 height 309
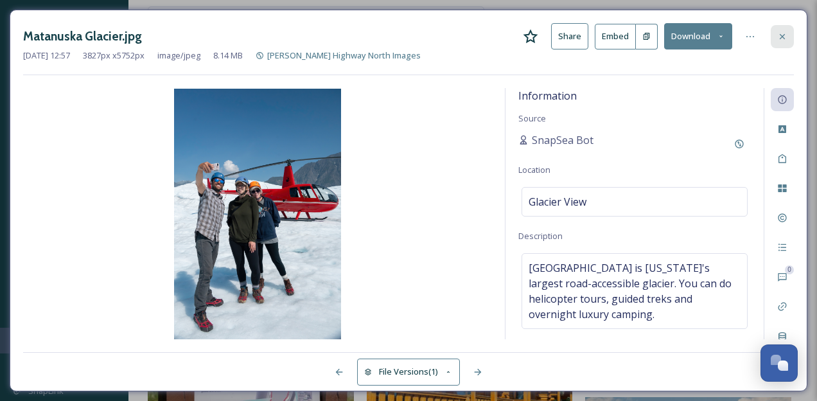
click at [783, 39] on icon at bounding box center [782, 36] width 10 height 10
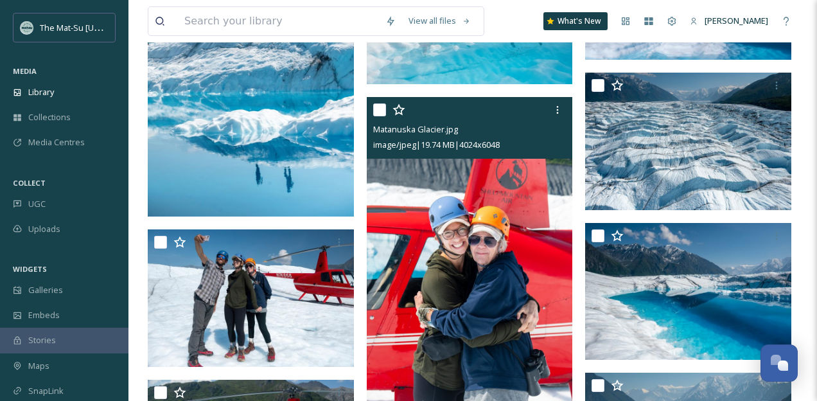
scroll to position [92392, 0]
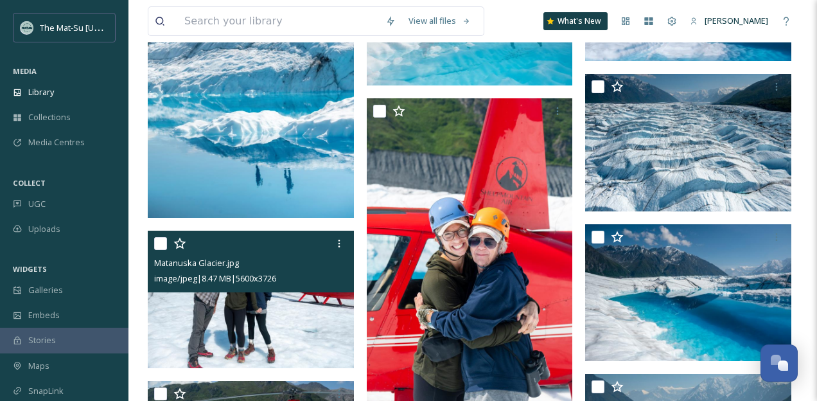
click at [279, 322] on img at bounding box center [251, 299] width 206 height 137
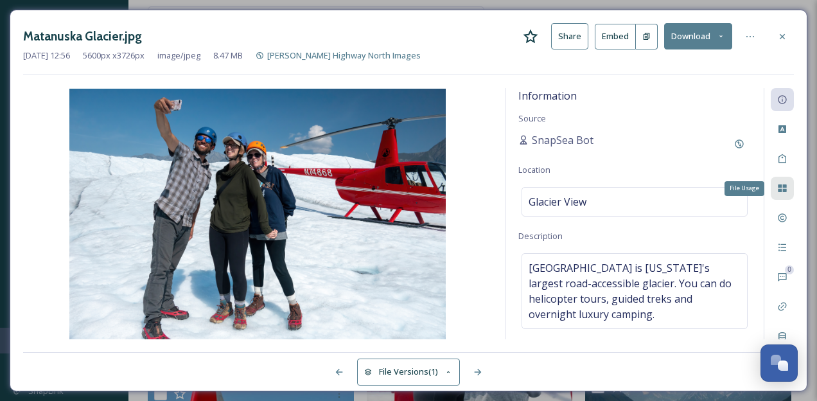
click at [783, 188] on icon at bounding box center [782, 188] width 10 height 10
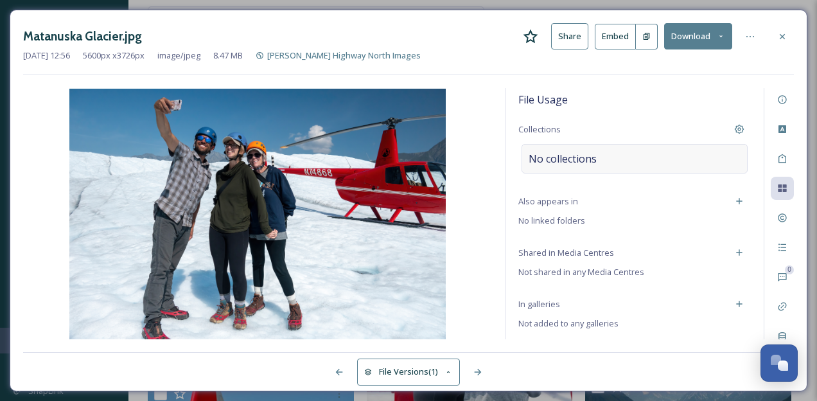
click at [555, 157] on span "No collections" at bounding box center [562, 158] width 68 height 15
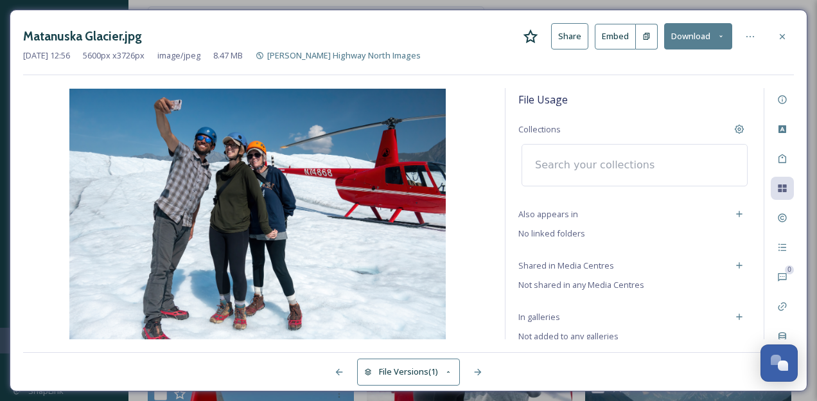
click at [544, 168] on input at bounding box center [598, 165] width 141 height 28
click at [540, 166] on input "SnapSea" at bounding box center [598, 165] width 141 height 28
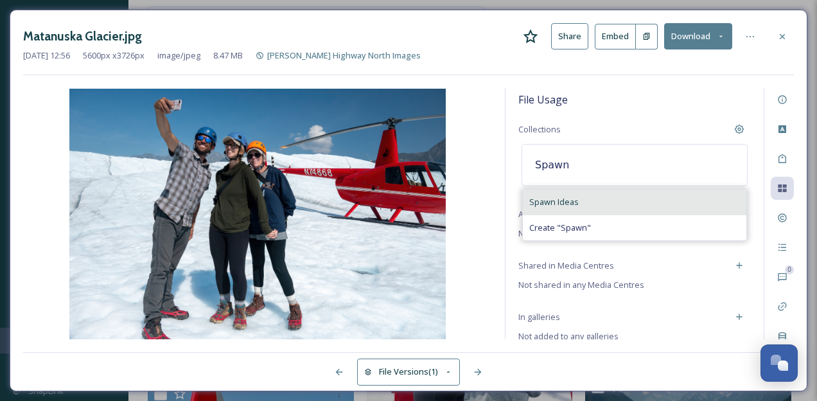
type input "Spawn"
click at [539, 204] on span "Spawn Ideas" at bounding box center [553, 202] width 49 height 12
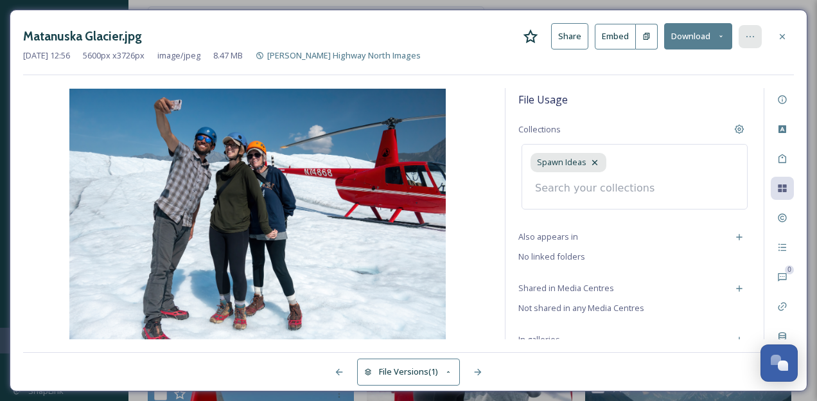
click at [752, 33] on icon at bounding box center [750, 36] width 10 height 10
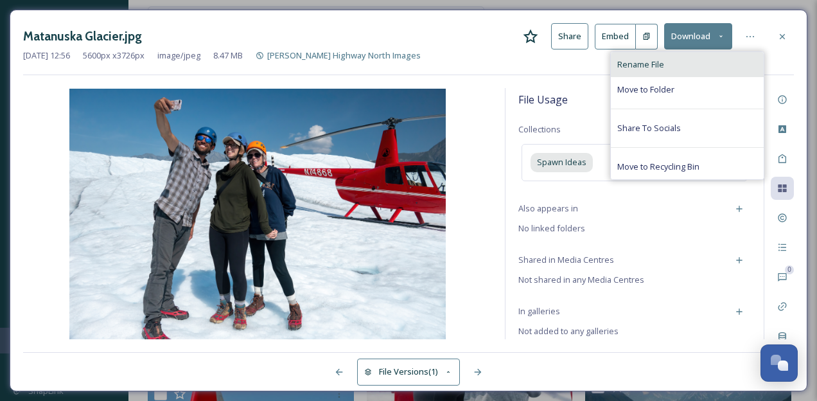
click at [634, 66] on span "Rename File" at bounding box center [640, 64] width 47 height 12
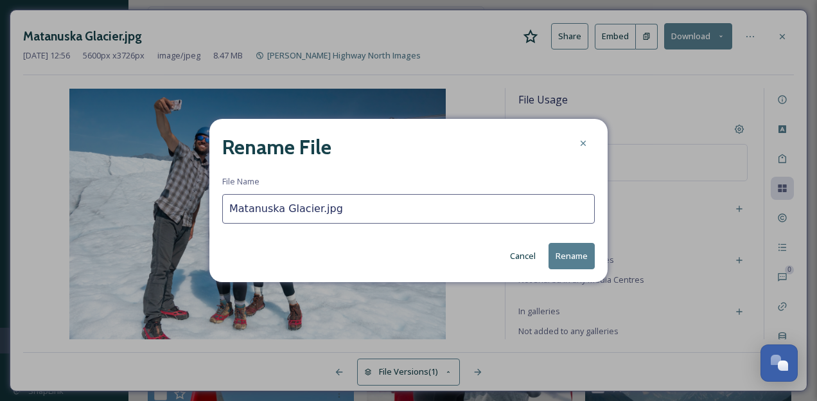
click at [315, 211] on input "Matanuska Glacier.jpg" at bounding box center [408, 209] width 372 height 30
type input "Matanuska Glacier_11.jpg"
click at [580, 257] on button "Rename" at bounding box center [571, 256] width 46 height 26
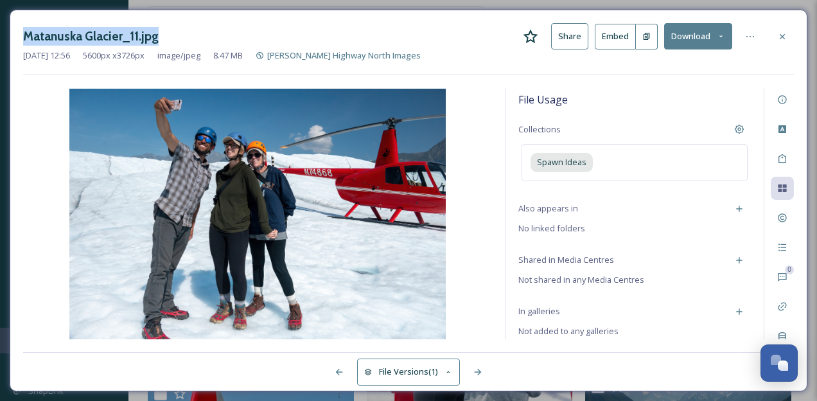
drag, startPoint x: 154, startPoint y: 37, endPoint x: 24, endPoint y: 29, distance: 130.0
click at [24, 29] on h3 "Matanuska Glacier_11.jpg" at bounding box center [90, 36] width 135 height 19
copy h3 "Matanuska Glacier_11.jpg"
click at [788, 37] on div at bounding box center [781, 36] width 23 height 23
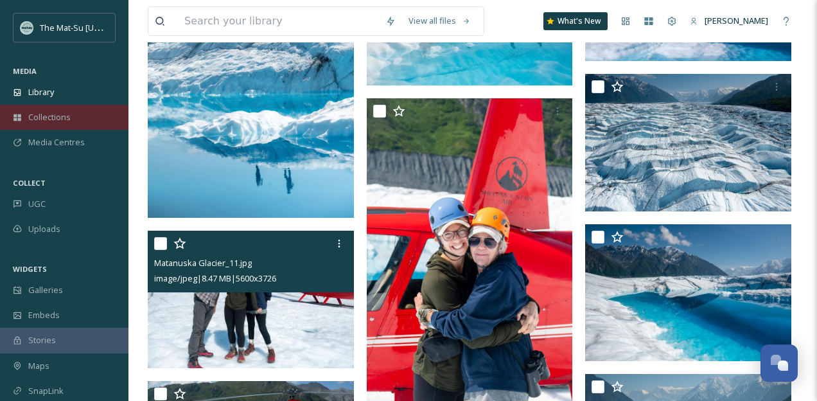
click at [48, 120] on span "Collections" at bounding box center [49, 117] width 42 height 12
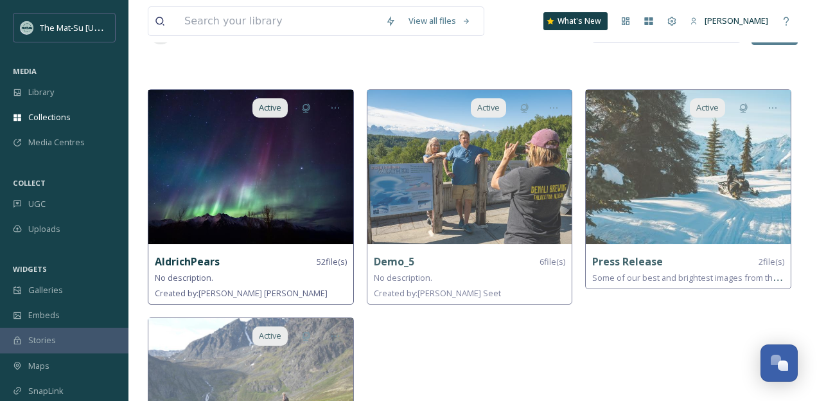
scroll to position [186, 0]
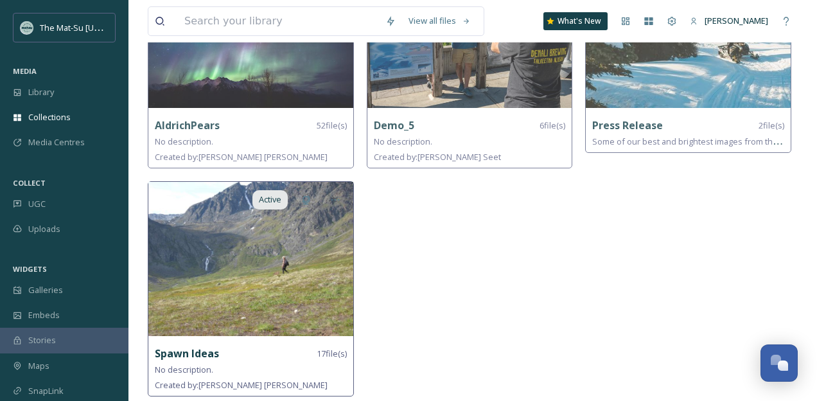
click at [223, 297] on img at bounding box center [250, 259] width 205 height 154
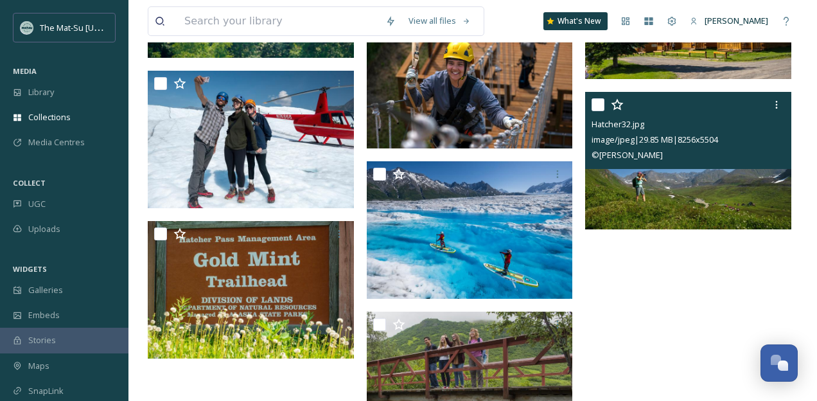
scroll to position [791, 0]
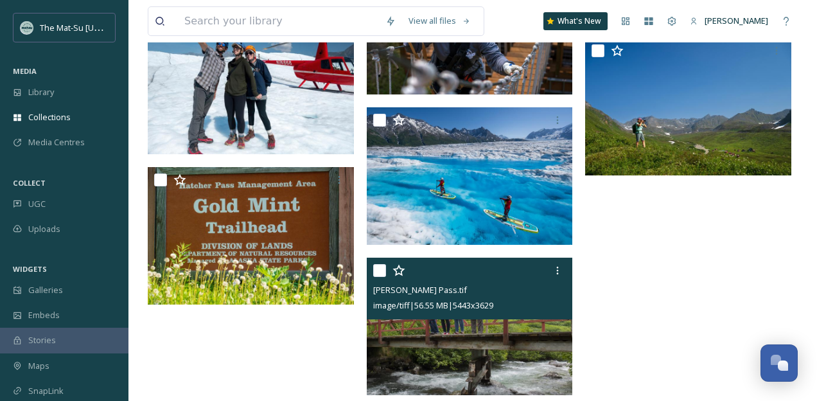
click at [474, 346] on img at bounding box center [470, 325] width 206 height 137
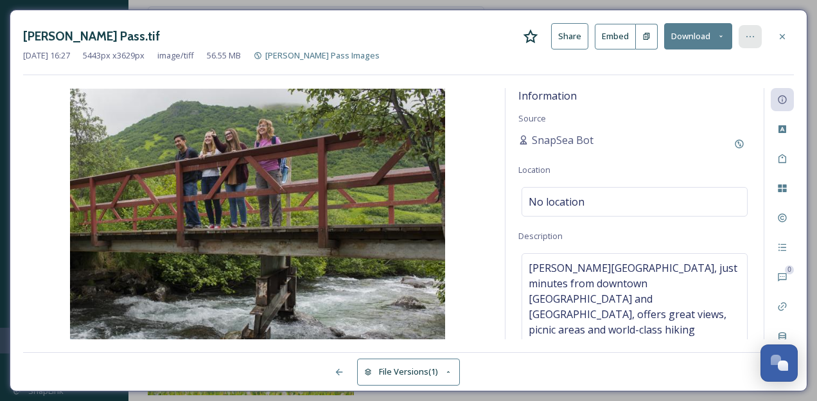
click at [752, 40] on icon at bounding box center [750, 36] width 10 height 10
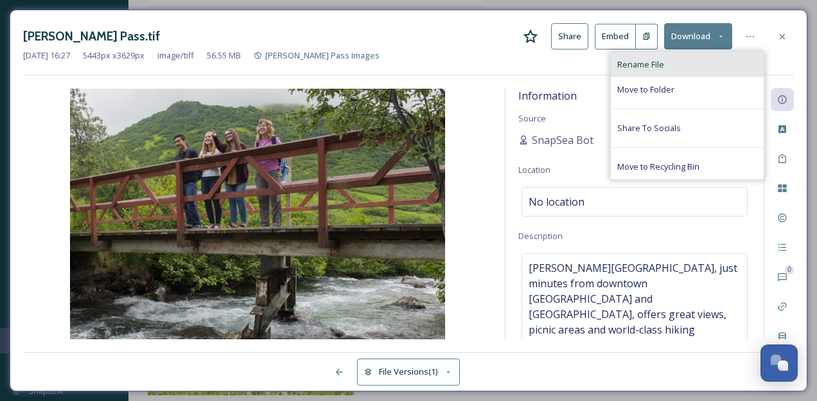
click at [643, 65] on span "Rename File" at bounding box center [640, 64] width 47 height 12
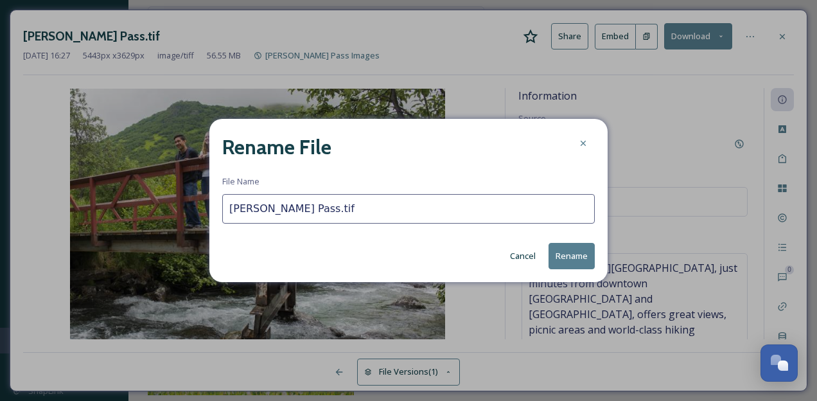
click at [290, 212] on input "[PERSON_NAME] Pass.tif" at bounding box center [408, 209] width 372 height 30
click at [272, 209] on input "[PERSON_NAME] Pass_Gold_Mint.tif" at bounding box center [408, 209] width 372 height 30
type input "Hatcher_Pass_Gold_Mint.tif"
click at [569, 256] on button "Rename" at bounding box center [571, 256] width 46 height 26
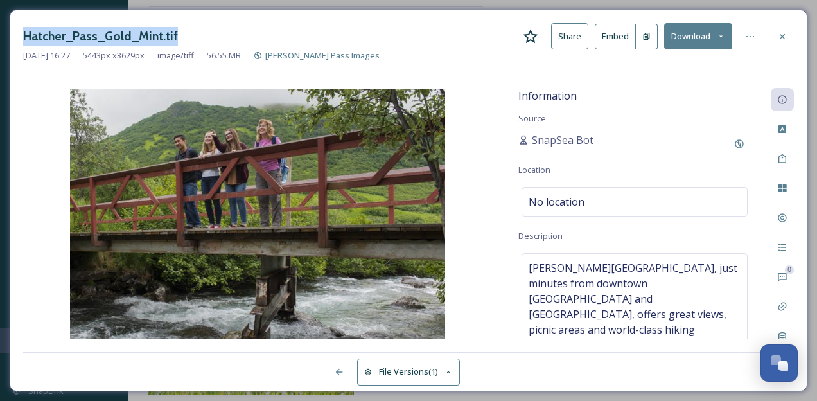
drag, startPoint x: 179, startPoint y: 35, endPoint x: 22, endPoint y: 37, distance: 157.3
click at [22, 37] on div "Hatcher_Pass_Gold_Mint.tif Share Embed Download [DATE] 16:27 5443 px x 3629 px …" at bounding box center [408, 200] width 797 height 381
copy h3 "Hatcher_Pass_Gold_Mint.tif"
click at [787, 37] on icon at bounding box center [782, 36] width 10 height 10
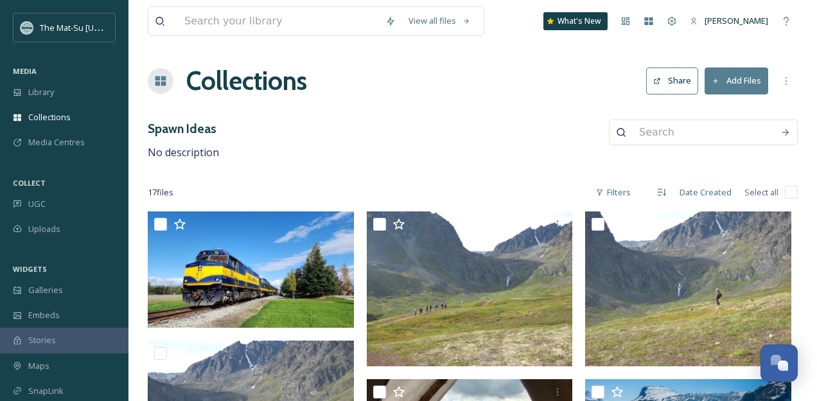
click at [729, 80] on button "Add Files" at bounding box center [736, 80] width 64 height 26
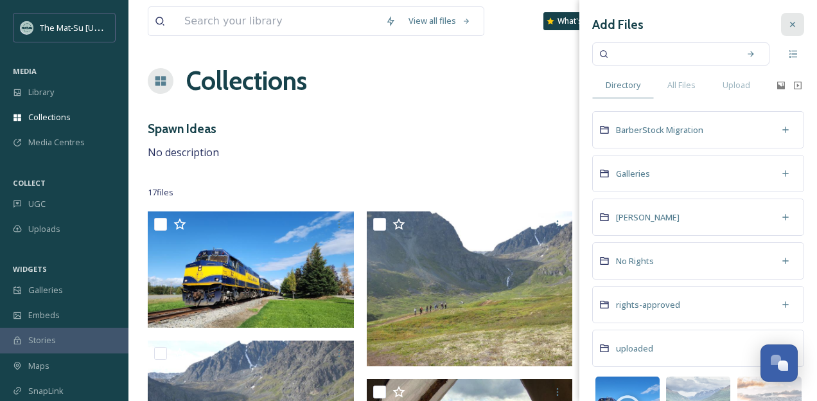
click at [795, 21] on icon at bounding box center [792, 24] width 10 height 10
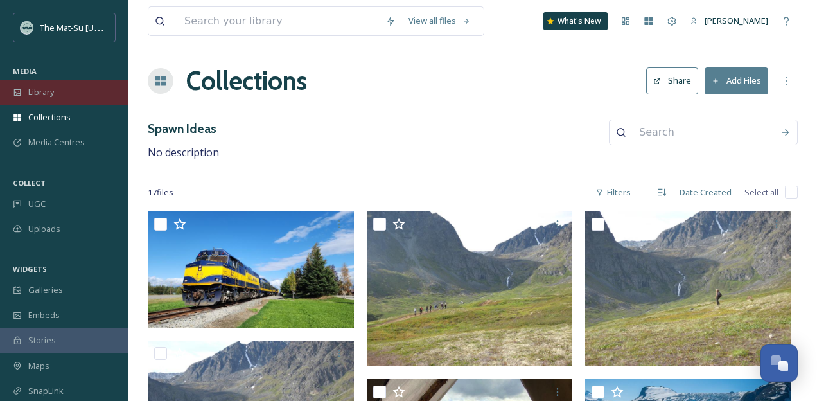
click at [43, 89] on span "Library" at bounding box center [41, 92] width 26 height 12
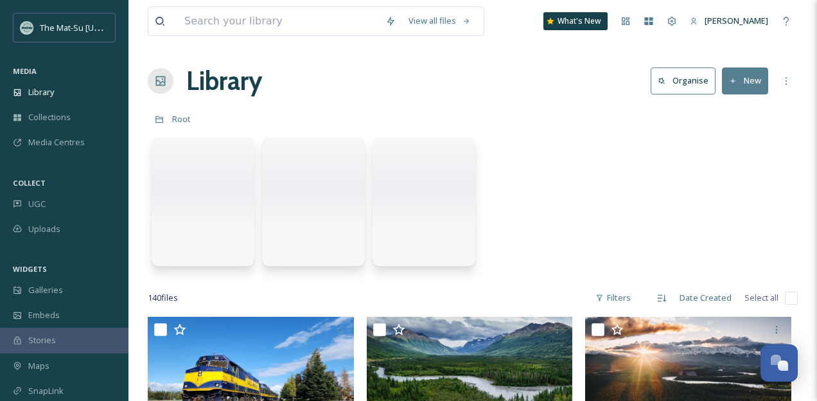
click at [738, 81] on button "New" at bounding box center [745, 80] width 46 height 26
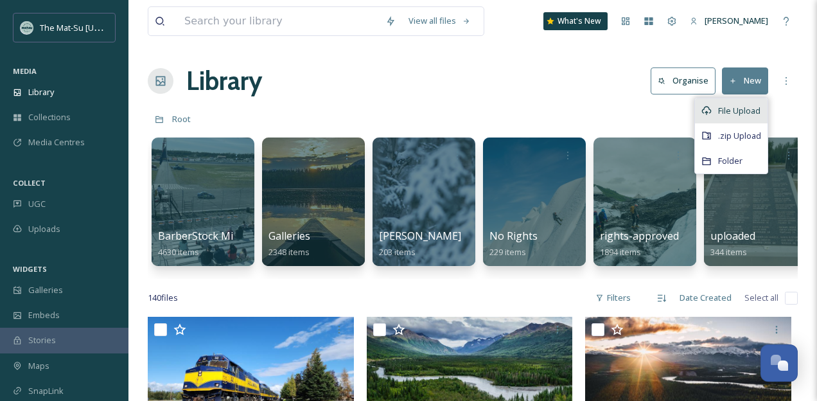
click at [731, 110] on span "File Upload" at bounding box center [739, 111] width 42 height 12
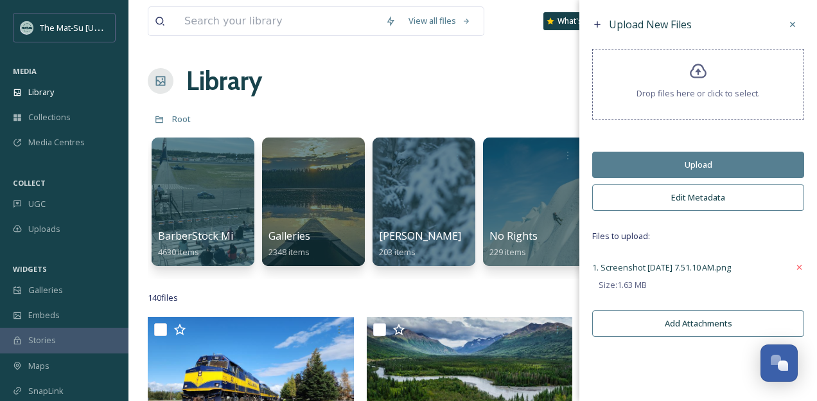
click at [702, 201] on button "Edit Metadata" at bounding box center [698, 197] width 212 height 26
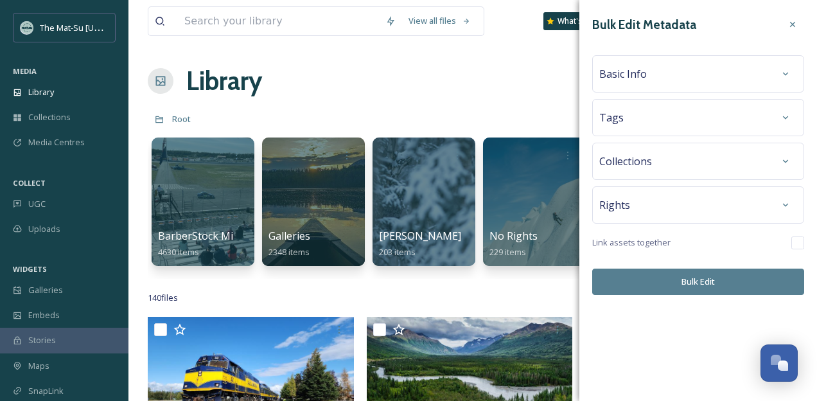
click at [666, 86] on div "Basic Info" at bounding box center [698, 73] width 212 height 37
click at [618, 77] on span "Basic Info" at bounding box center [623, 73] width 48 height 15
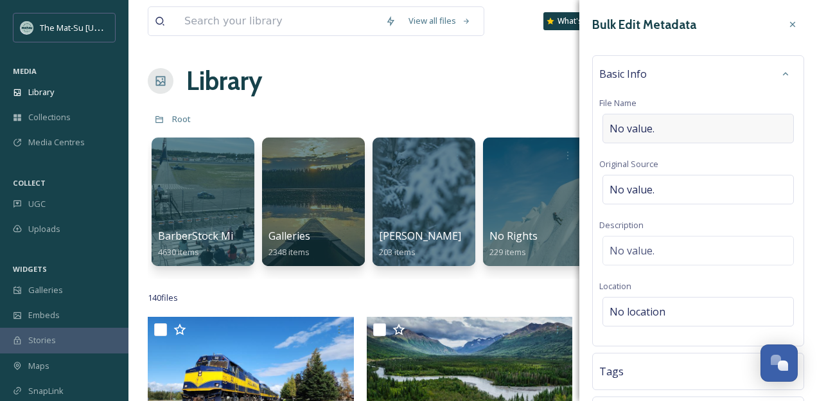
click at [688, 130] on div "No value." at bounding box center [697, 129] width 191 height 30
type input "Gateway_concept"
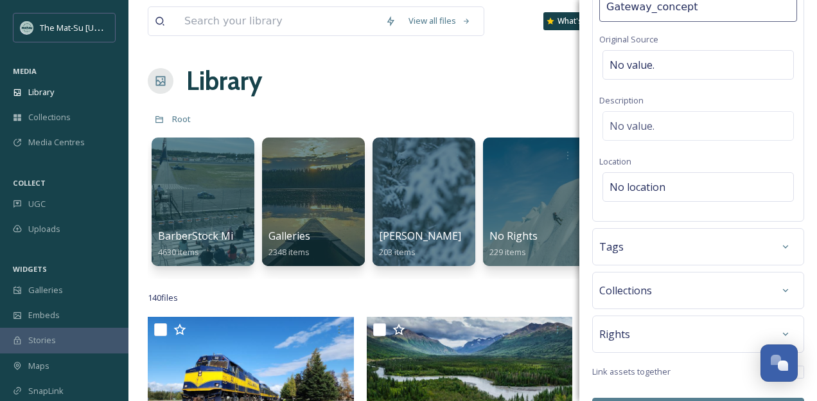
scroll to position [156, 0]
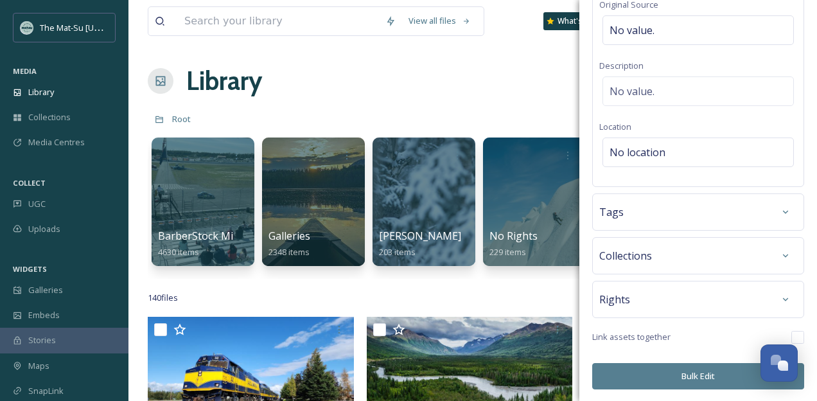
click at [613, 297] on span "Rights" at bounding box center [614, 298] width 31 height 15
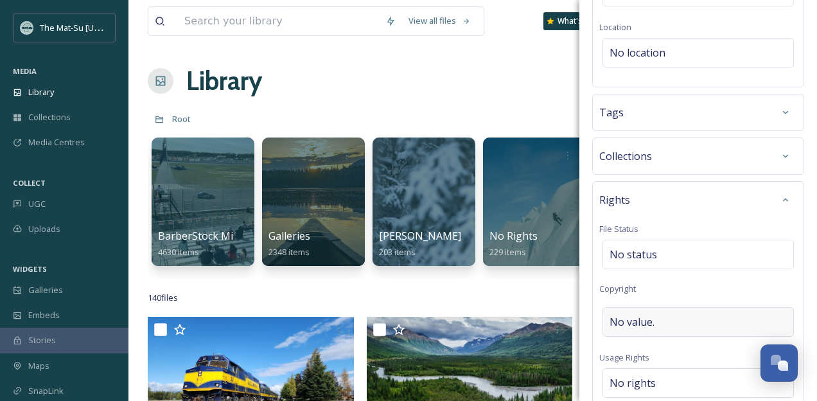
scroll to position [264, 0]
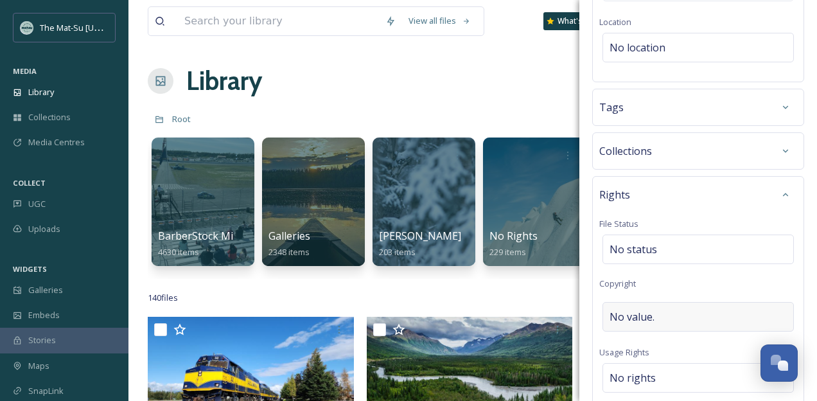
click at [625, 310] on span "No value." at bounding box center [631, 316] width 45 height 15
type input "M"
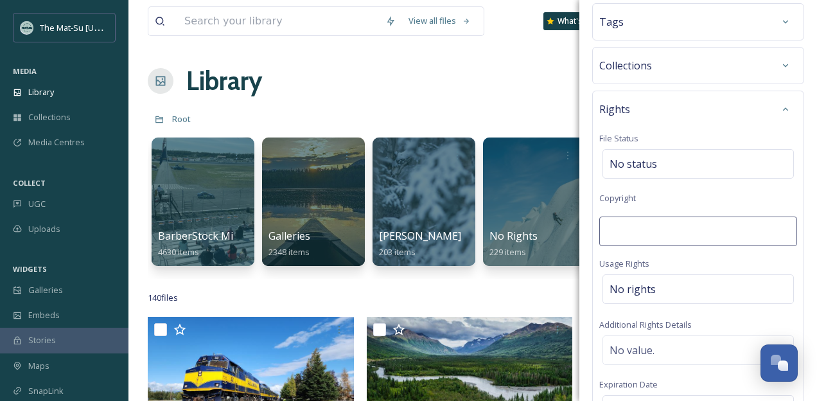
scroll to position [352, 0]
click at [622, 290] on span "No rights" at bounding box center [632, 286] width 46 height 15
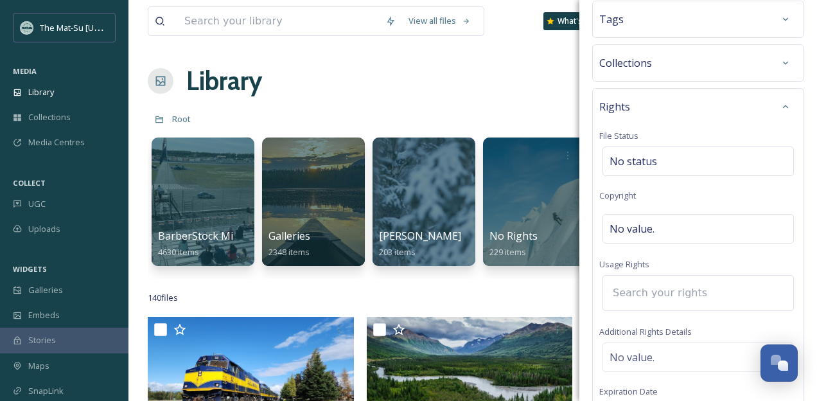
click at [629, 288] on input at bounding box center [676, 293] width 141 height 28
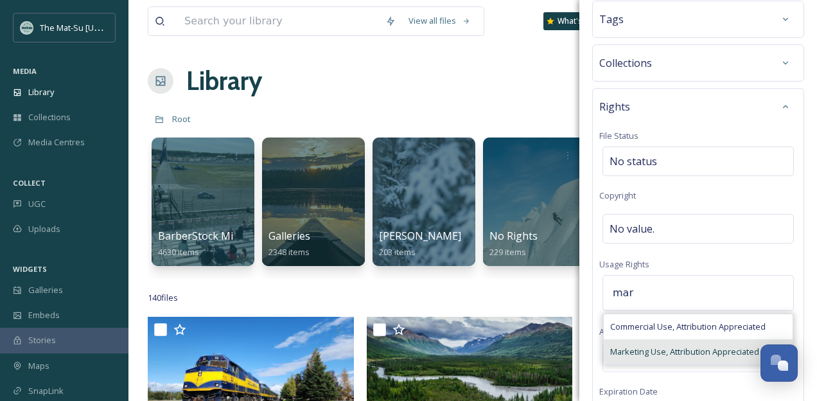
type input "mar"
click at [625, 353] on span "Marketing Use, Attribution Appreciated" at bounding box center [684, 351] width 149 height 12
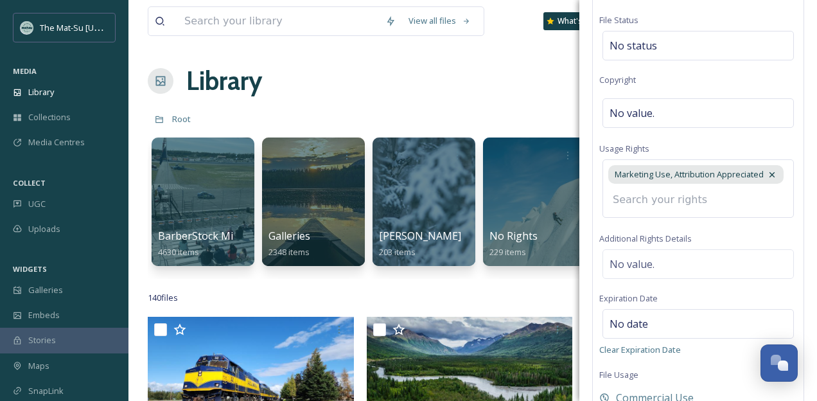
scroll to position [563, 0]
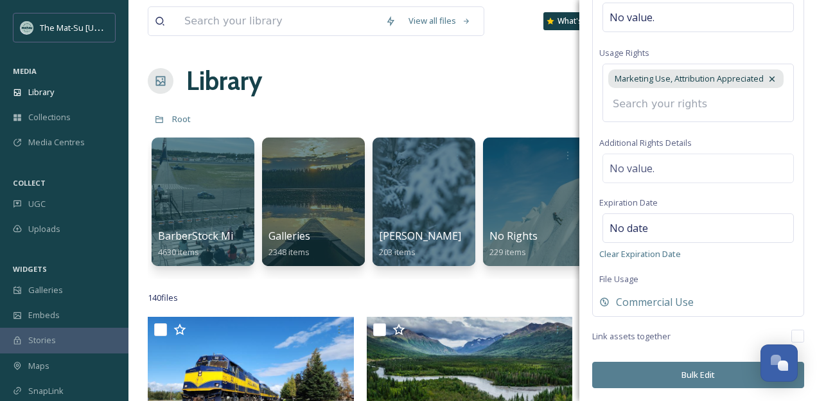
click at [688, 372] on button "Bulk Edit" at bounding box center [698, 374] width 212 height 26
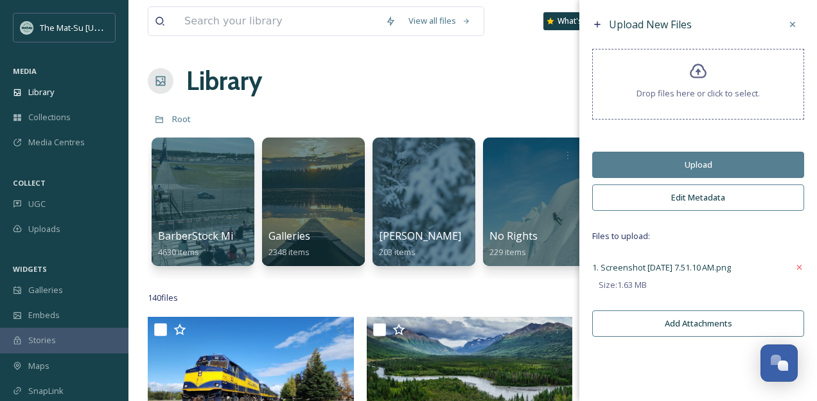
click at [693, 200] on button "Edit Metadata" at bounding box center [698, 197] width 212 height 26
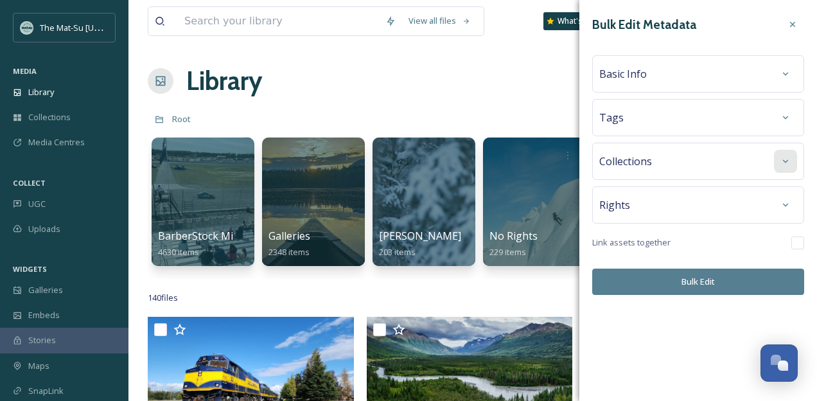
click at [787, 163] on icon at bounding box center [785, 161] width 10 height 10
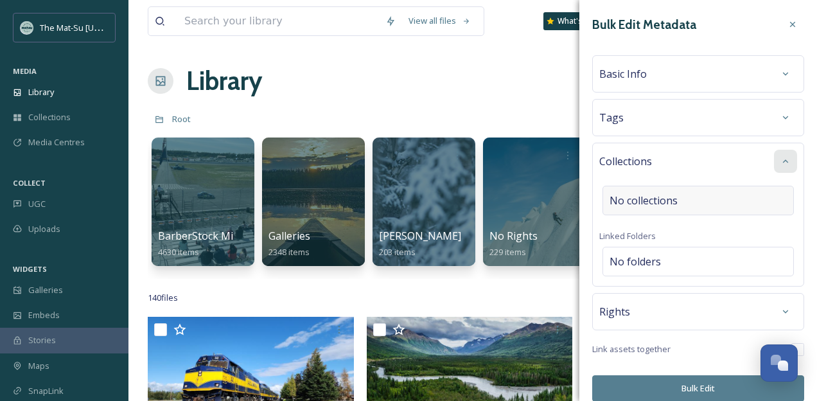
click at [619, 201] on span "No collections" at bounding box center [643, 200] width 68 height 15
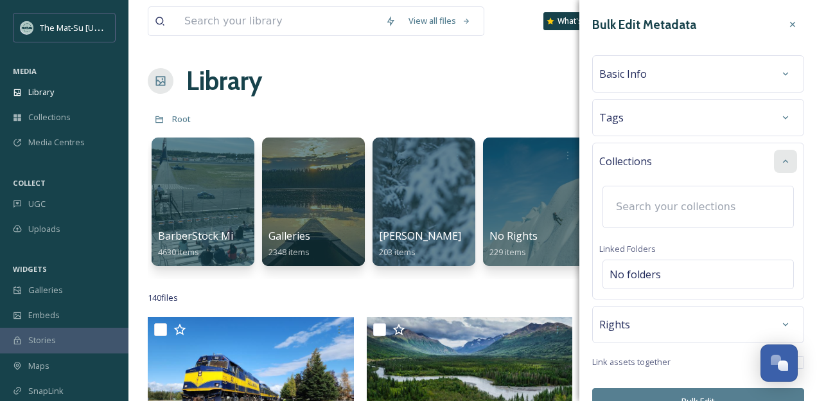
click at [619, 201] on input at bounding box center [679, 207] width 141 height 28
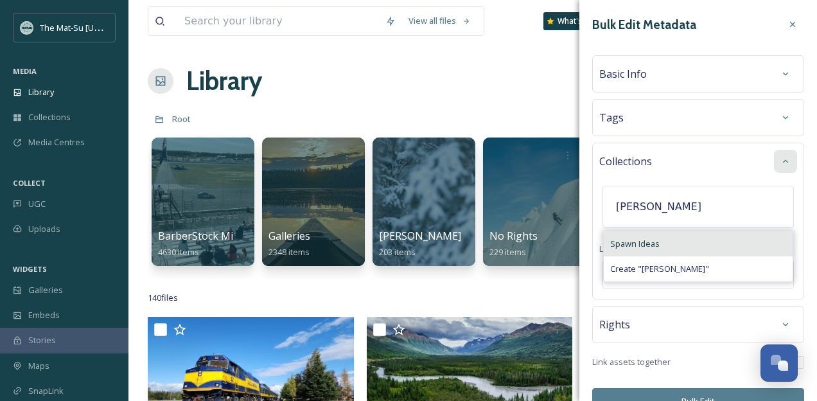
type input "[PERSON_NAME]"
click at [619, 243] on span "Spawn Ideas" at bounding box center [634, 244] width 49 height 12
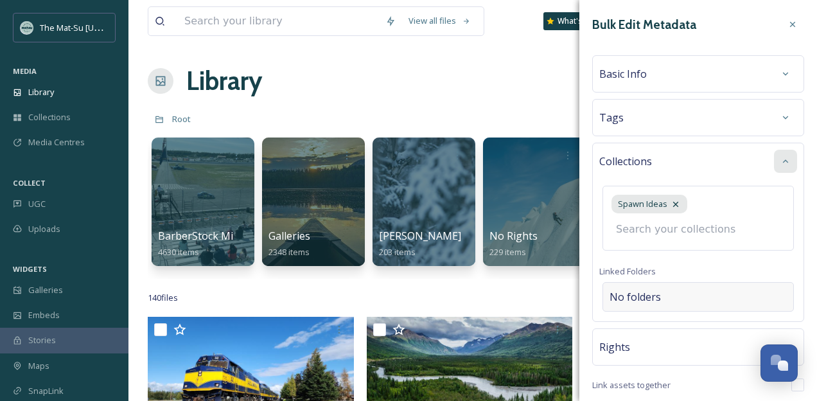
scroll to position [49, 0]
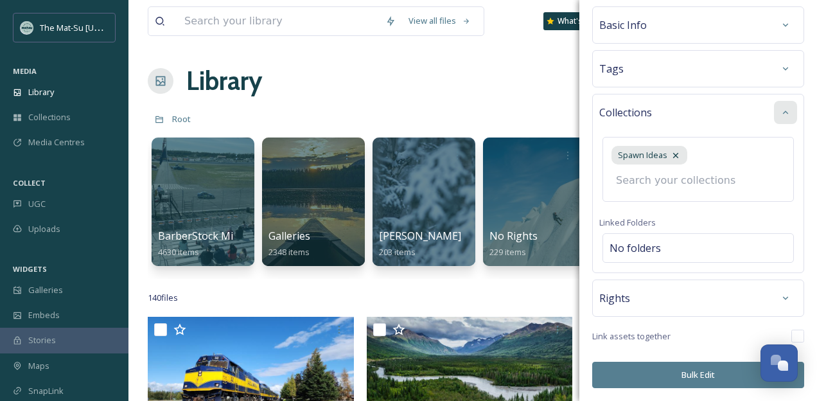
click at [699, 373] on button "Bulk Edit" at bounding box center [698, 374] width 212 height 26
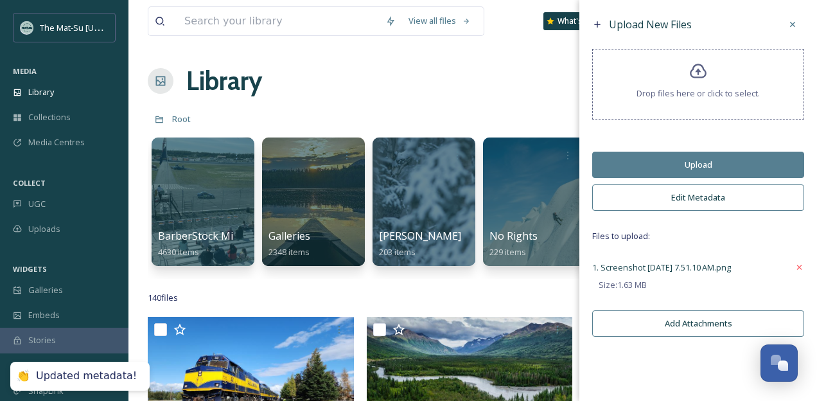
click at [683, 161] on button "Upload" at bounding box center [698, 165] width 212 height 26
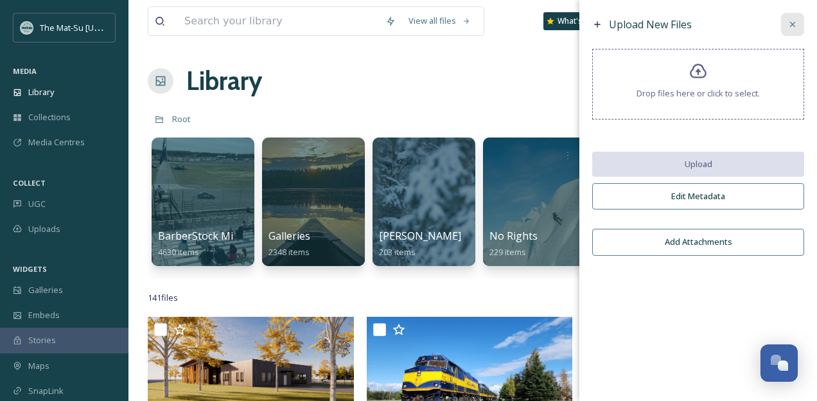
click at [792, 24] on icon at bounding box center [792, 24] width 5 height 5
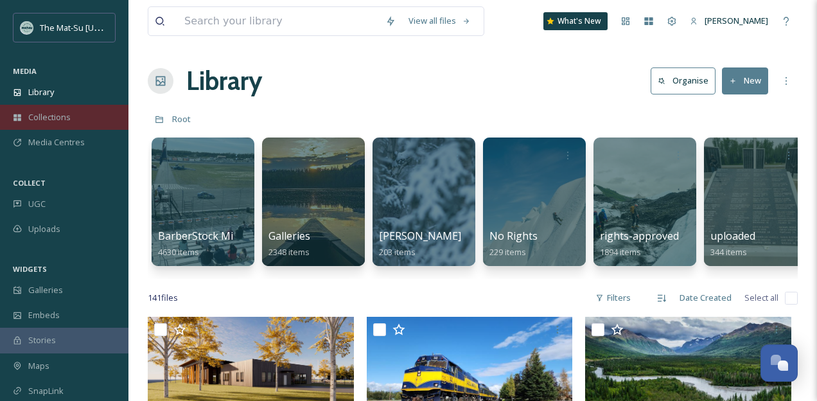
click at [44, 112] on span "Collections" at bounding box center [49, 117] width 42 height 12
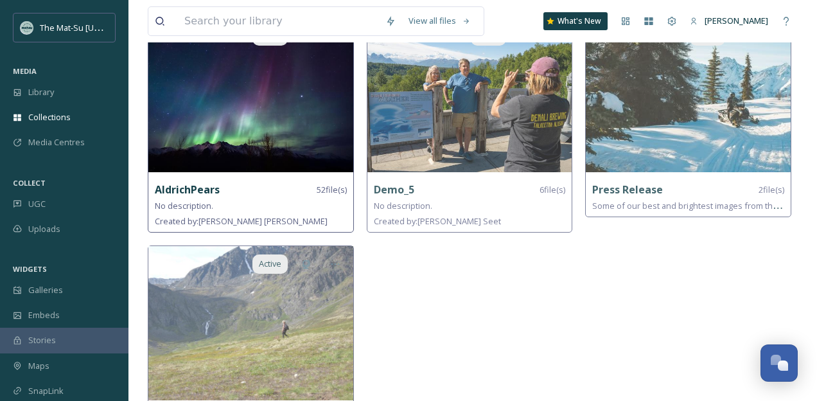
scroll to position [186, 0]
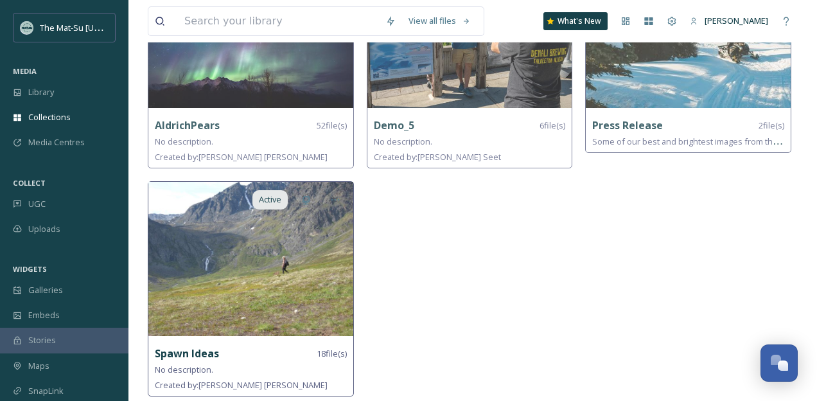
click at [245, 286] on img at bounding box center [250, 259] width 205 height 154
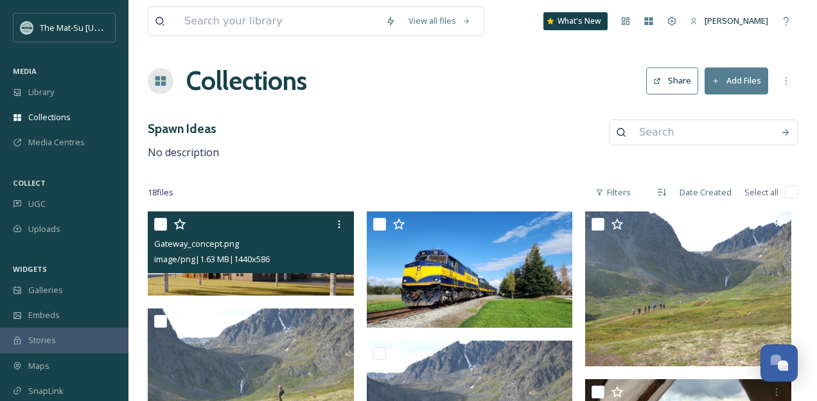
click at [245, 283] on img at bounding box center [251, 253] width 206 height 84
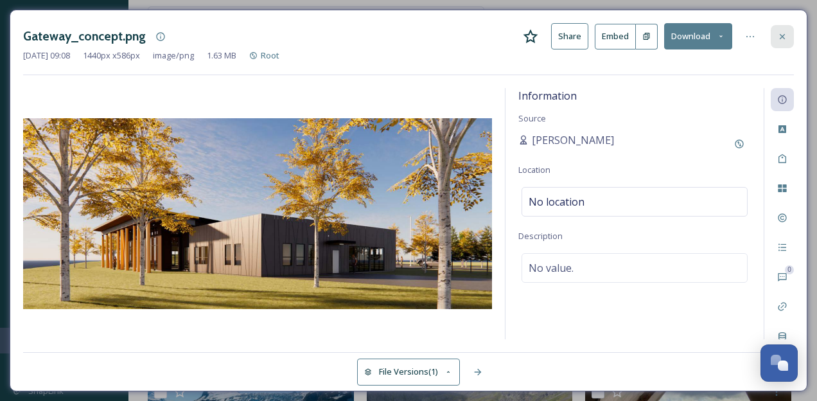
click at [781, 39] on icon at bounding box center [782, 36] width 10 height 10
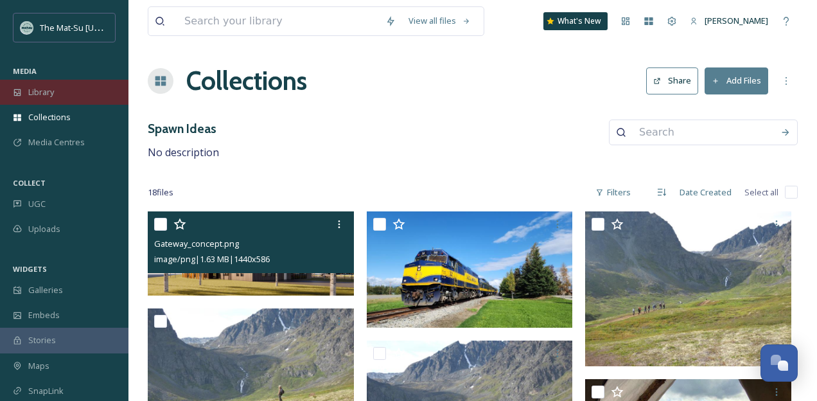
click at [54, 87] on span "Library" at bounding box center [41, 92] width 26 height 12
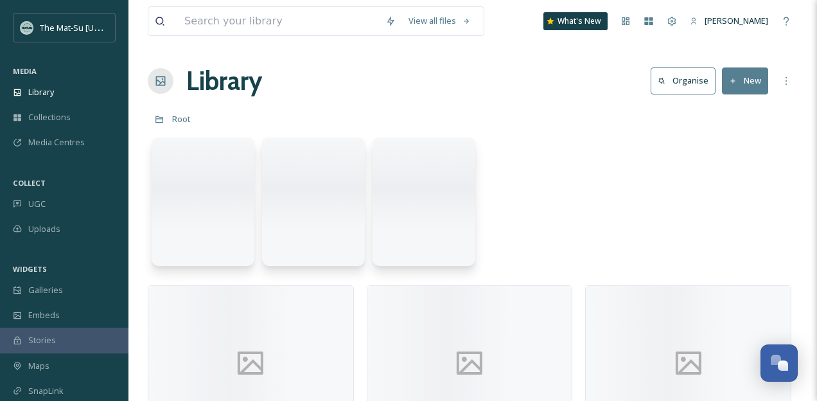
click at [749, 82] on button "New" at bounding box center [745, 80] width 46 height 26
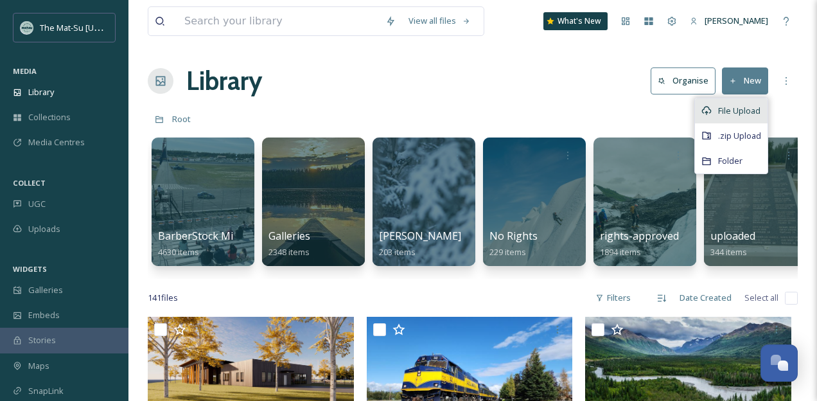
click at [722, 107] on span "File Upload" at bounding box center [739, 111] width 42 height 12
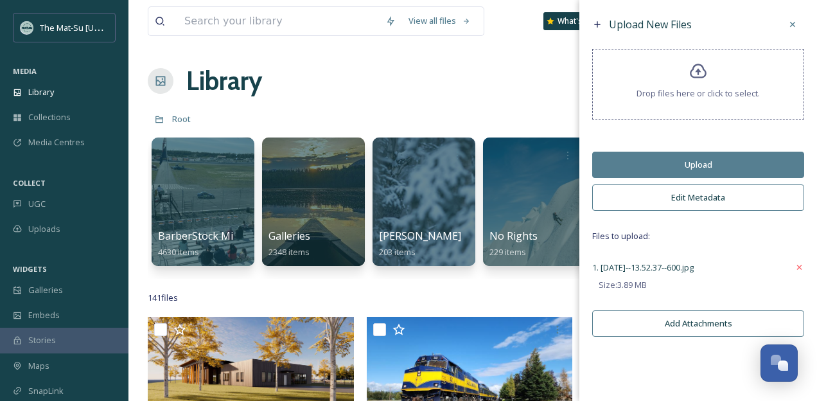
click at [705, 164] on button "Upload" at bounding box center [698, 165] width 212 height 26
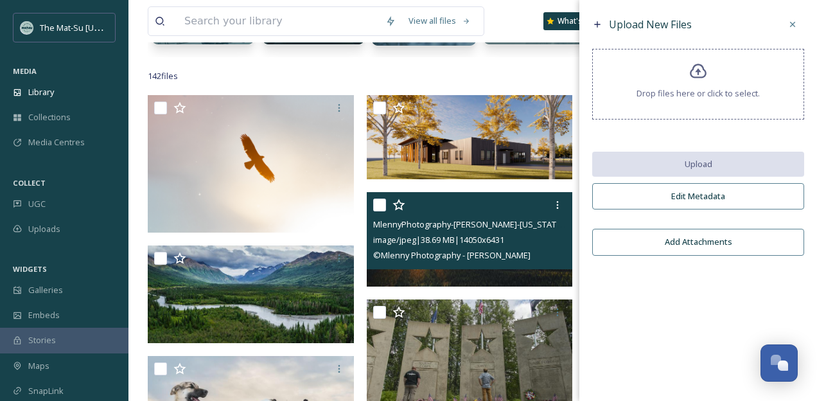
scroll to position [224, 0]
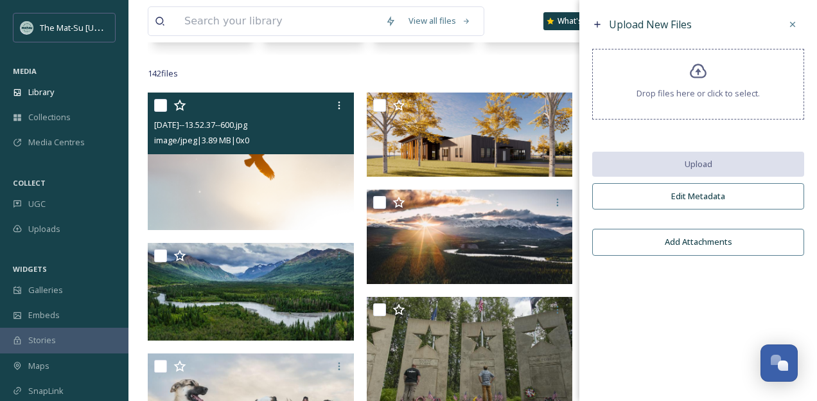
click at [249, 177] on img at bounding box center [251, 160] width 206 height 137
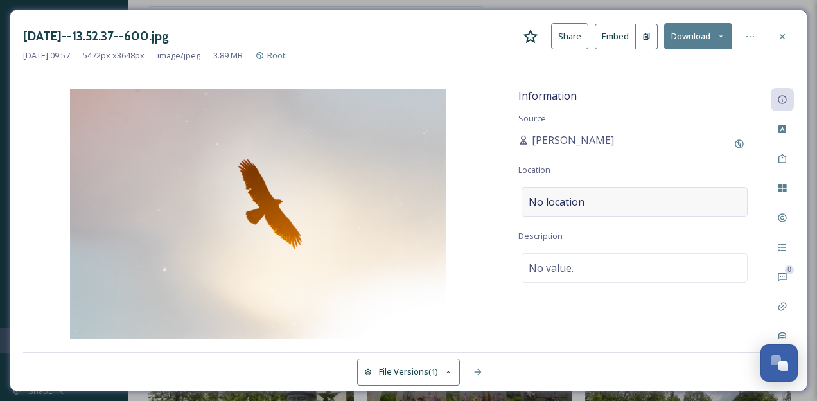
click at [573, 205] on span "No location" at bounding box center [556, 201] width 56 height 15
click at [577, 198] on input at bounding box center [634, 201] width 225 height 28
type input "Gunsight Mountain"
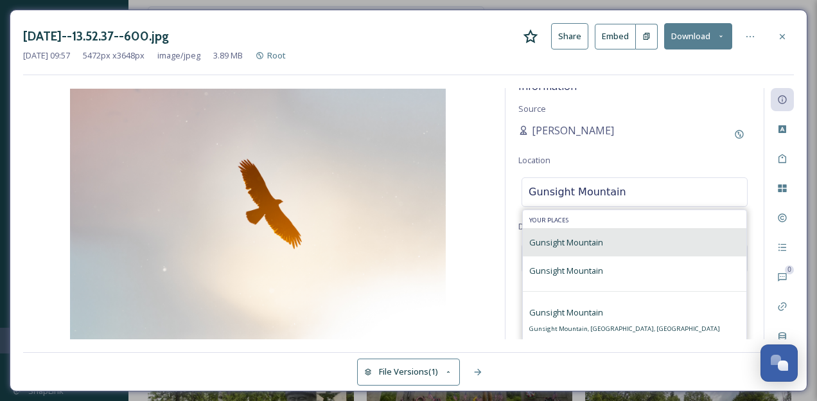
scroll to position [12, 0]
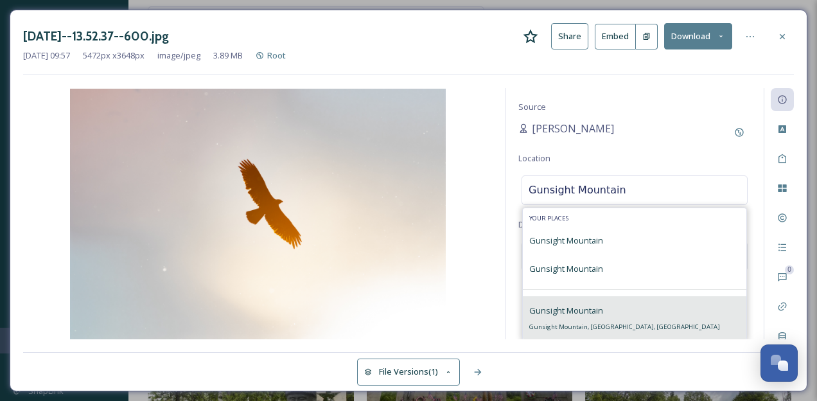
click at [568, 313] on span "Gunsight Mountain" at bounding box center [566, 310] width 74 height 12
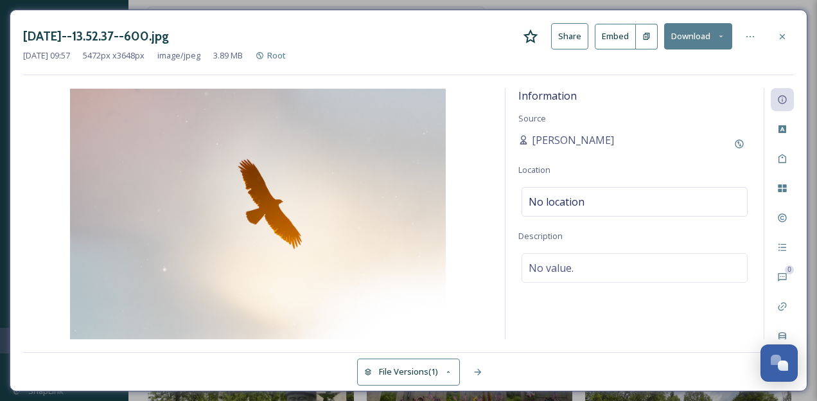
scroll to position [0, 0]
click at [597, 267] on div "No value." at bounding box center [634, 268] width 226 height 30
click at [597, 267] on textarea at bounding box center [634, 306] width 232 height 107
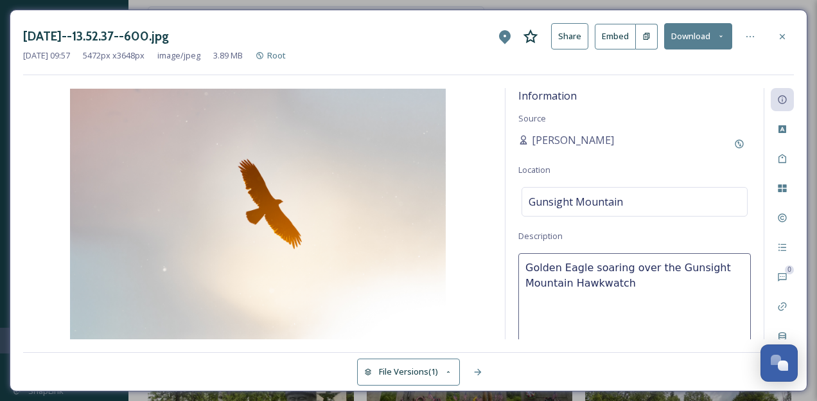
type textarea "Golden Eagle soaring over the Gunsight Mountain Hawkwatch."
click at [712, 267] on textarea "Golden Eagle soaring over the Gunsight Mountain Hawkwatch." at bounding box center [634, 306] width 232 height 107
click at [695, 267] on textarea "Golden Eagle soaring over the Gunsight Mountain Hawkwatch." at bounding box center [634, 306] width 232 height 107
click at [784, 218] on icon at bounding box center [782, 218] width 10 height 10
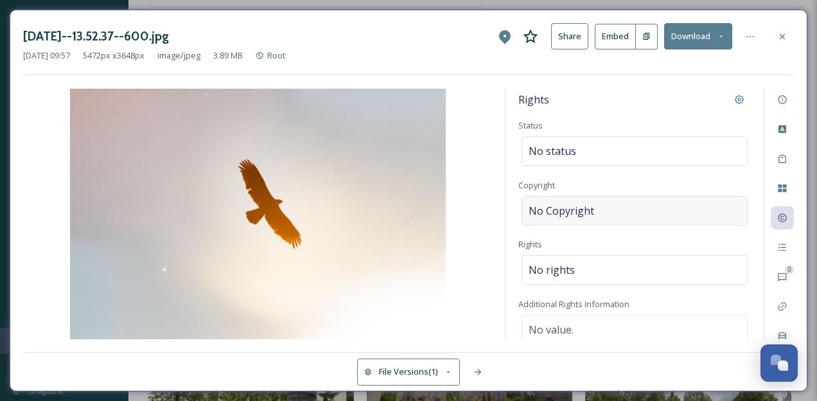
click at [619, 212] on div "No Copyright" at bounding box center [634, 211] width 226 height 30
type input "[PERSON_NAME]"
click at [534, 262] on span "No rights" at bounding box center [551, 266] width 46 height 15
click at [541, 277] on input at bounding box center [595, 273] width 141 height 28
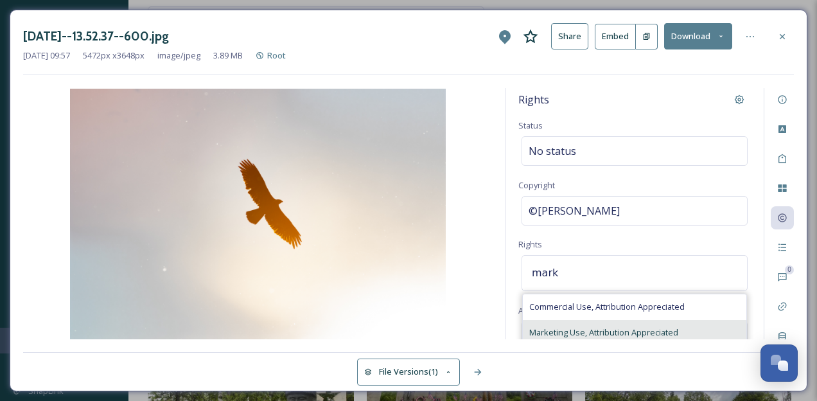
type input "mark"
click at [551, 326] on span "Marketing Use, Attribution Appreciated" at bounding box center [603, 332] width 149 height 12
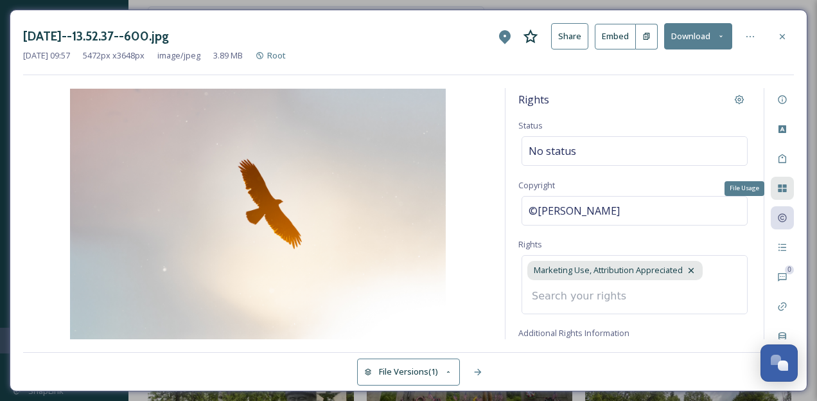
click at [785, 188] on icon at bounding box center [782, 188] width 10 height 10
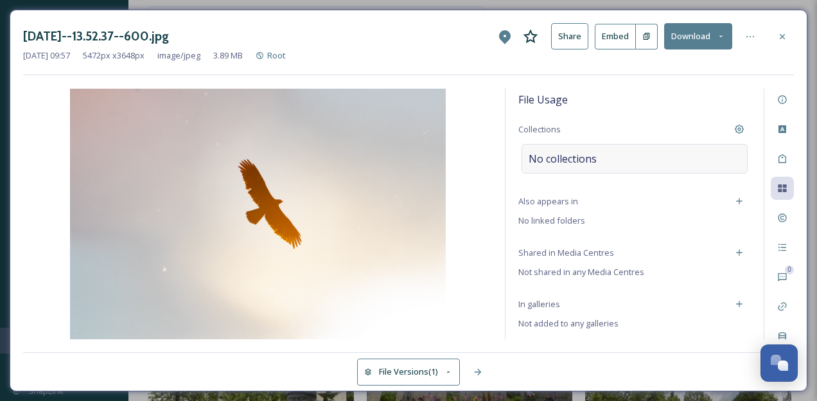
click at [535, 155] on span "No collections" at bounding box center [562, 158] width 68 height 15
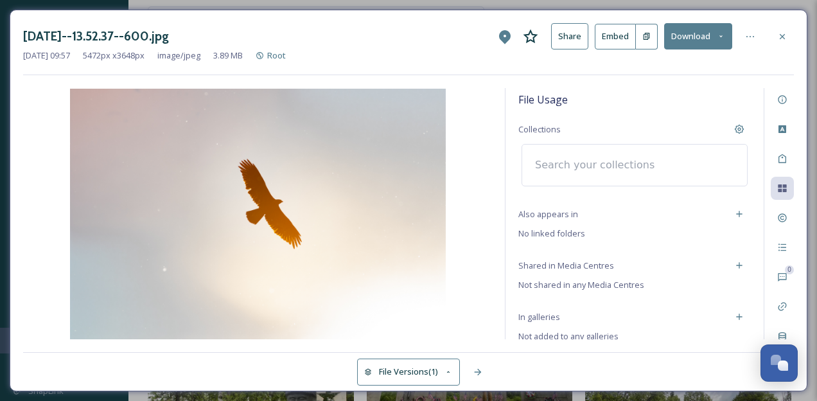
click at [538, 161] on input at bounding box center [598, 165] width 141 height 28
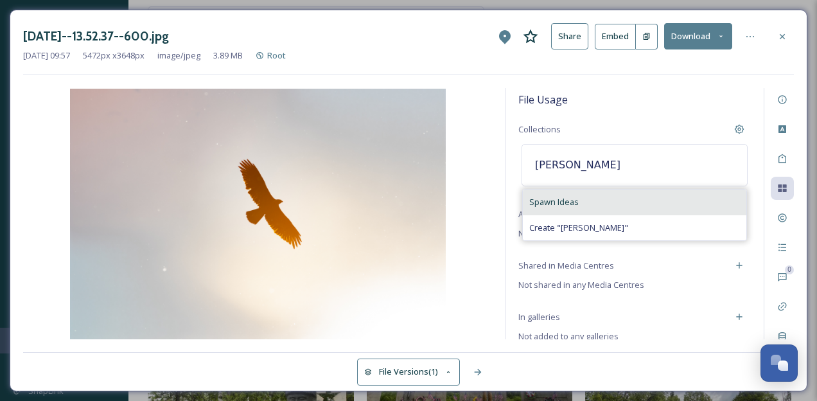
type input "[PERSON_NAME]"
click at [537, 198] on span "Spawn Ideas" at bounding box center [553, 202] width 49 height 12
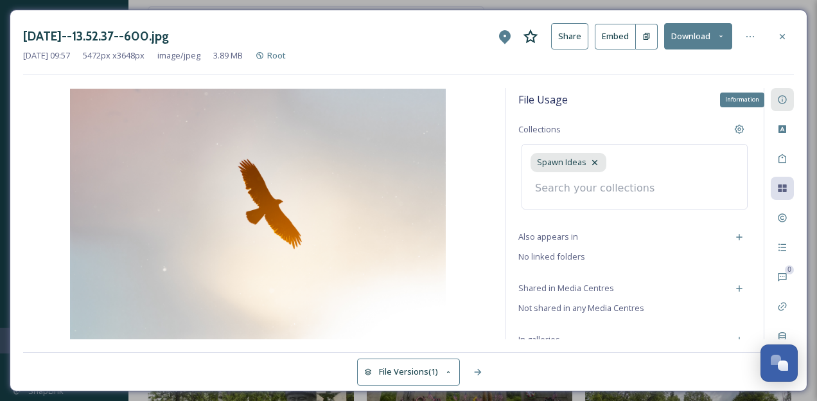
click at [781, 103] on icon at bounding box center [782, 100] width 8 height 8
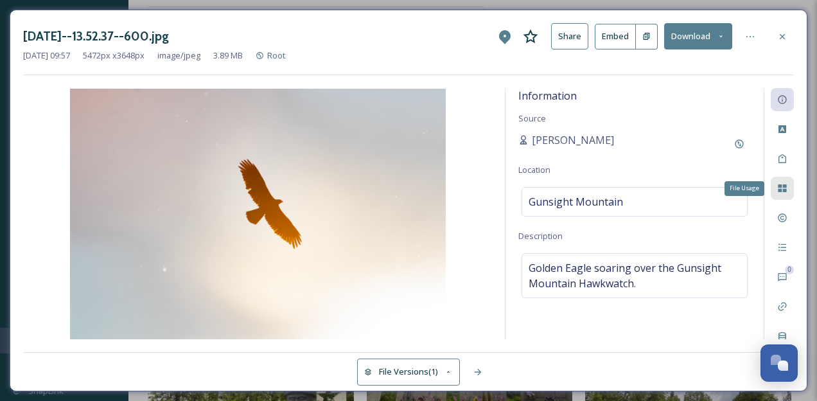
click at [785, 189] on icon at bounding box center [782, 188] width 8 height 8
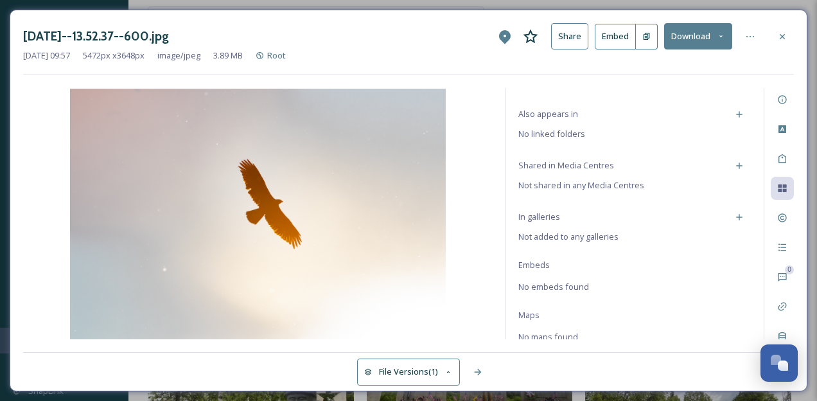
scroll to position [99, 0]
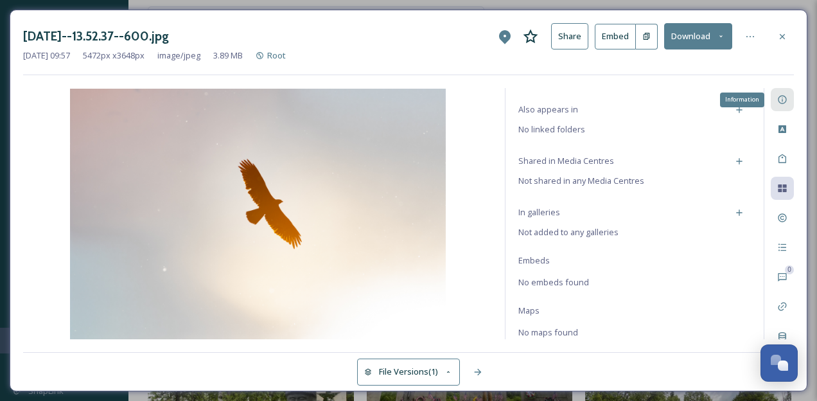
click at [781, 94] on div "Information" at bounding box center [781, 99] width 23 height 23
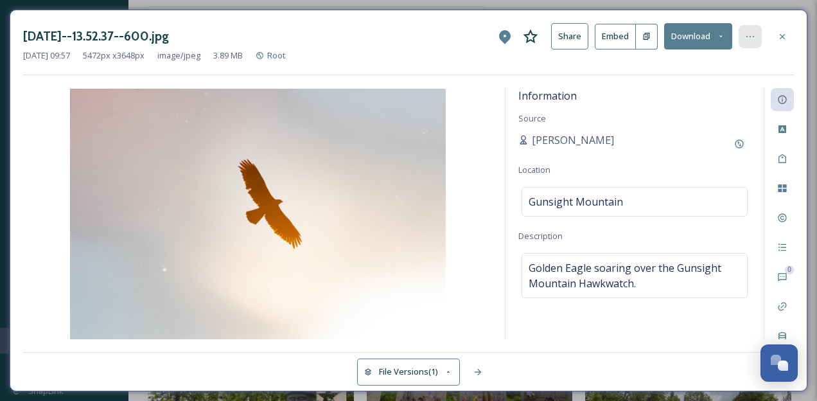
click at [754, 33] on icon at bounding box center [750, 36] width 10 height 10
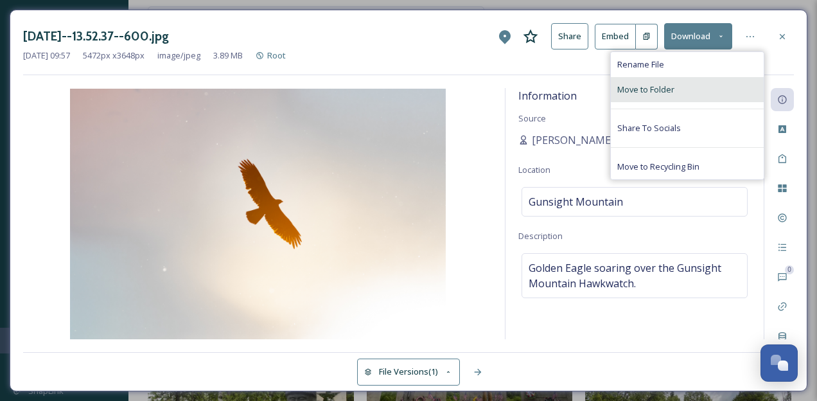
click at [656, 86] on span "Move to Folder" at bounding box center [645, 89] width 57 height 12
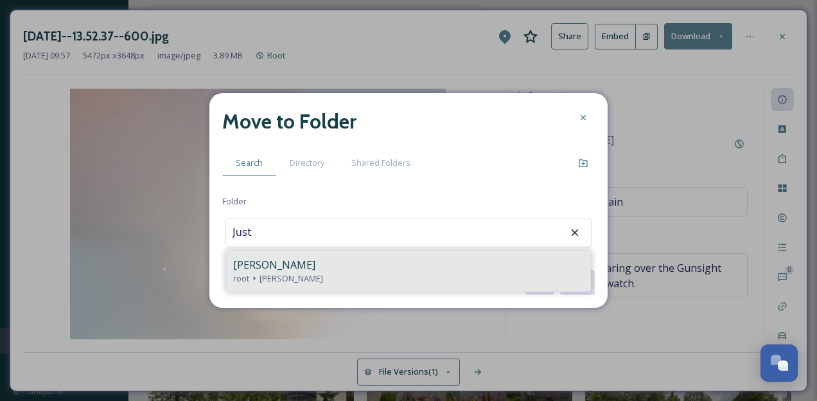
click at [259, 262] on span "[PERSON_NAME]" at bounding box center [274, 264] width 82 height 15
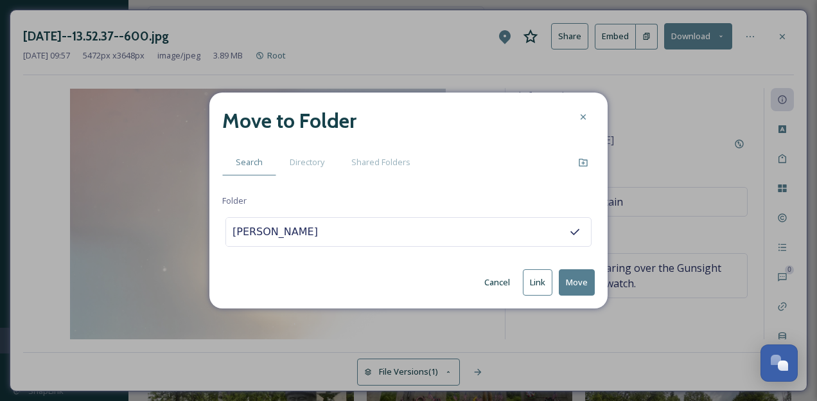
click at [313, 231] on input "[PERSON_NAME]" at bounding box center [296, 232] width 141 height 28
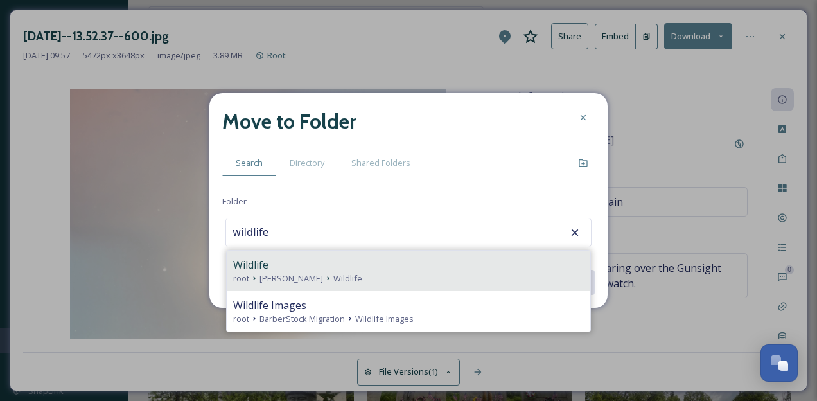
click at [268, 270] on span "Wildlife" at bounding box center [250, 264] width 35 height 15
type input "Wildlife"
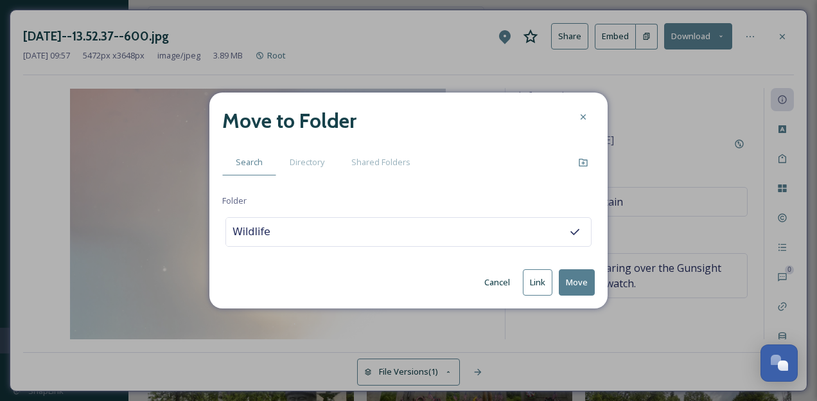
click at [583, 283] on button "Move" at bounding box center [577, 282] width 36 height 26
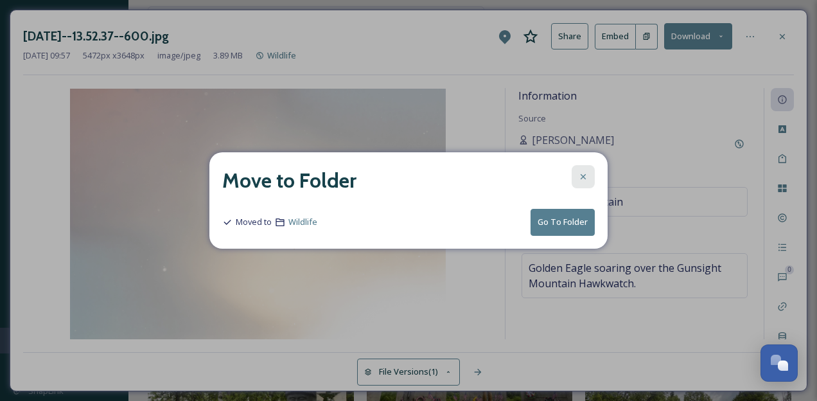
click at [587, 174] on icon at bounding box center [583, 176] width 10 height 10
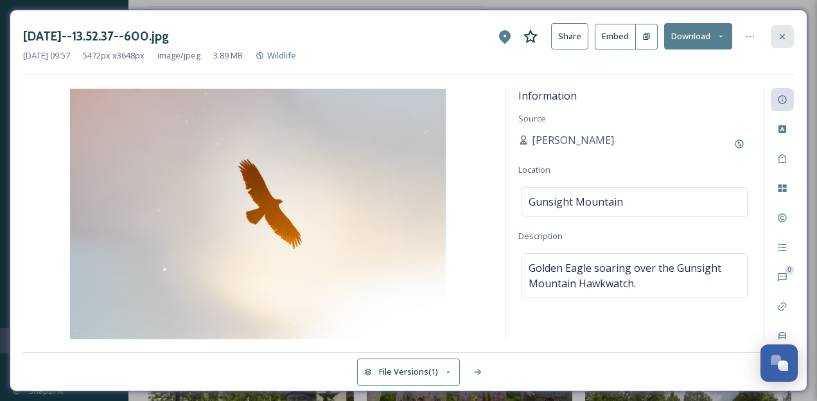
click at [783, 33] on icon at bounding box center [782, 36] width 10 height 10
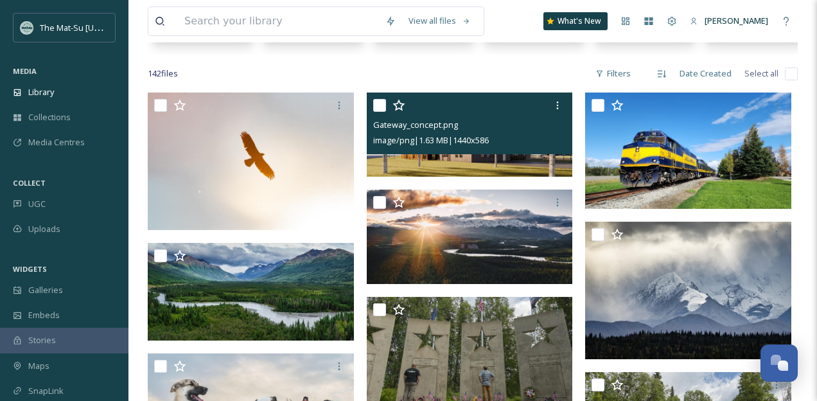
click at [459, 164] on img at bounding box center [470, 134] width 206 height 84
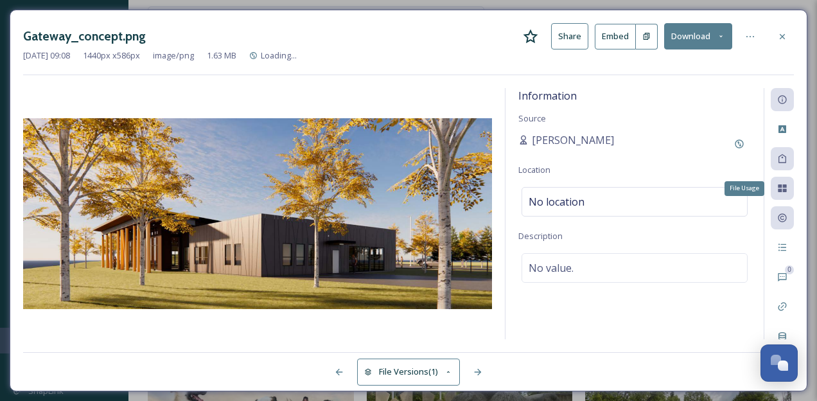
click at [787, 191] on div "File Usage" at bounding box center [781, 188] width 23 height 23
click at [778, 185] on icon at bounding box center [782, 188] width 10 height 10
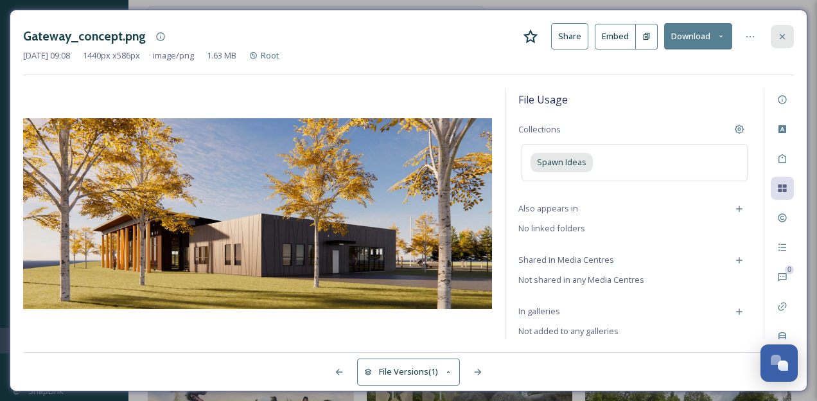
click at [782, 33] on icon at bounding box center [782, 36] width 10 height 10
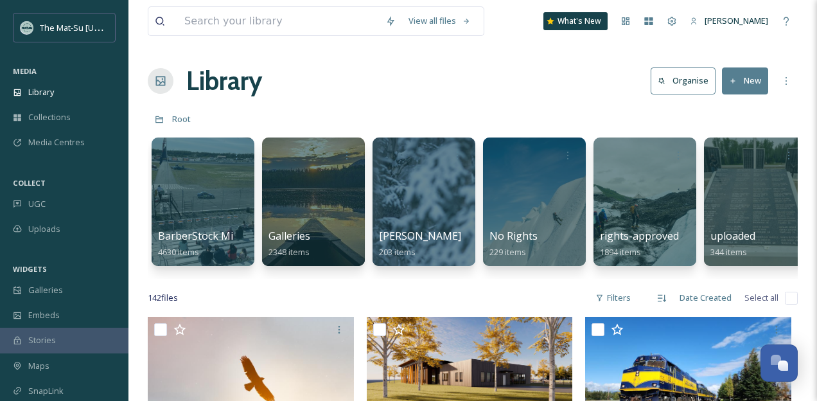
click at [749, 82] on button "New" at bounding box center [745, 80] width 46 height 26
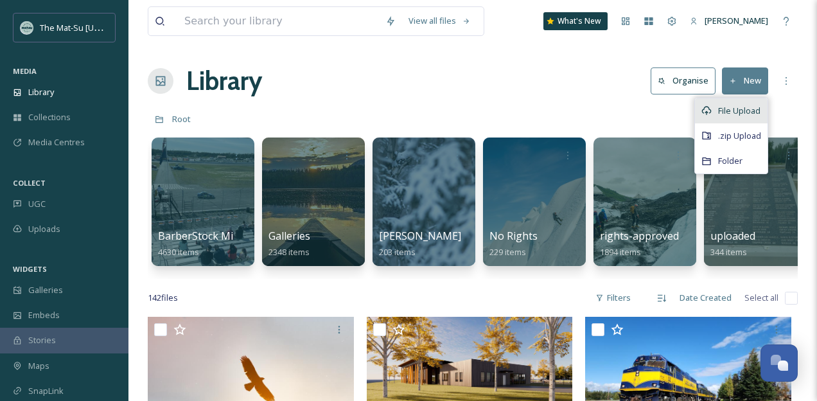
click at [745, 107] on span "File Upload" at bounding box center [739, 111] width 42 height 12
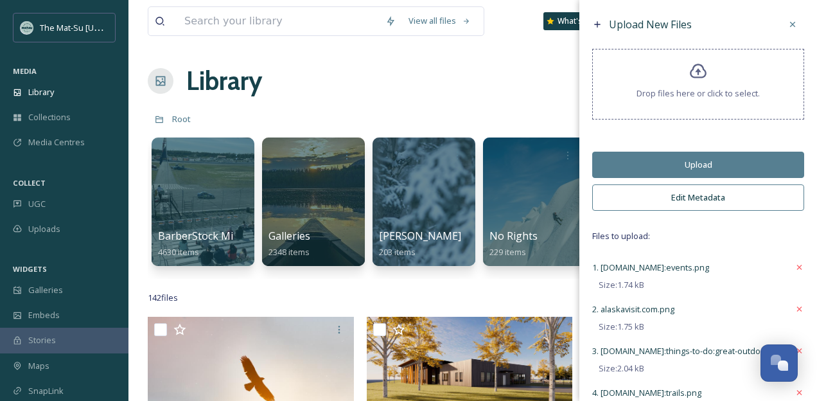
click at [703, 198] on button "Edit Metadata" at bounding box center [698, 197] width 212 height 26
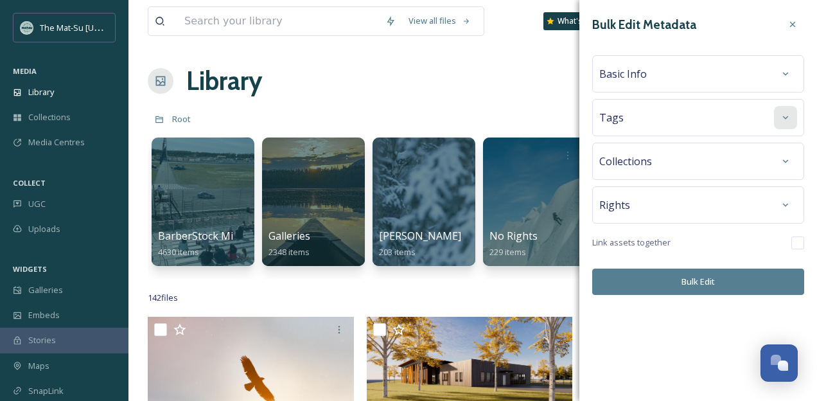
click at [788, 116] on icon at bounding box center [785, 117] width 10 height 10
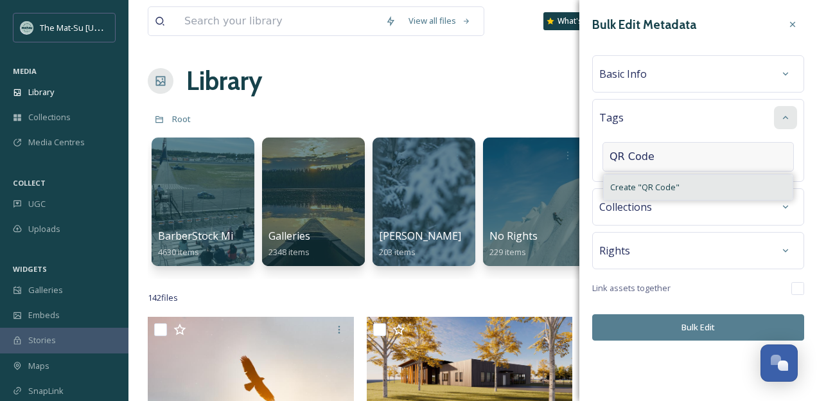
type input "QR Code"
click at [632, 189] on span "Create " QR Code "" at bounding box center [644, 187] width 69 height 12
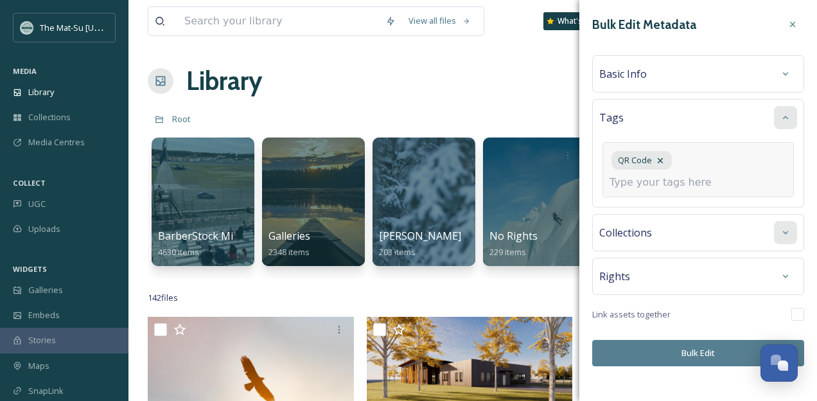
click at [787, 232] on div "Collections" at bounding box center [698, 232] width 212 height 37
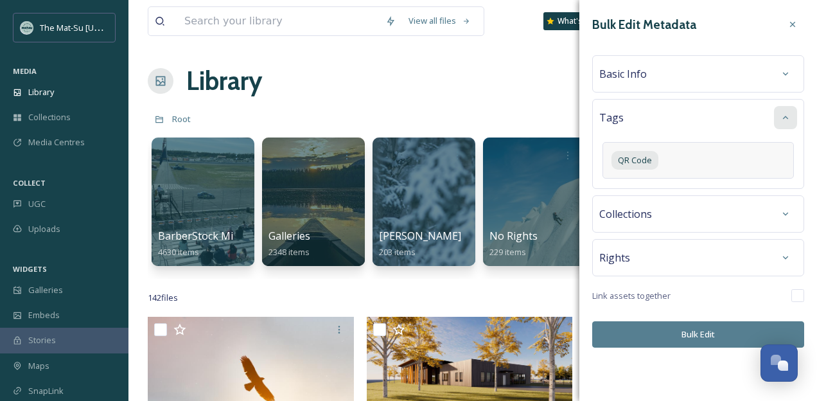
click at [636, 218] on span "Collections" at bounding box center [625, 213] width 53 height 15
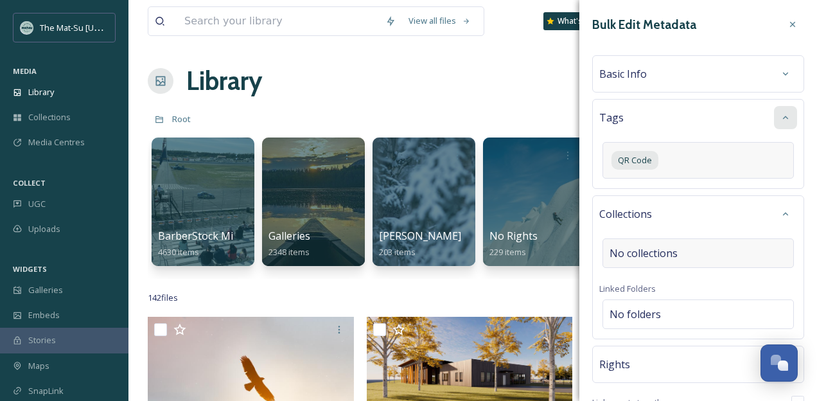
click at [617, 255] on span "No collections" at bounding box center [643, 252] width 68 height 15
click at [617, 255] on input at bounding box center [679, 259] width 141 height 28
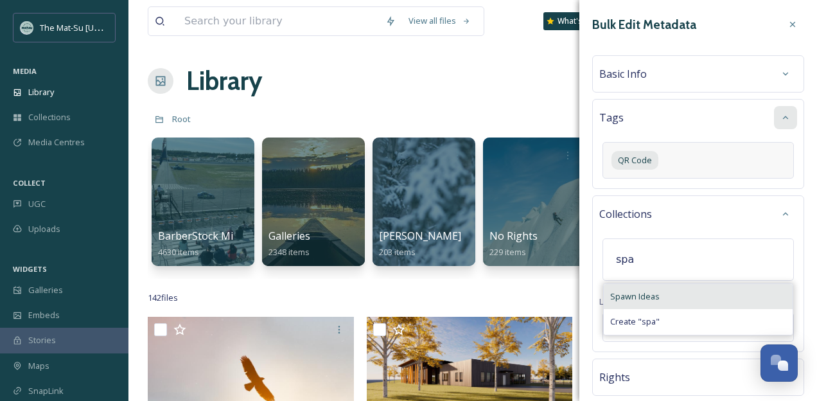
type input "spa"
click at [620, 293] on span "Spawn Ideas" at bounding box center [634, 296] width 49 height 12
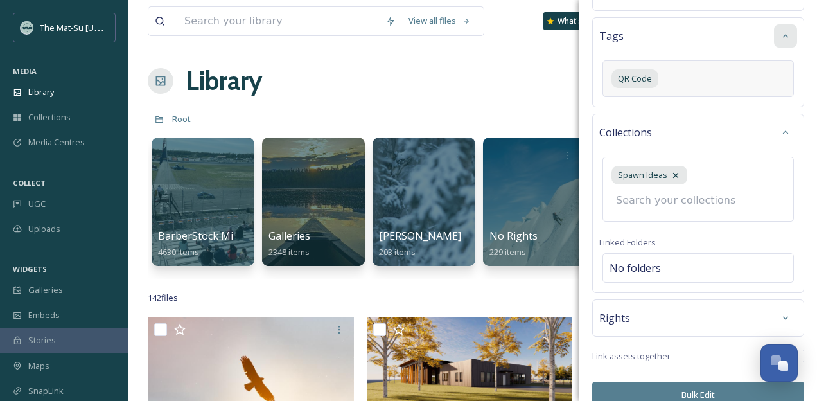
scroll to position [96, 0]
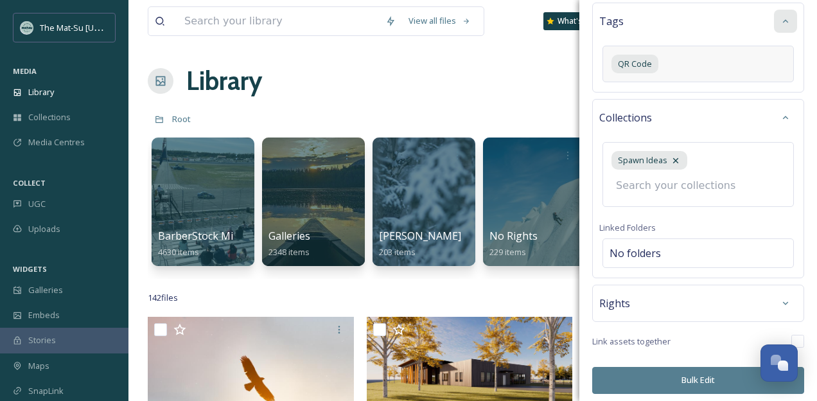
click at [625, 307] on div "Rights" at bounding box center [698, 302] width 198 height 23
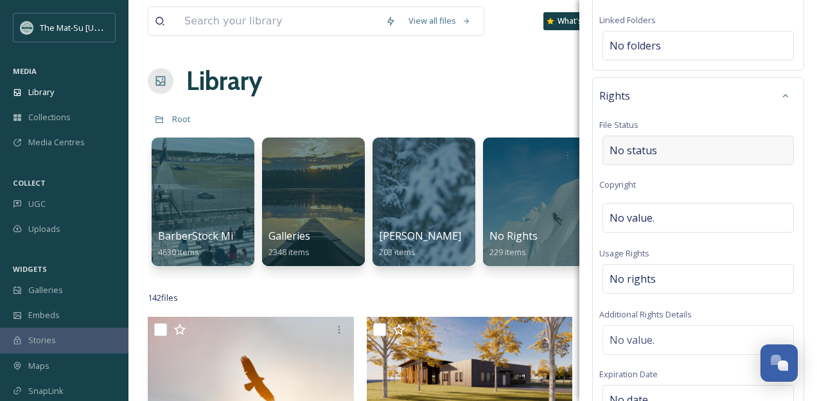
scroll to position [277, 0]
click at [624, 277] on span "No rights" at bounding box center [632, 276] width 46 height 15
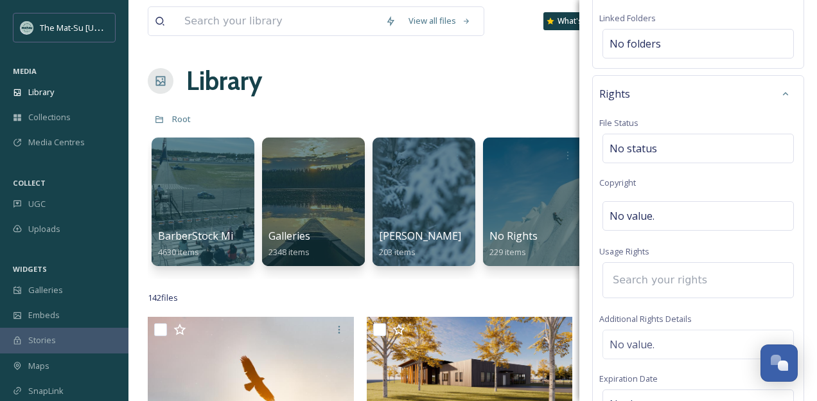
click at [632, 284] on input at bounding box center [676, 280] width 141 height 28
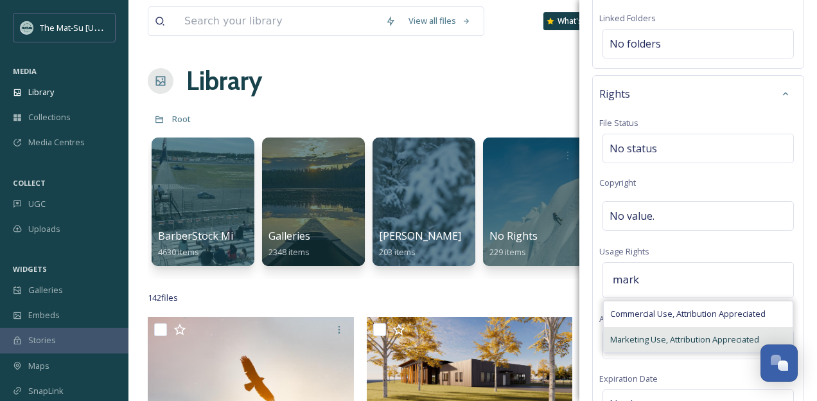
type input "mark"
click at [619, 339] on span "Marketing Use, Attribution Appreciated" at bounding box center [684, 339] width 149 height 12
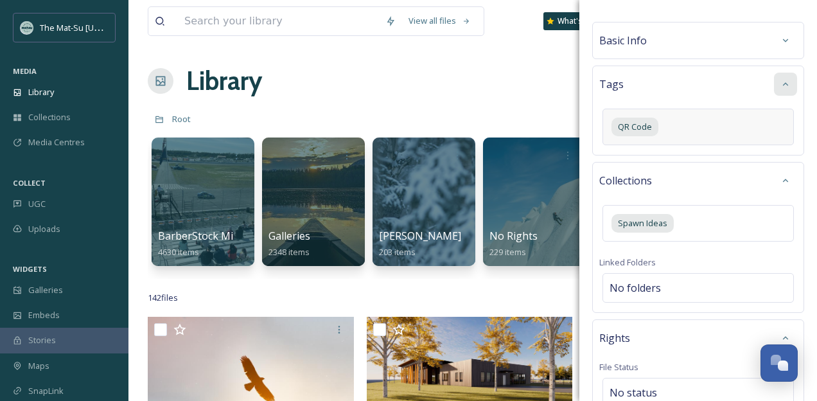
scroll to position [0, 0]
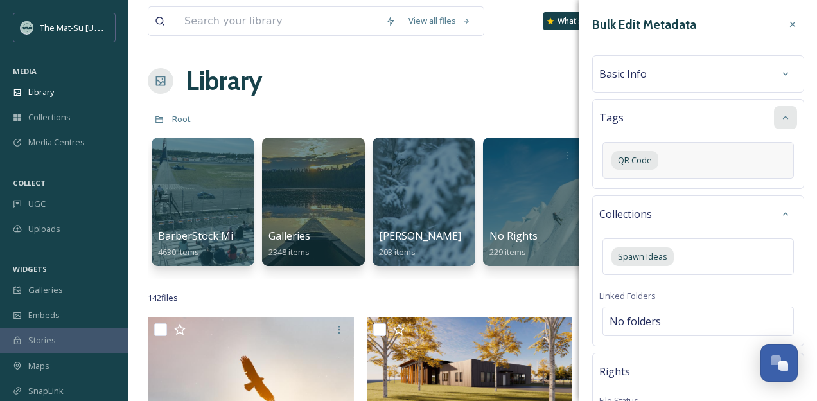
click at [622, 78] on span "Basic Info" at bounding box center [623, 73] width 48 height 15
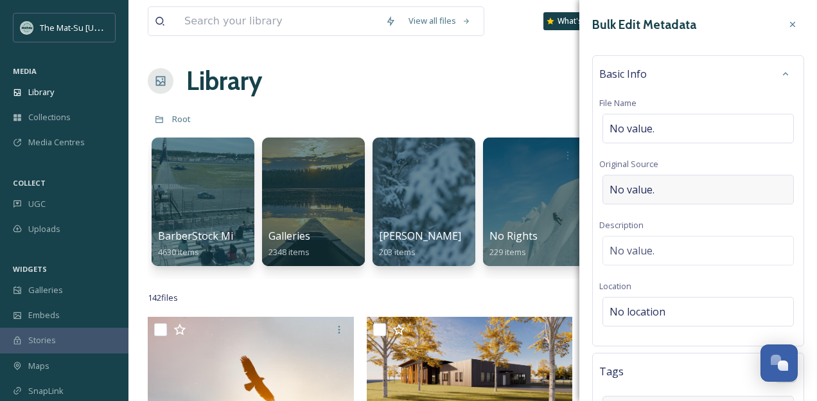
click at [623, 189] on span "No value." at bounding box center [631, 189] width 45 height 15
type input "M"
type input "The Mat-Su CVB"
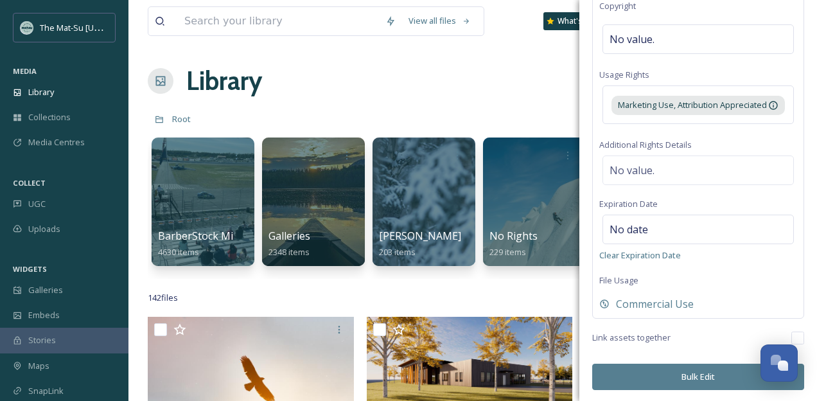
scroll to position [705, 0]
click at [690, 371] on button "Bulk Edit" at bounding box center [698, 376] width 212 height 26
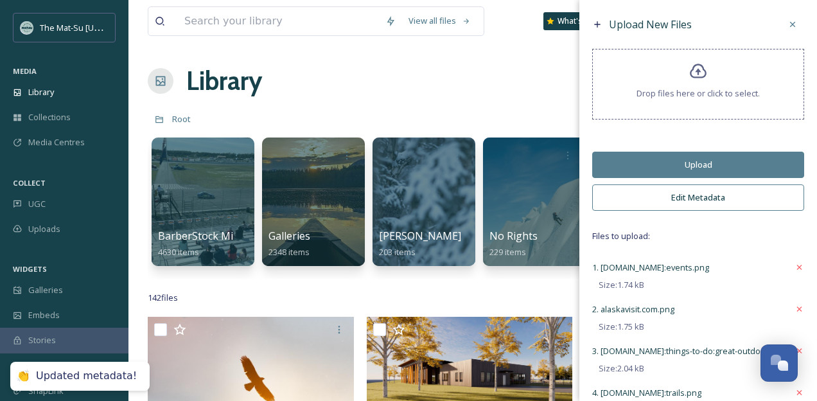
click at [702, 160] on button "Upload" at bounding box center [698, 165] width 212 height 26
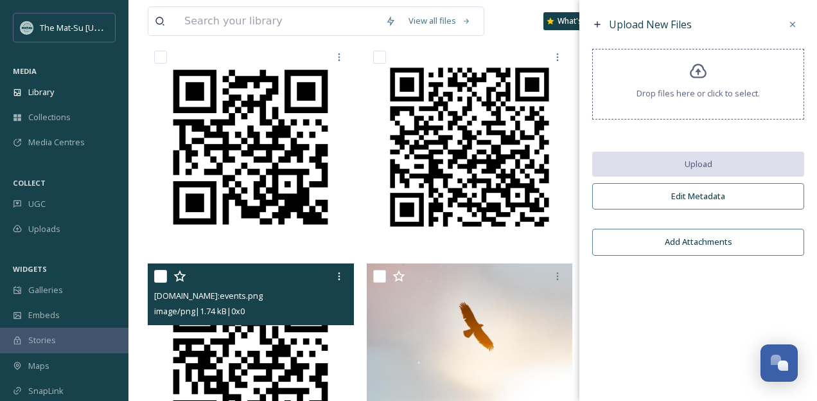
scroll to position [282, 0]
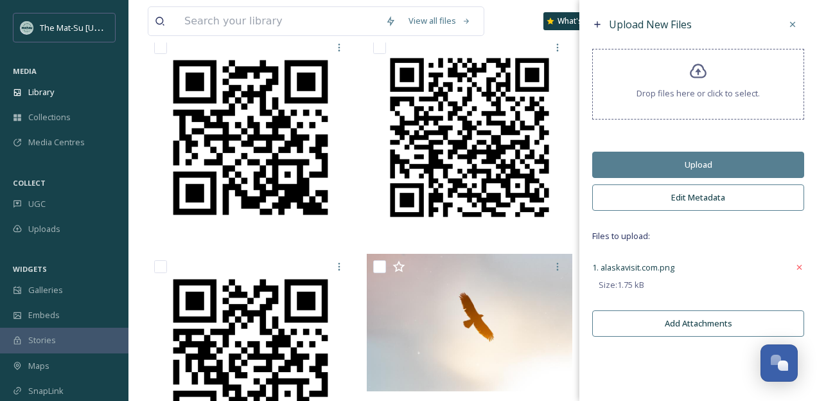
click at [697, 195] on button "Edit Metadata" at bounding box center [698, 197] width 212 height 26
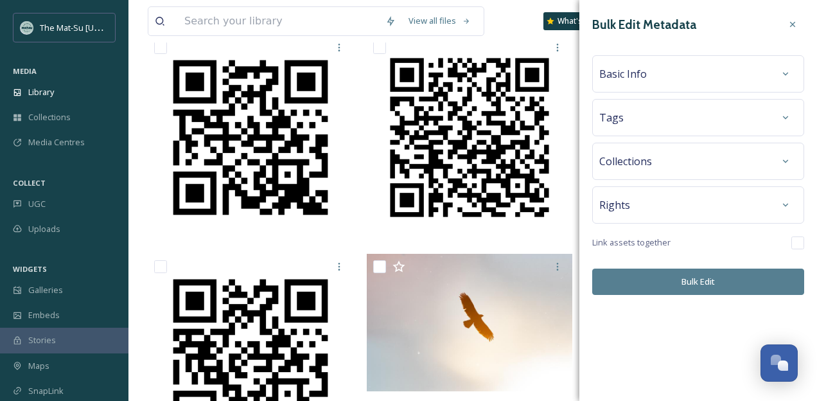
click at [649, 83] on div "Basic Info" at bounding box center [698, 73] width 198 height 23
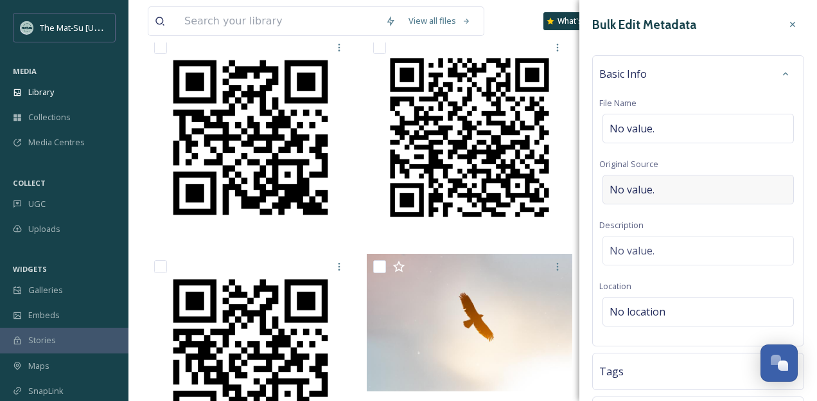
click at [638, 185] on span "No value." at bounding box center [631, 189] width 45 height 15
type input "The Mat-Su CVB"
click at [627, 366] on div "Tags" at bounding box center [698, 367] width 198 height 23
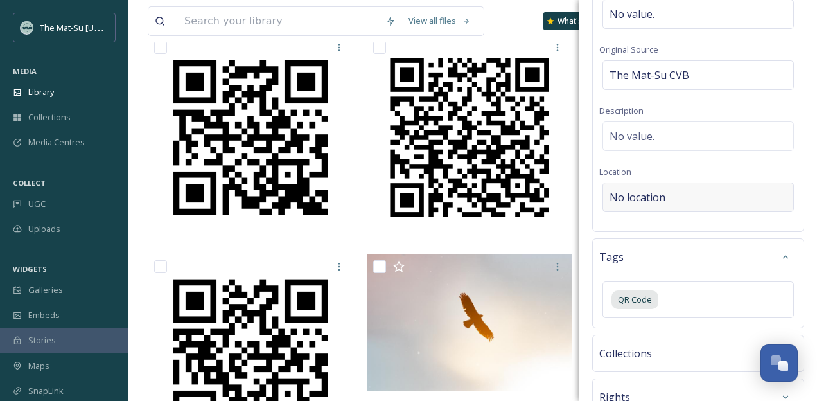
scroll to position [126, 0]
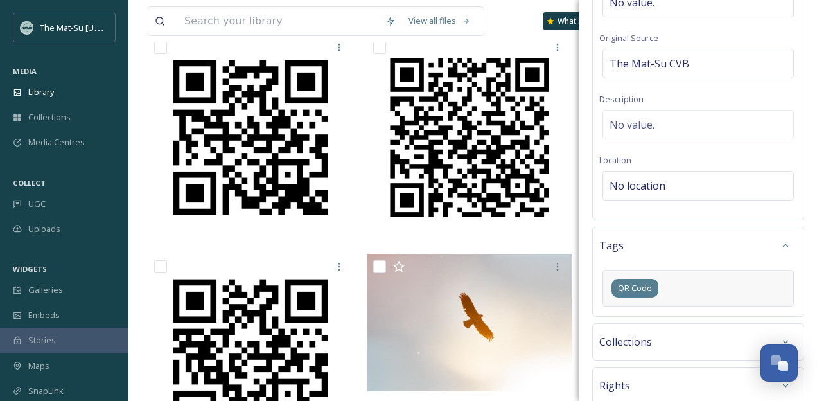
click at [636, 292] on span "QR Code" at bounding box center [635, 288] width 34 height 12
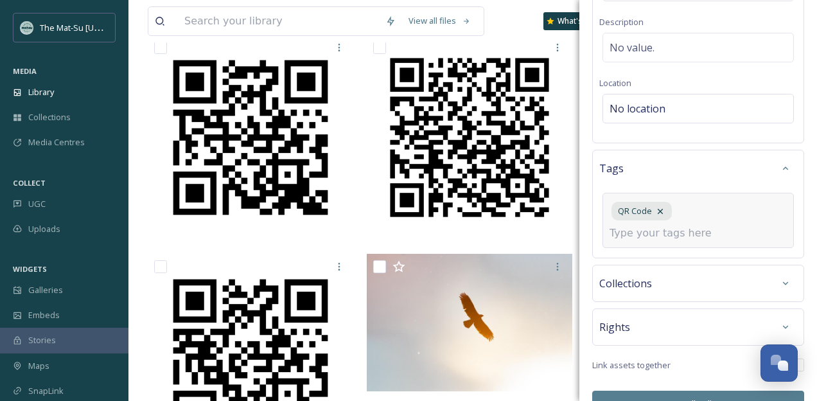
scroll to position [232, 0]
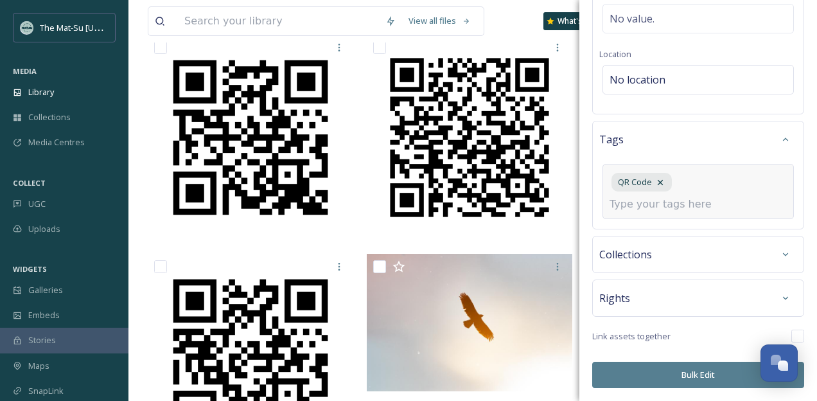
click at [641, 258] on span "Collections" at bounding box center [625, 254] width 53 height 15
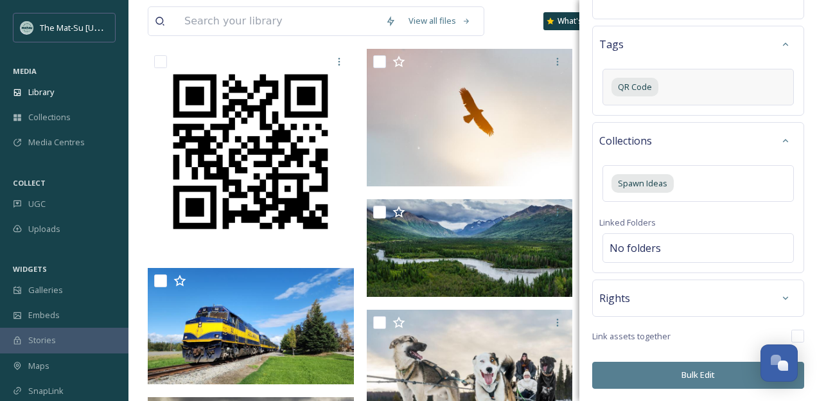
scroll to position [490, 0]
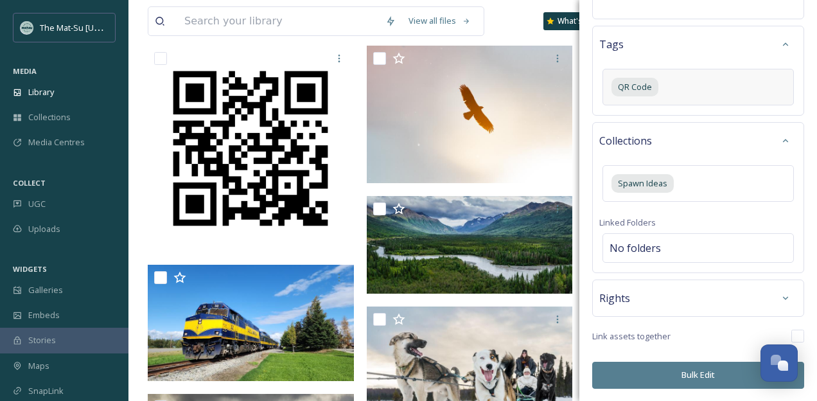
click at [696, 375] on button "Bulk Edit" at bounding box center [698, 374] width 212 height 26
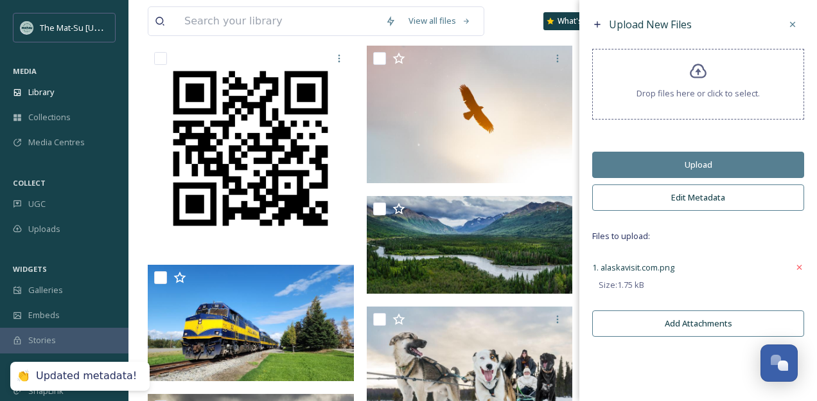
click at [699, 168] on button "Upload" at bounding box center [698, 165] width 212 height 26
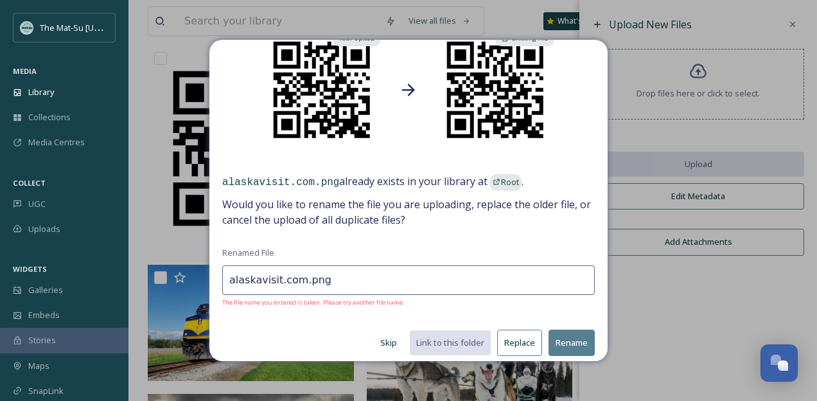
scroll to position [83, 0]
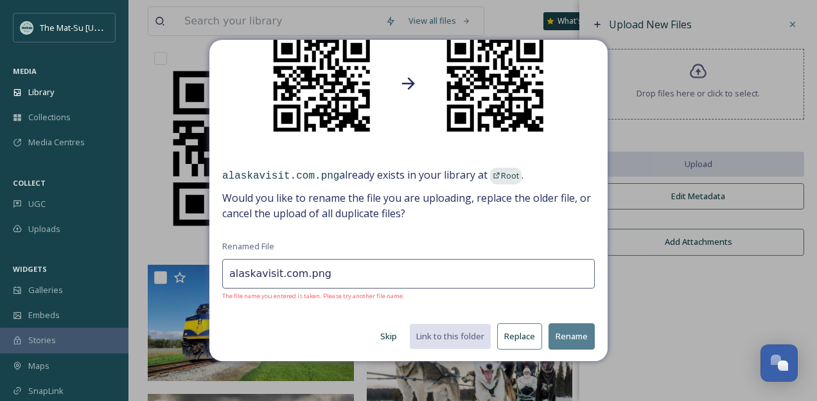
click at [392, 335] on button "Skip" at bounding box center [389, 336] width 30 height 25
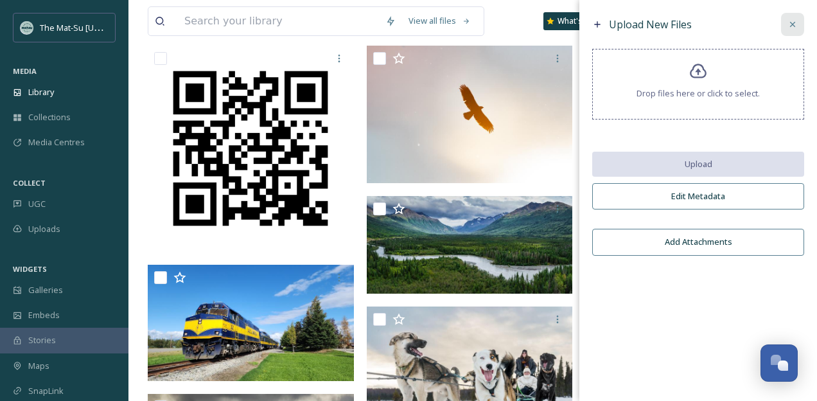
click at [796, 24] on icon at bounding box center [792, 24] width 10 height 10
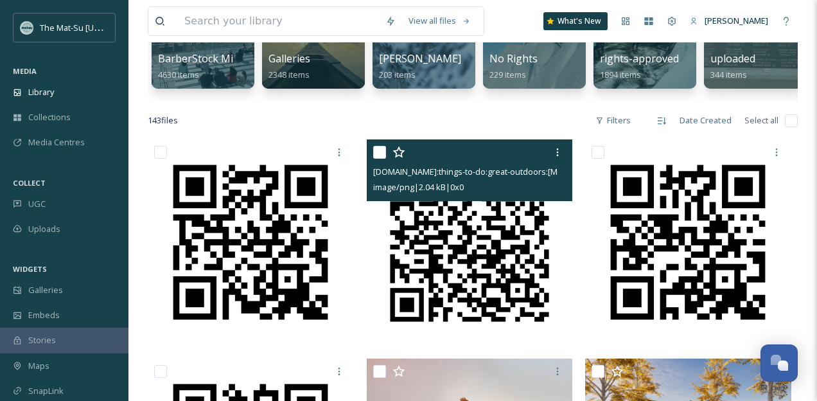
scroll to position [175, 0]
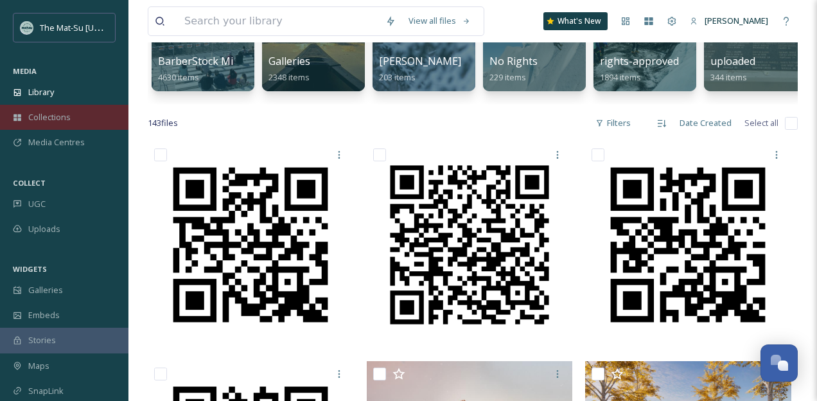
click at [62, 119] on span "Collections" at bounding box center [49, 117] width 42 height 12
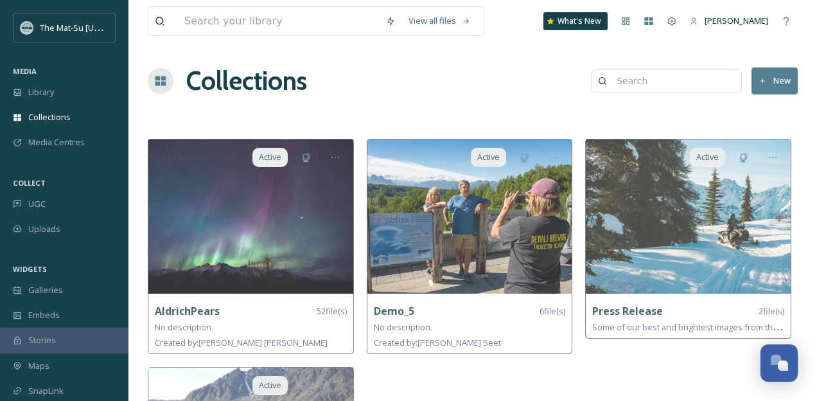
scroll to position [186, 0]
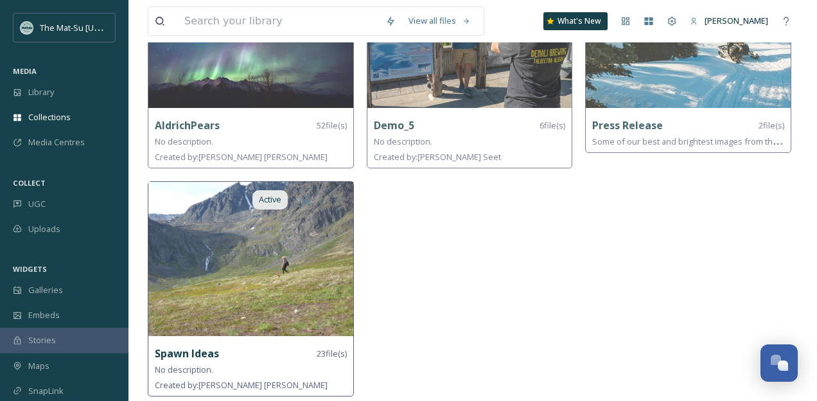
click at [252, 250] on img at bounding box center [250, 259] width 205 height 154
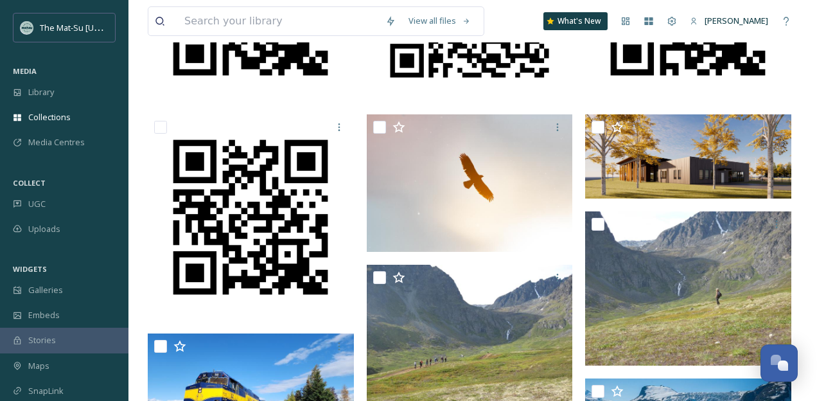
scroll to position [326, 0]
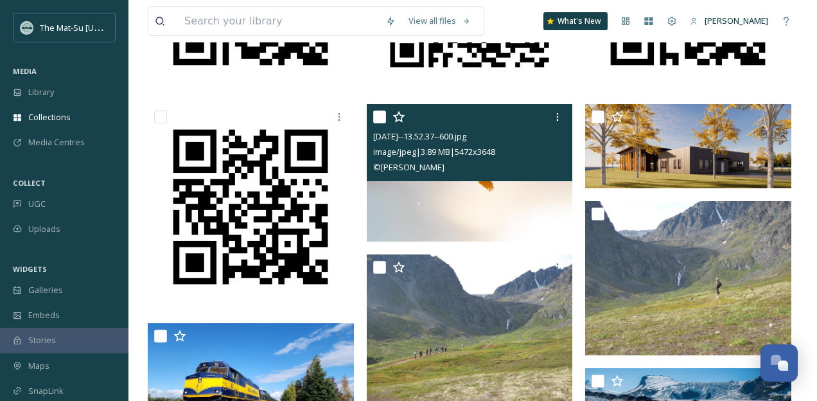
click at [475, 193] on img at bounding box center [470, 172] width 206 height 137
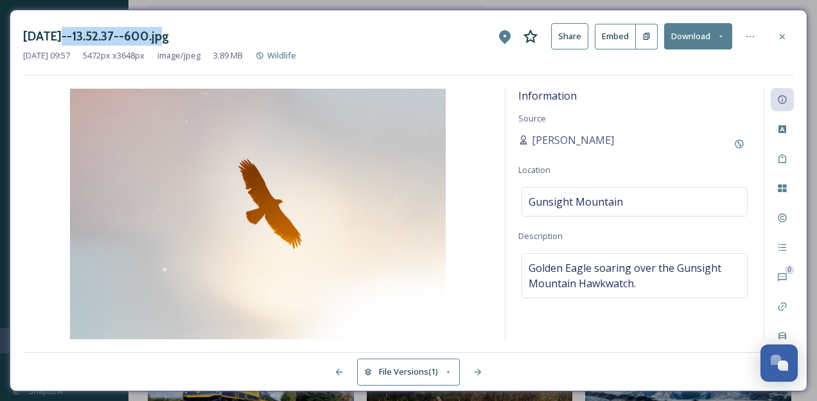
drag, startPoint x: 164, startPoint y: 36, endPoint x: 60, endPoint y: 44, distance: 104.3
click at [60, 44] on h3 "[DATE]--13.52.37--600.jpg" at bounding box center [96, 36] width 146 height 19
copy h3 "[DATE]--13.52.37--600.jpg"
drag, startPoint x: 184, startPoint y: 35, endPoint x: 21, endPoint y: 41, distance: 163.9
click at [21, 41] on div "[DATE]--13.52.37--600.jpg Share Embed Download [DATE] 09:57 5472 px x 3648 px i…" at bounding box center [408, 200] width 797 height 381
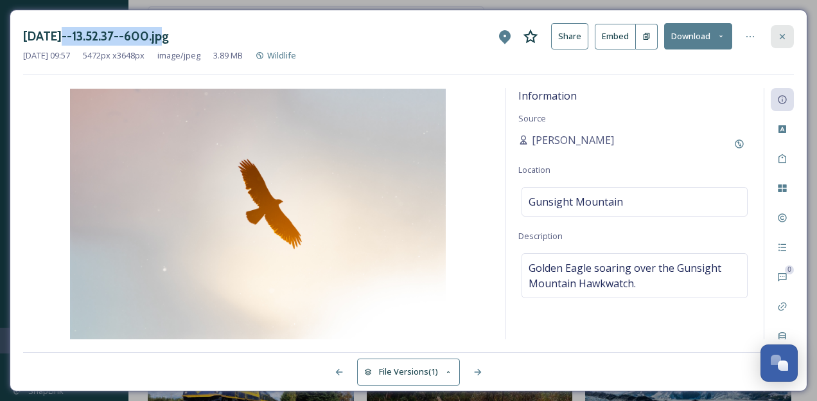
click at [787, 38] on div at bounding box center [781, 36] width 23 height 23
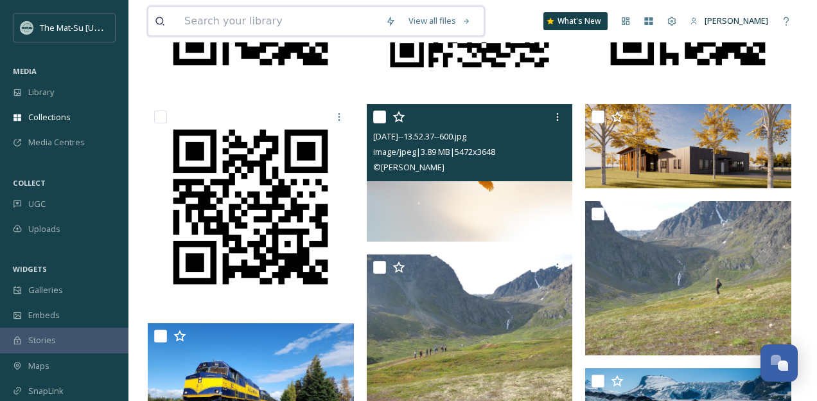
click at [313, 17] on input at bounding box center [278, 21] width 201 height 28
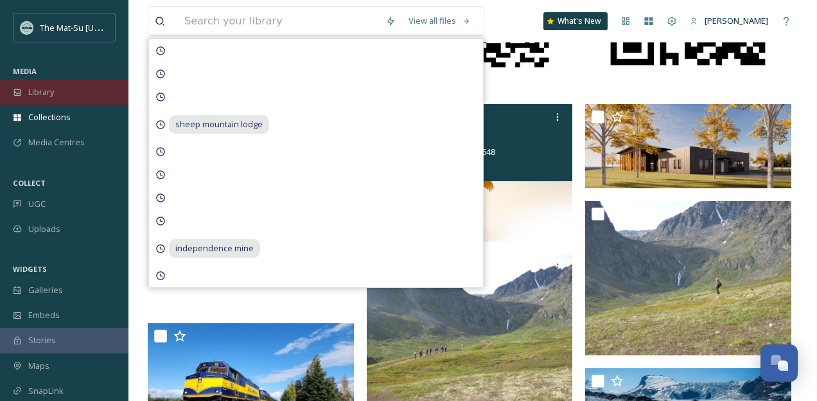
click at [53, 89] on span "Library" at bounding box center [41, 92] width 26 height 12
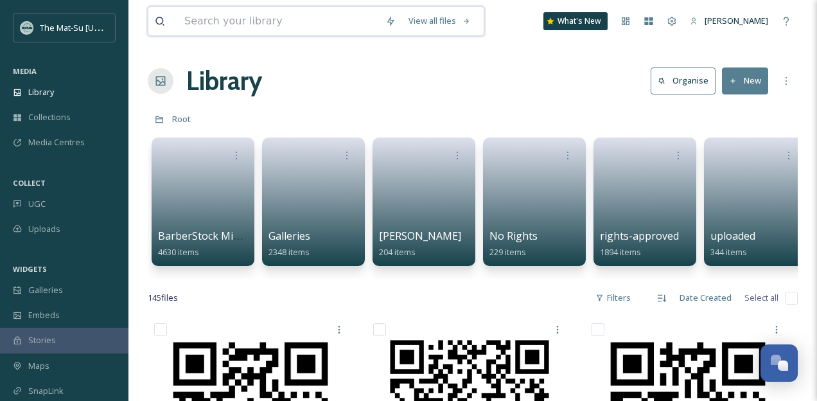
click at [213, 26] on input at bounding box center [278, 21] width 201 height 28
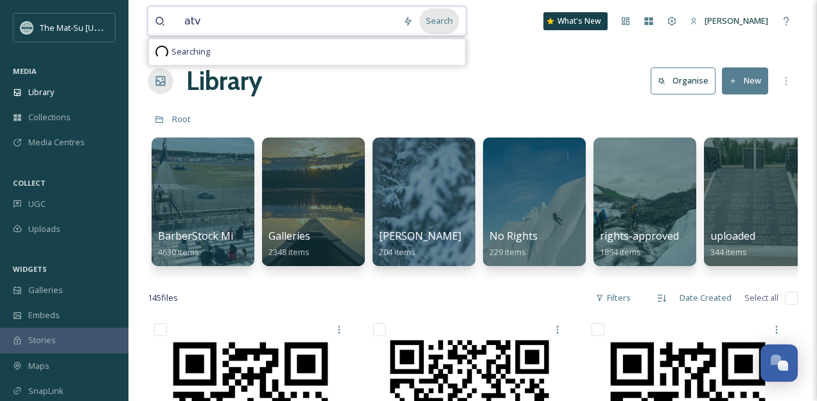
type input "atv"
click at [451, 24] on div "Search" at bounding box center [439, 20] width 40 height 25
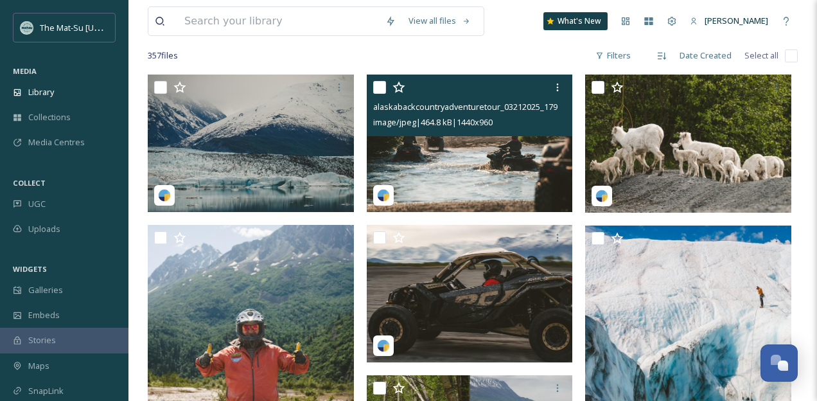
scroll to position [83, 0]
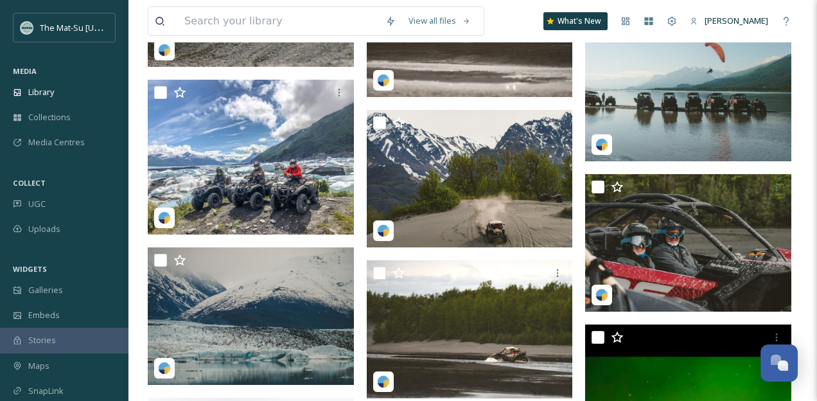
scroll to position [667, 0]
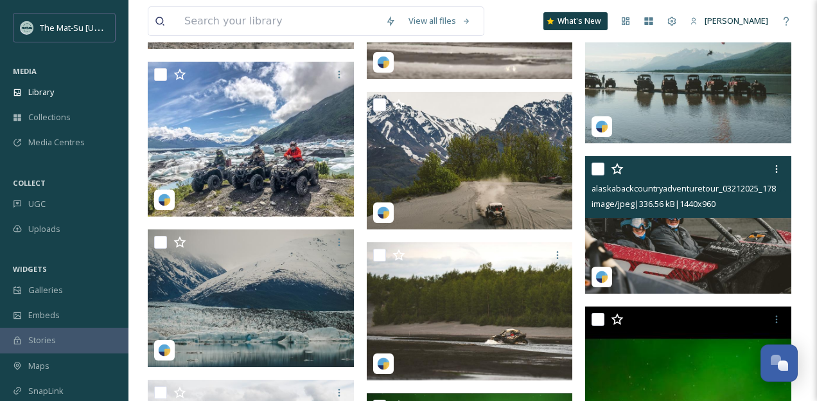
click at [693, 241] on img at bounding box center [688, 224] width 206 height 137
